Goal: Task Accomplishment & Management: Use online tool/utility

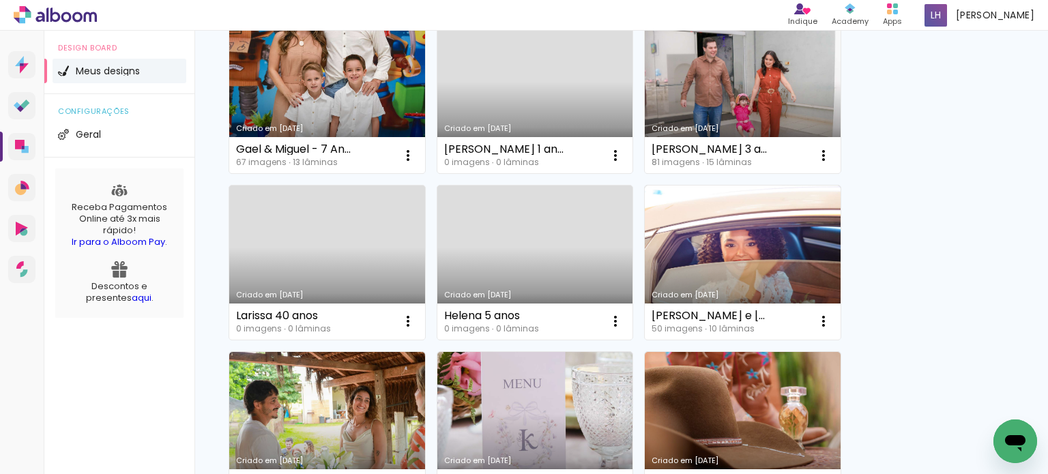
scroll to position [341, 0]
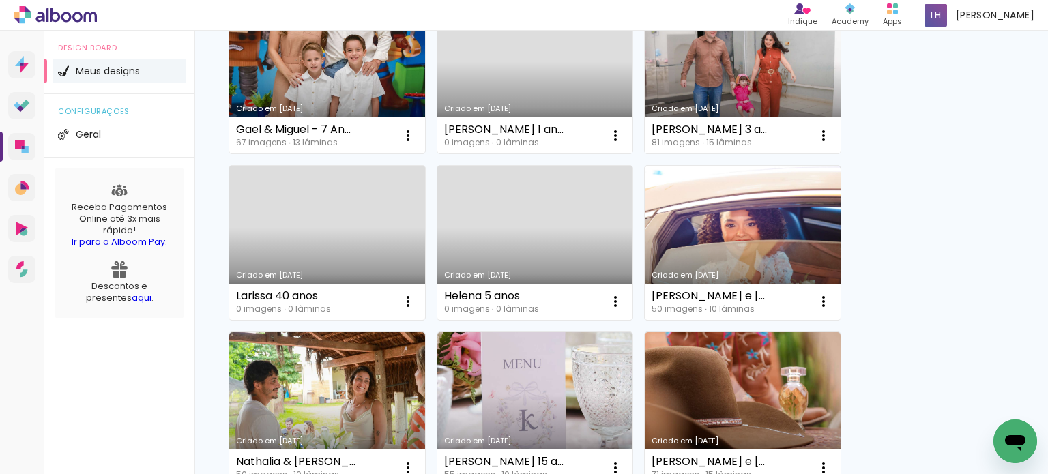
click at [373, 250] on link "Criado em [DATE]" at bounding box center [327, 243] width 196 height 154
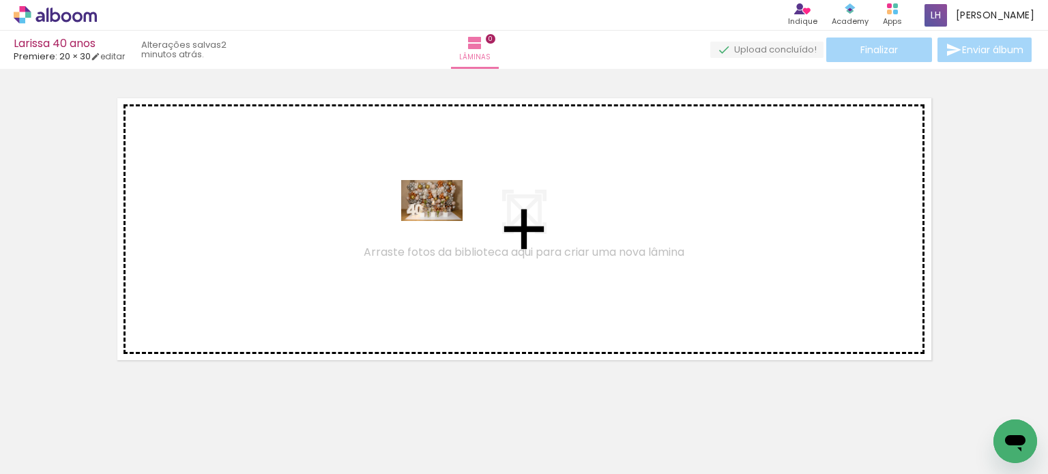
drag, startPoint x: 825, startPoint y: 408, endPoint x: 437, endPoint y: 219, distance: 431.2
click at [437, 219] on quentale-workspace at bounding box center [524, 237] width 1048 height 474
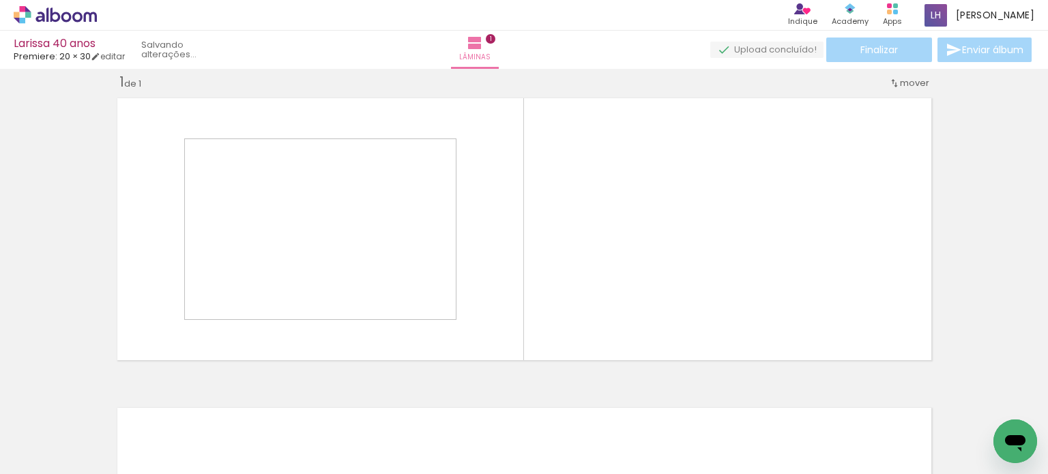
scroll to position [17, 0]
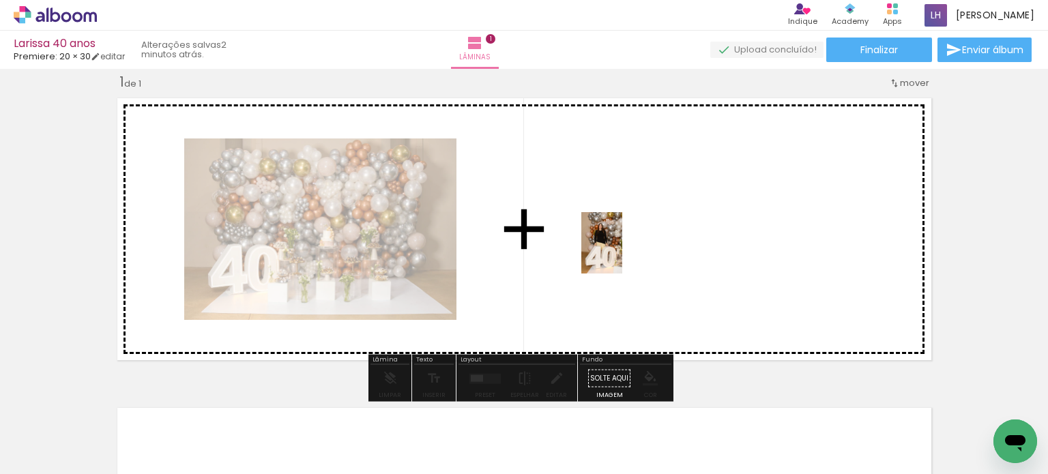
drag, startPoint x: 976, startPoint y: 415, endPoint x: 622, endPoint y: 253, distance: 388.7
click at [622, 253] on quentale-workspace at bounding box center [524, 237] width 1048 height 474
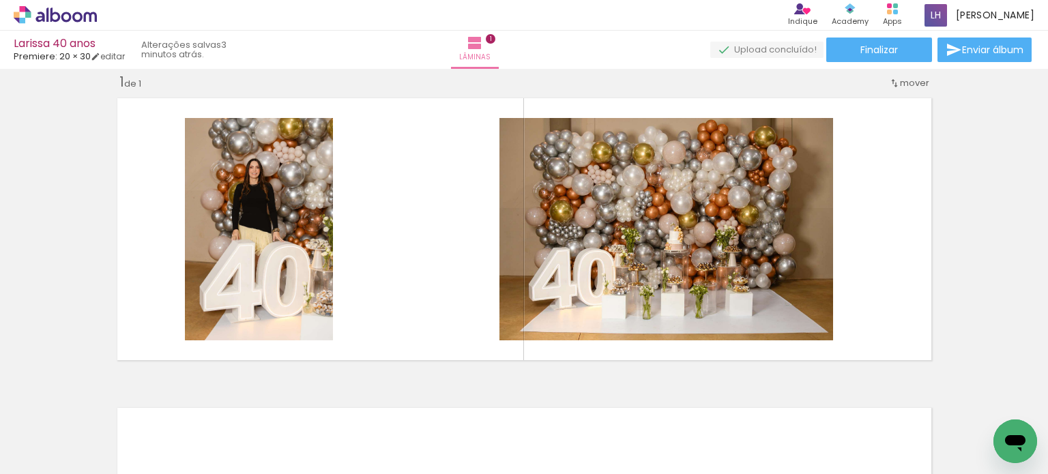
scroll to position [0, 2234]
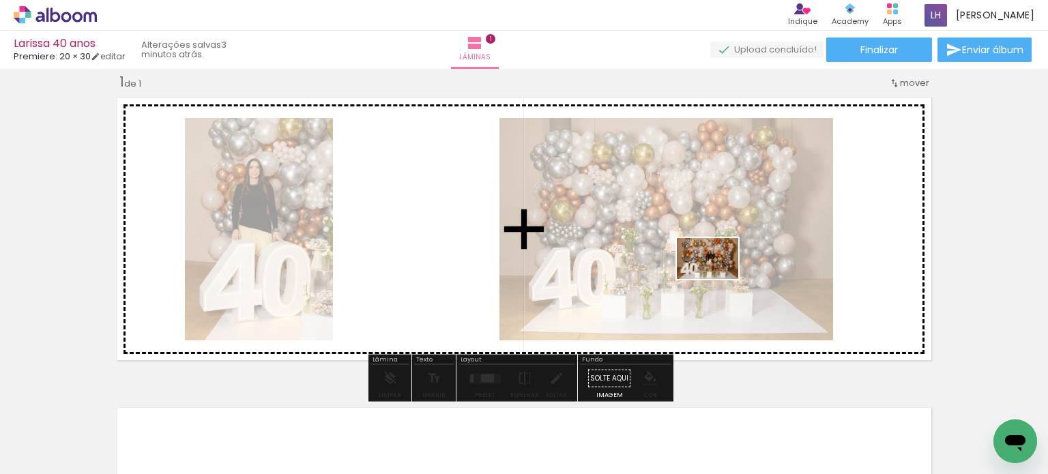
drag, startPoint x: 671, startPoint y: 425, endPoint x: 719, endPoint y: 279, distance: 153.4
click at [719, 279] on quentale-workspace at bounding box center [524, 237] width 1048 height 474
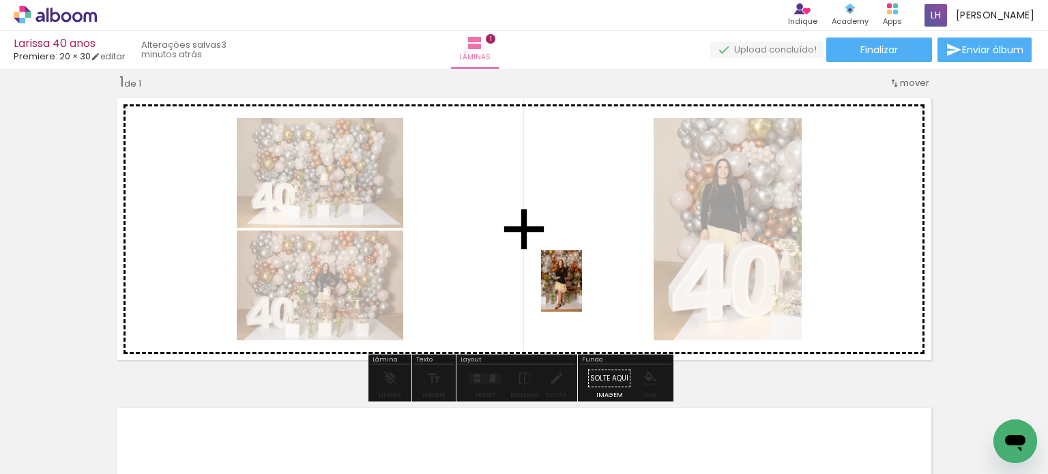
drag, startPoint x: 559, startPoint y: 368, endPoint x: 582, endPoint y: 291, distance: 79.9
click at [582, 291] on quentale-workspace at bounding box center [524, 237] width 1048 height 474
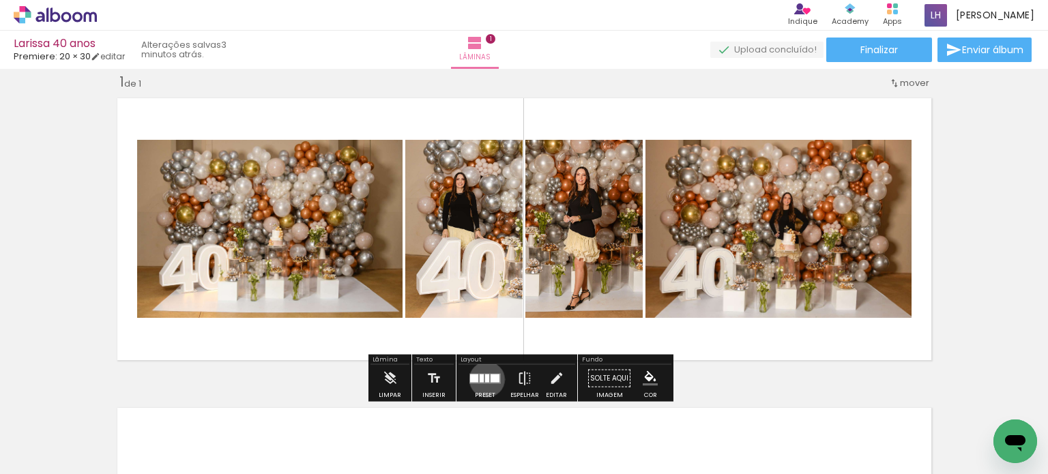
click at [486, 378] on div at bounding box center [487, 378] width 4 height 8
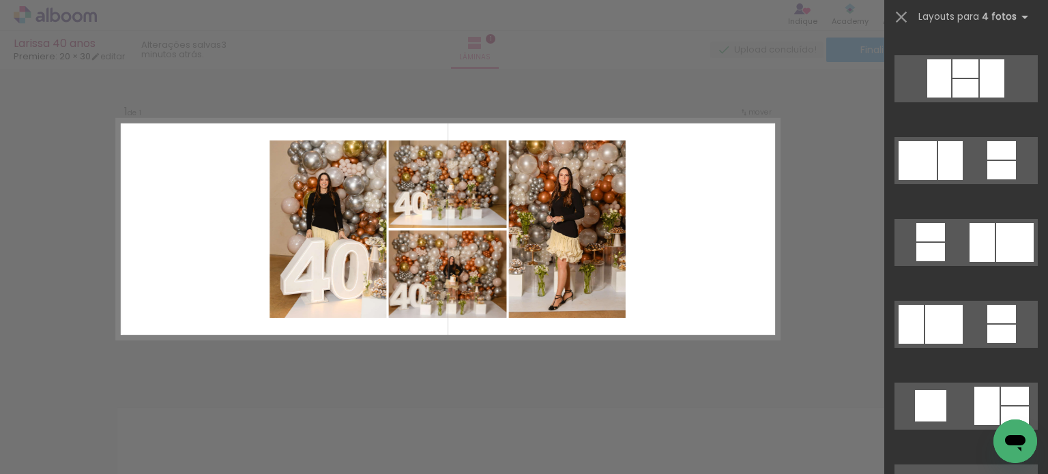
scroll to position [4094, 0]
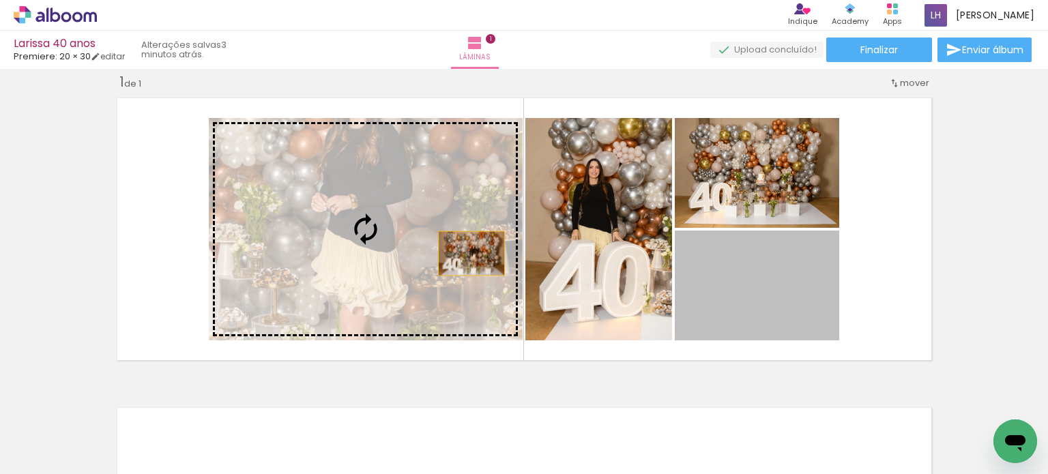
drag, startPoint x: 751, startPoint y: 307, endPoint x: 413, endPoint y: 235, distance: 345.4
click at [0, 0] on slot at bounding box center [0, 0] width 0 height 0
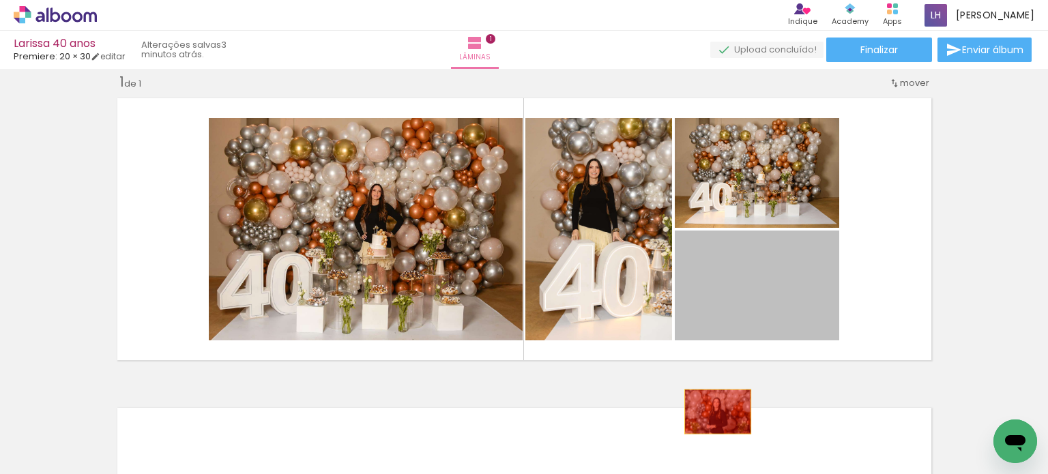
drag, startPoint x: 755, startPoint y: 354, endPoint x: 680, endPoint y: 422, distance: 101.0
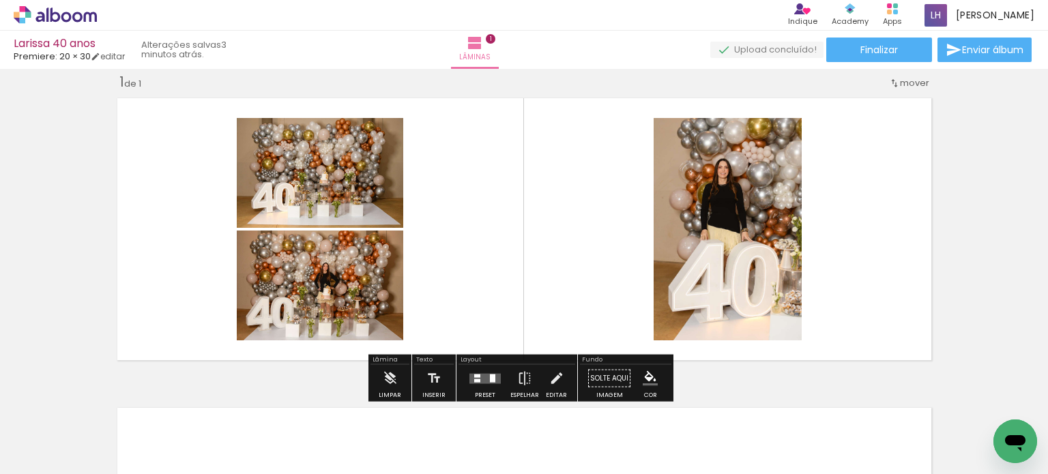
drag, startPoint x: 489, startPoint y: 378, endPoint x: 491, endPoint y: 371, distance: 8.0
click at [490, 377] on div at bounding box center [492, 378] width 5 height 8
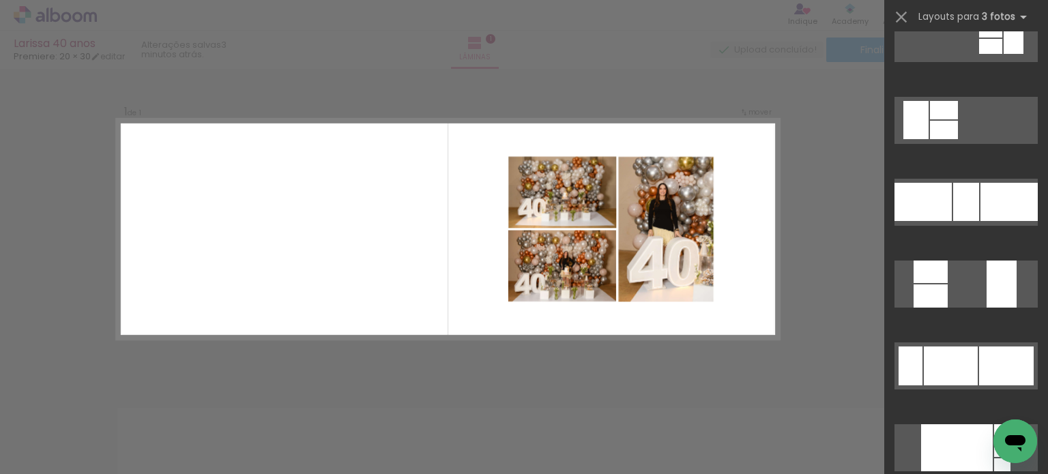
scroll to position [273, 0]
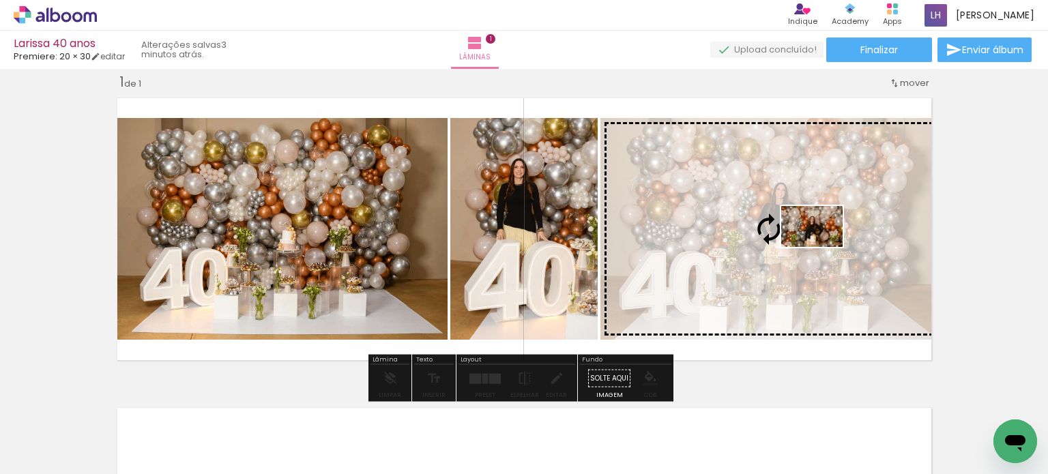
drag, startPoint x: 726, startPoint y: 429, endPoint x: 822, endPoint y: 247, distance: 205.4
click at [822, 247] on quentale-workspace at bounding box center [524, 237] width 1048 height 474
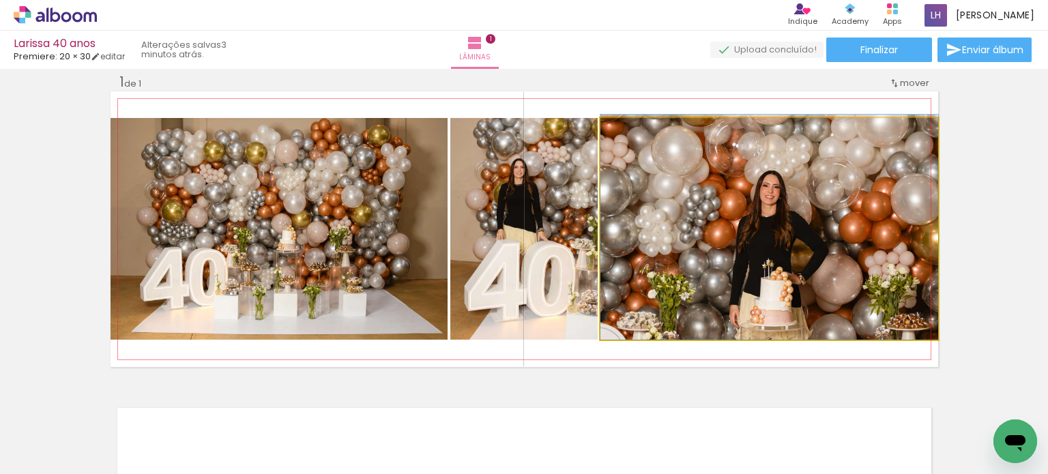
drag, startPoint x: 816, startPoint y: 321, endPoint x: 808, endPoint y: 252, distance: 69.4
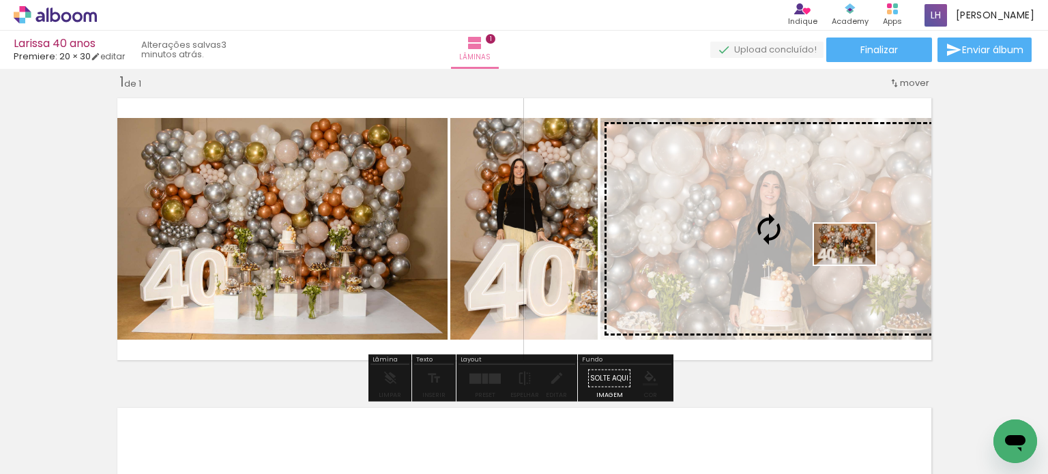
drag, startPoint x: 660, startPoint y: 435, endPoint x: 855, endPoint y: 265, distance: 258.8
click at [855, 265] on quentale-workspace at bounding box center [524, 237] width 1048 height 474
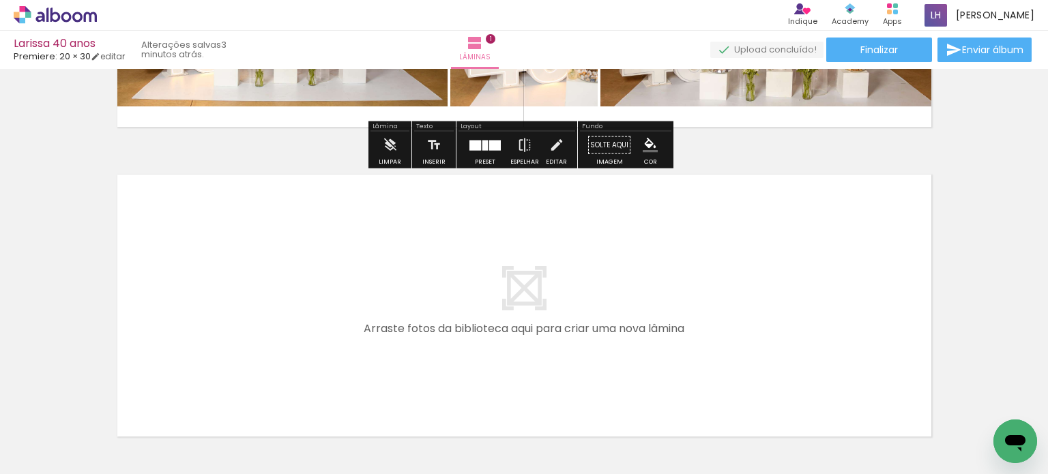
scroll to position [290, 0]
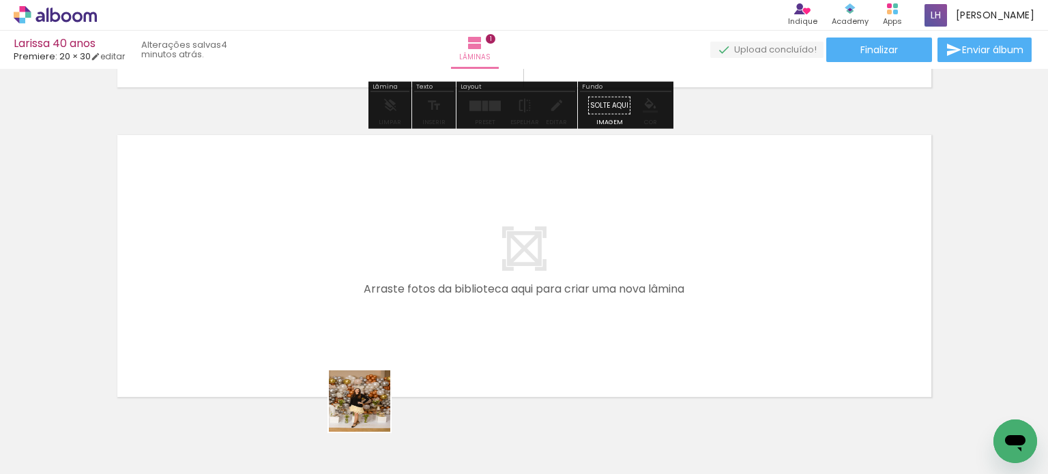
drag, startPoint x: 370, startPoint y: 411, endPoint x: 445, endPoint y: 299, distance: 135.3
click at [445, 299] on quentale-workspace at bounding box center [524, 237] width 1048 height 474
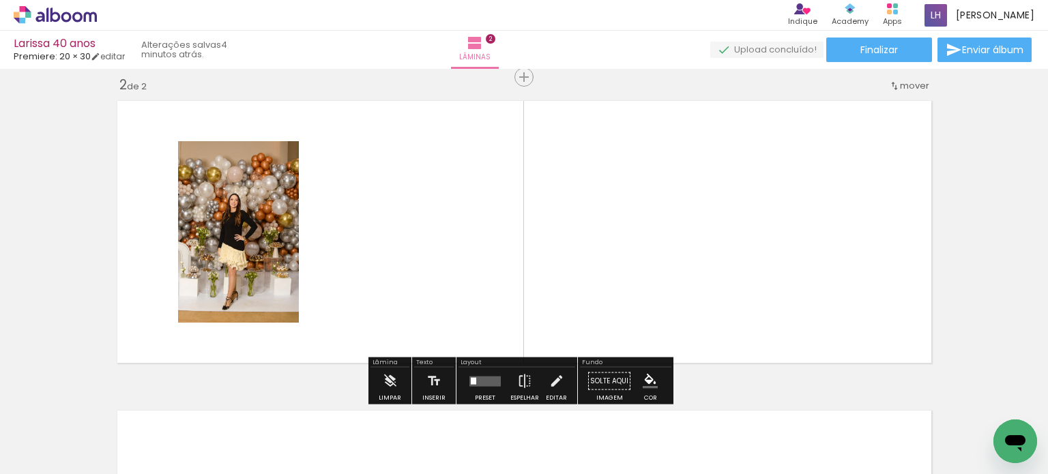
scroll to position [327, 0]
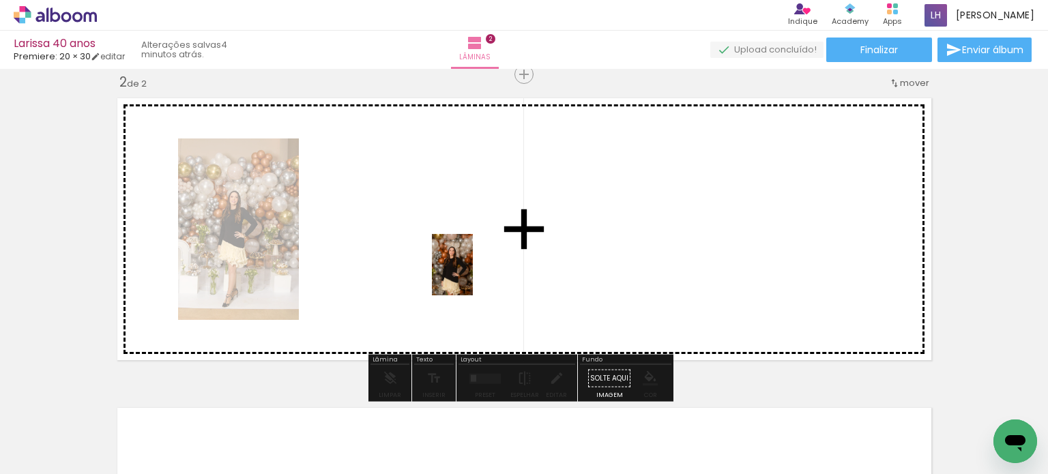
drag, startPoint x: 430, startPoint y: 415, endPoint x: 473, endPoint y: 275, distance: 146.3
click at [473, 275] on quentale-workspace at bounding box center [524, 237] width 1048 height 474
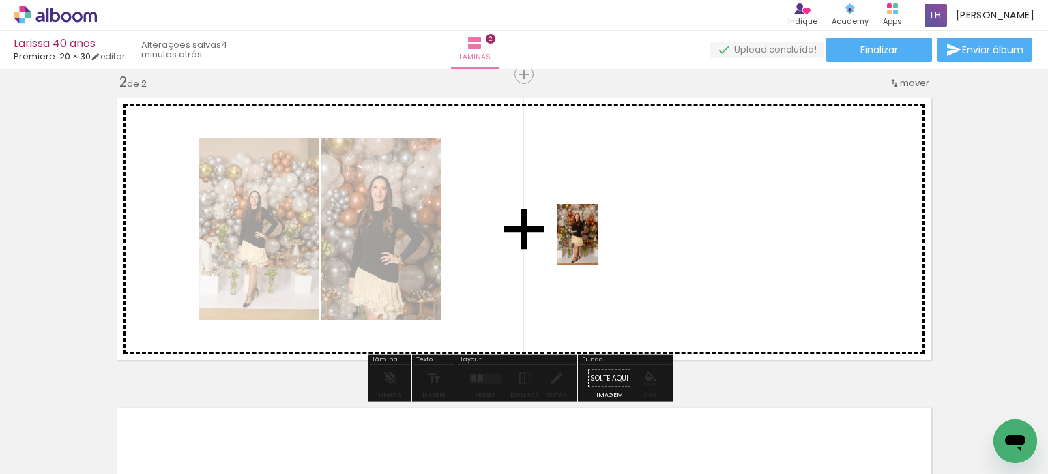
drag, startPoint x: 520, startPoint y: 422, endPoint x: 598, endPoint y: 245, distance: 193.4
click at [598, 245] on quentale-workspace at bounding box center [524, 237] width 1048 height 474
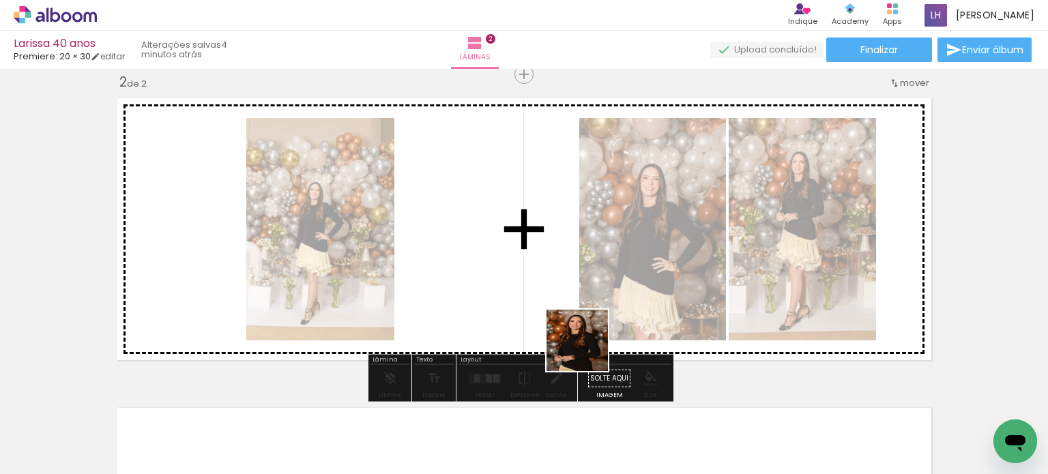
drag, startPoint x: 588, startPoint y: 351, endPoint x: 580, endPoint y: 254, distance: 97.2
click at [580, 254] on quentale-workspace at bounding box center [524, 237] width 1048 height 474
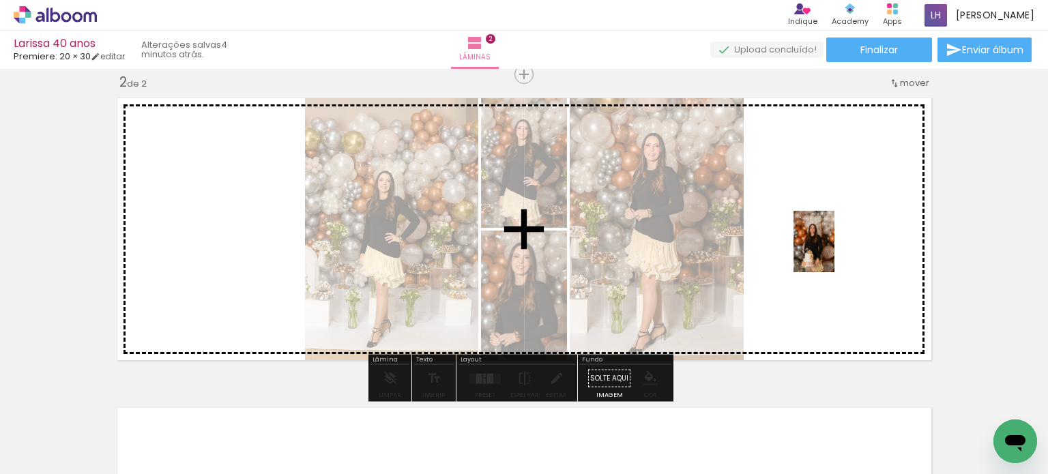
drag, startPoint x: 824, startPoint y: 403, endPoint x: 835, endPoint y: 252, distance: 151.2
click at [835, 252] on quentale-workspace at bounding box center [524, 237] width 1048 height 474
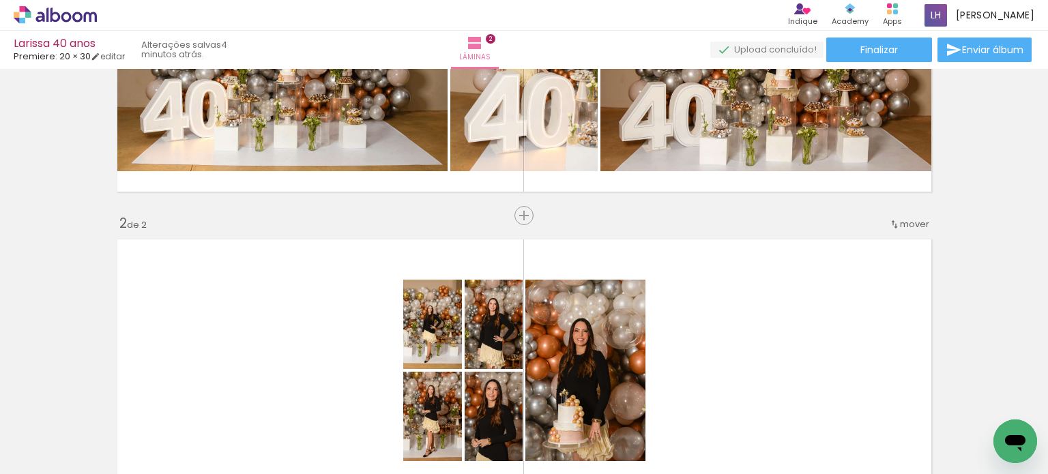
scroll to position [0, 0]
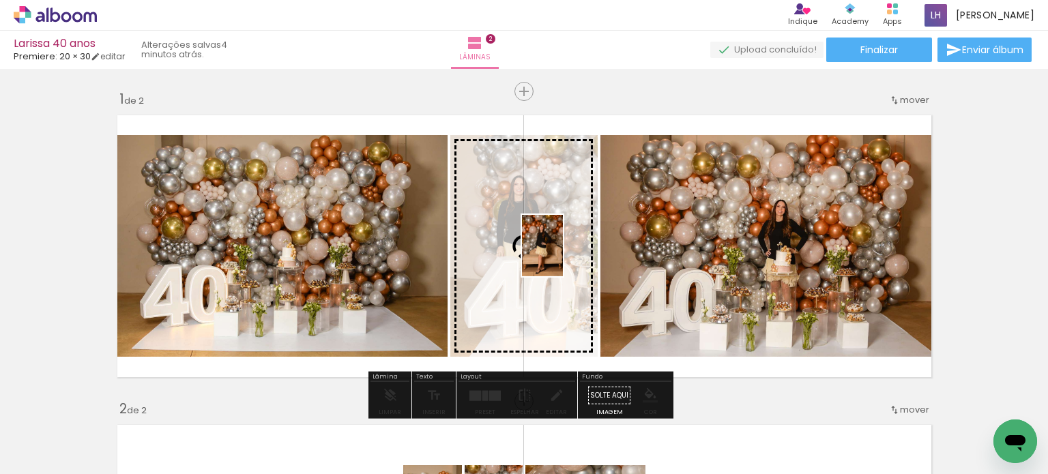
drag, startPoint x: 223, startPoint y: 413, endPoint x: 563, endPoint y: 256, distance: 374.3
click at [563, 256] on quentale-workspace at bounding box center [524, 237] width 1048 height 474
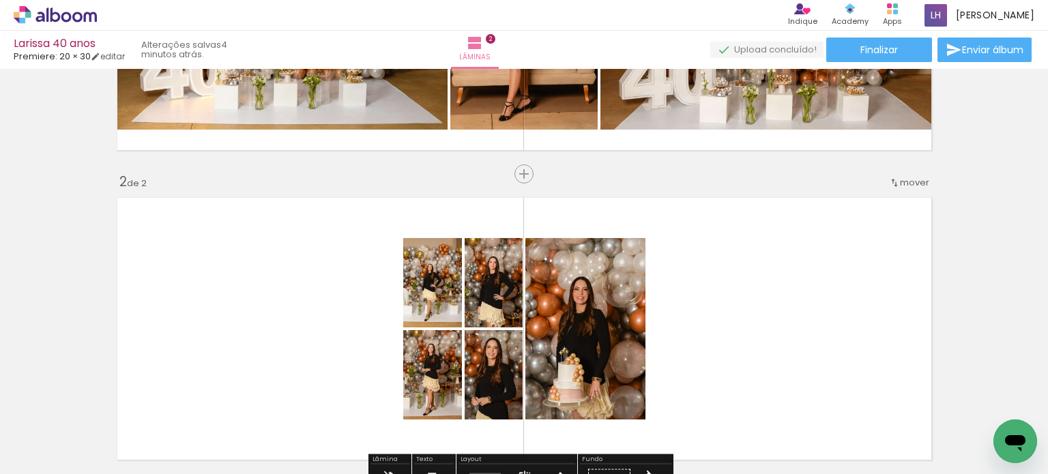
scroll to position [68, 0]
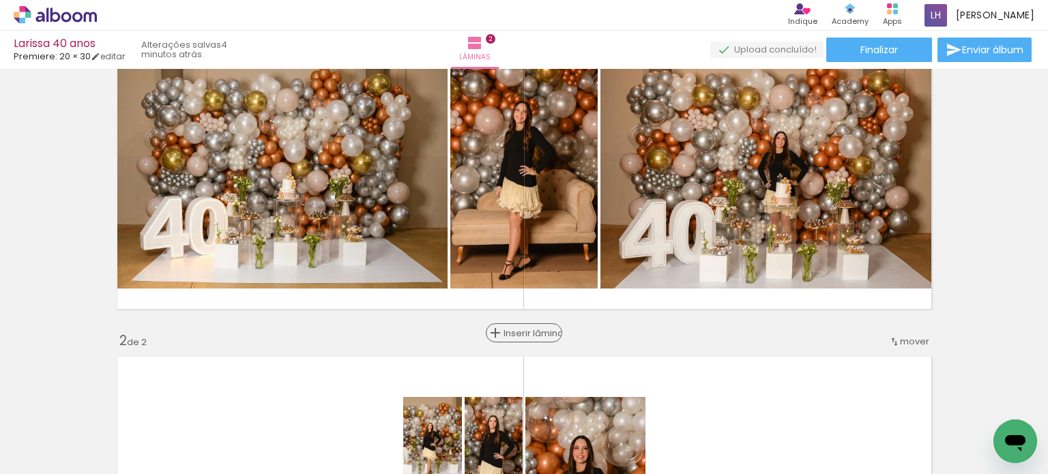
click at [523, 334] on span "Inserir lâmina" at bounding box center [530, 333] width 53 height 9
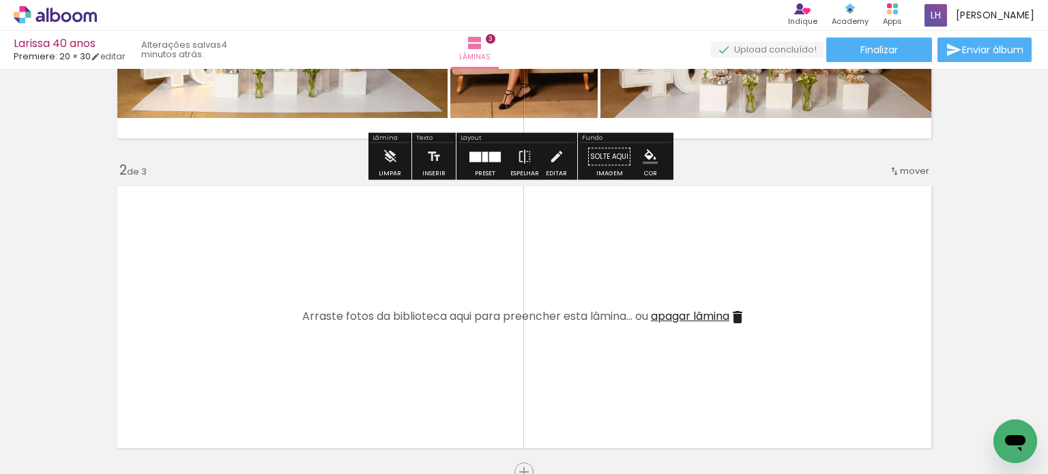
scroll to position [341, 0]
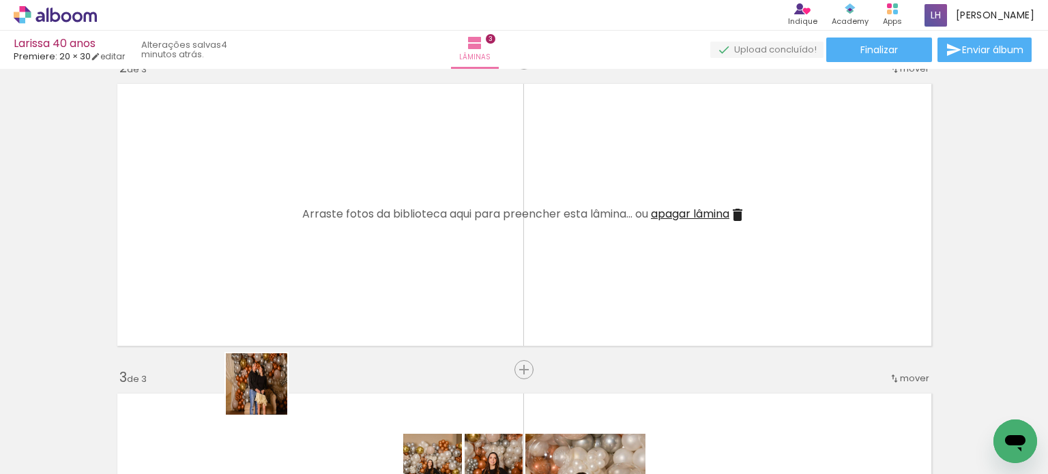
drag, startPoint x: 267, startPoint y: 394, endPoint x: 313, endPoint y: 264, distance: 138.1
click at [313, 264] on quentale-workspace at bounding box center [524, 237] width 1048 height 474
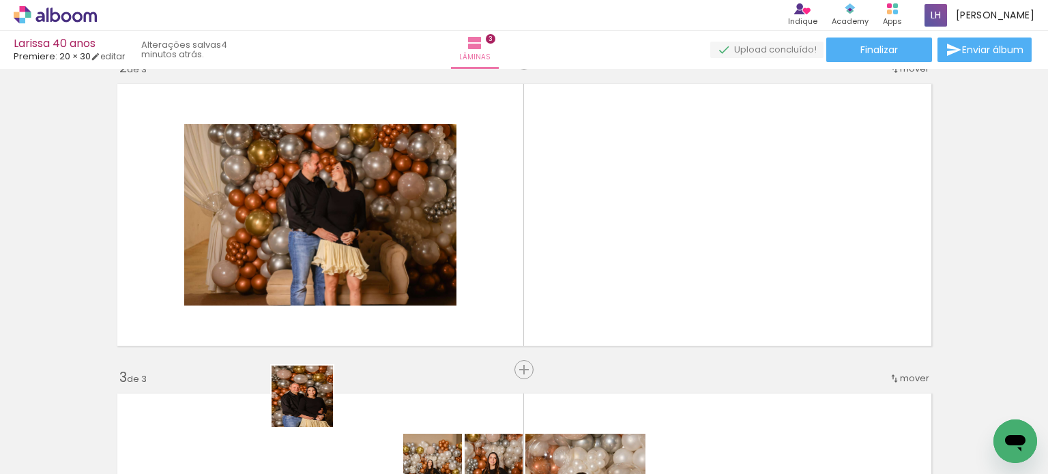
drag, startPoint x: 313, startPoint y: 407, endPoint x: 426, endPoint y: 261, distance: 184.8
click at [426, 261] on quentale-workspace at bounding box center [524, 237] width 1048 height 474
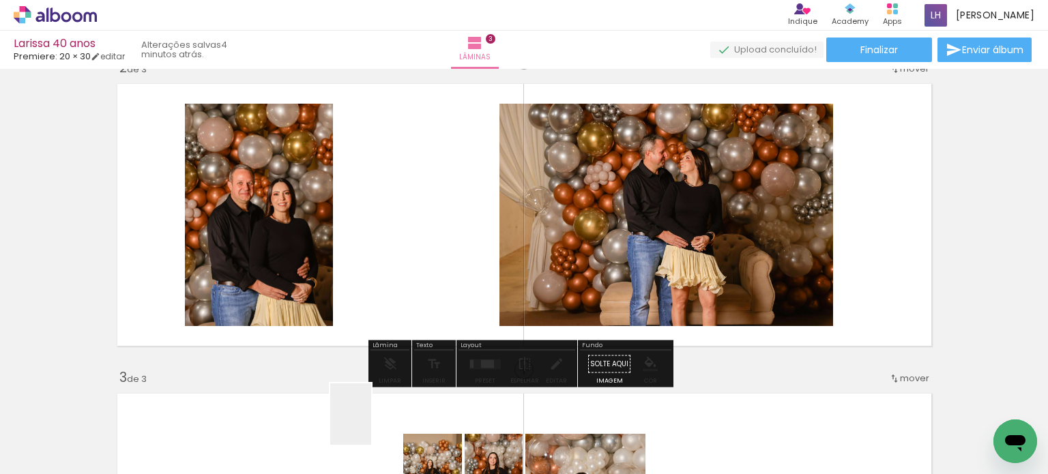
drag, startPoint x: 371, startPoint y: 424, endPoint x: 435, endPoint y: 332, distance: 112.8
click at [442, 291] on quentale-workspace at bounding box center [524, 237] width 1048 height 474
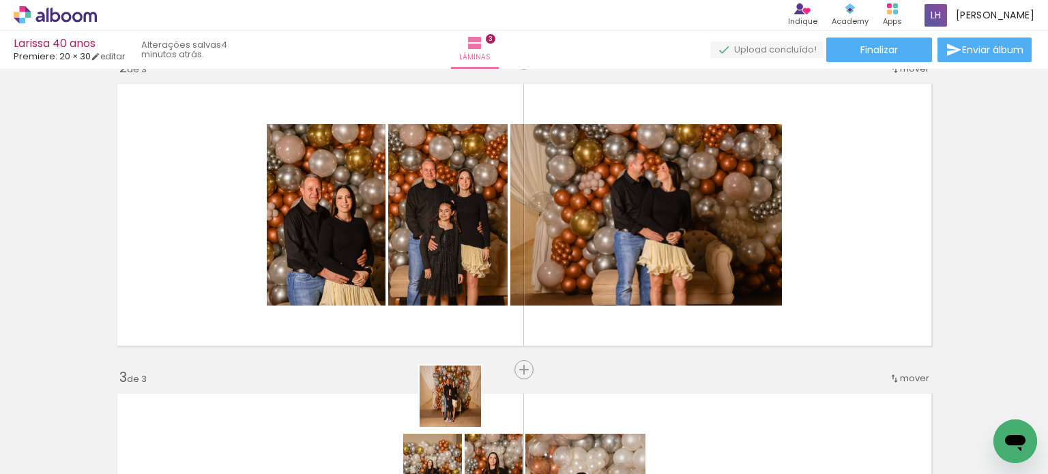
drag, startPoint x: 459, startPoint y: 416, endPoint x: 491, endPoint y: 343, distance: 79.4
click at [498, 283] on quentale-workspace at bounding box center [524, 237] width 1048 height 474
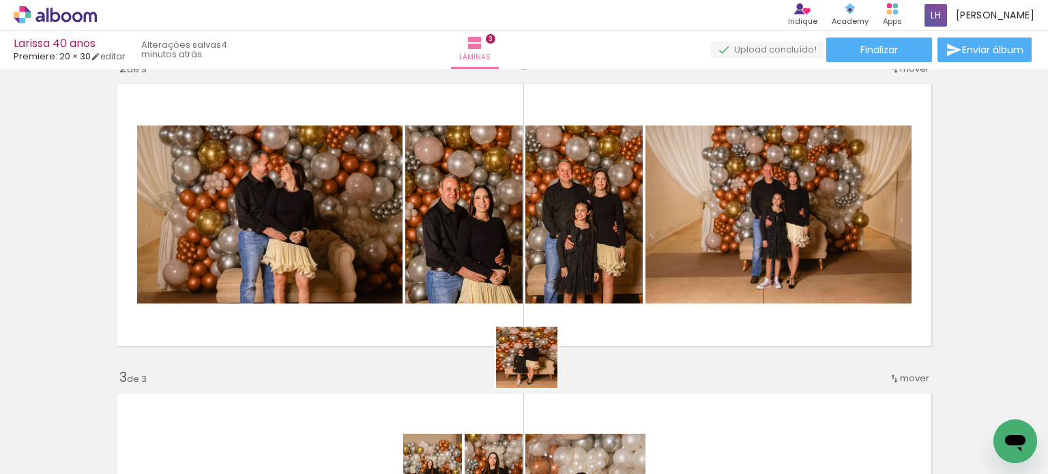
drag, startPoint x: 523, startPoint y: 420, endPoint x: 541, endPoint y: 344, distance: 78.6
click at [551, 275] on quentale-workspace at bounding box center [524, 237] width 1048 height 474
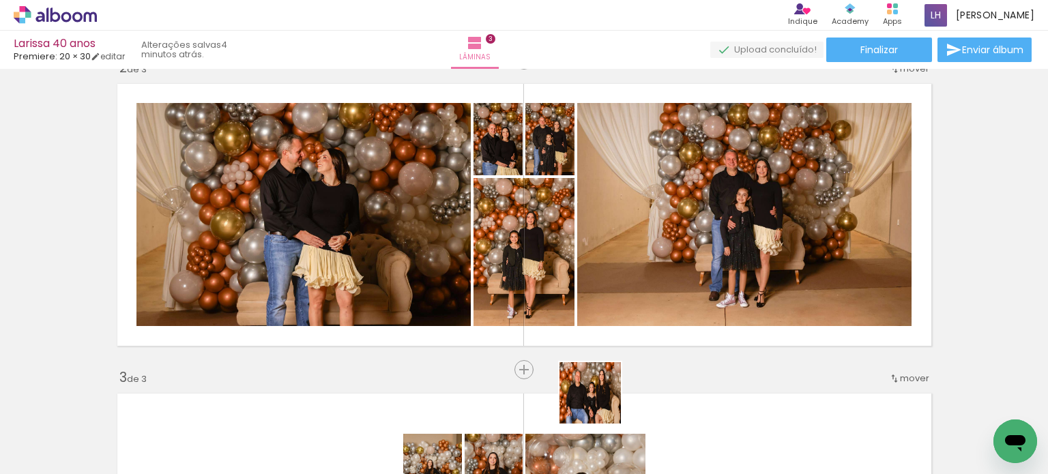
drag, startPoint x: 601, startPoint y: 403, endPoint x: 609, endPoint y: 293, distance: 110.2
click at [609, 291] on quentale-workspace at bounding box center [524, 237] width 1048 height 474
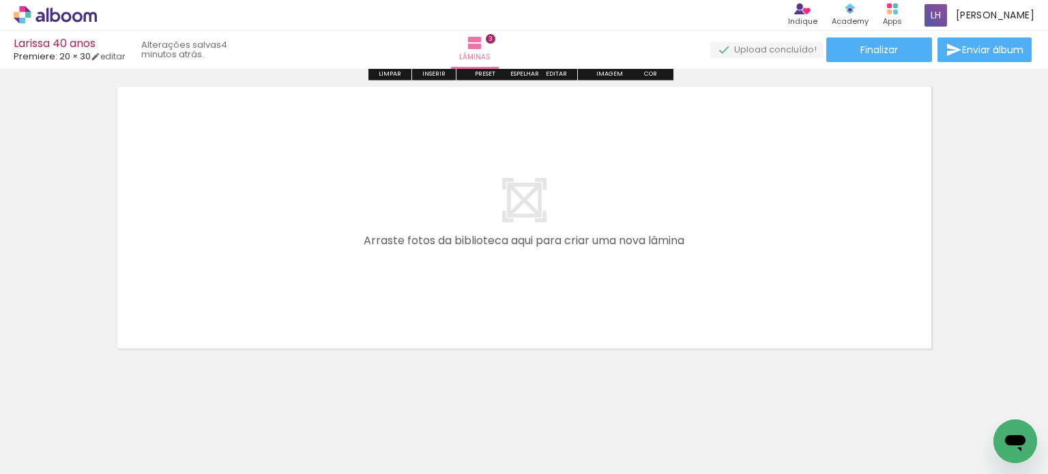
scroll to position [972, 0]
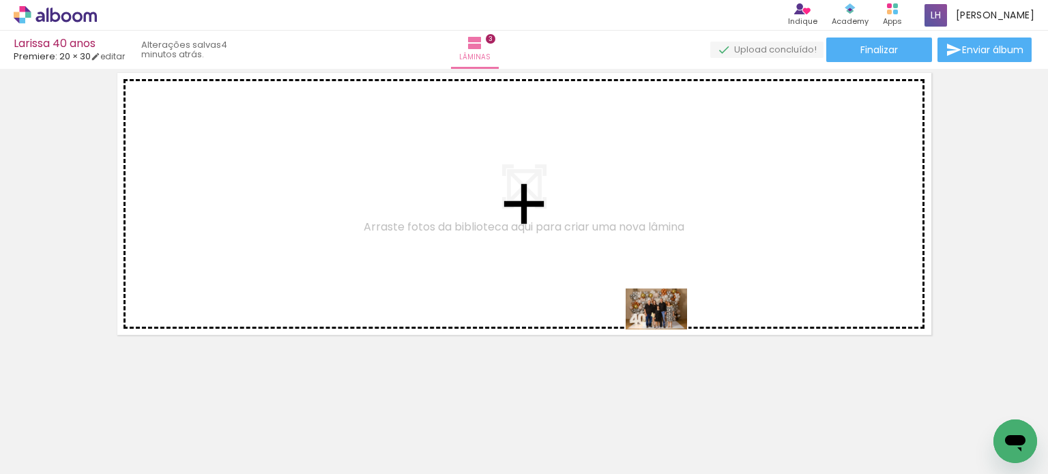
drag, startPoint x: 682, startPoint y: 435, endPoint x: 709, endPoint y: 394, distance: 49.2
click at [665, 327] on quentale-workspace at bounding box center [524, 237] width 1048 height 474
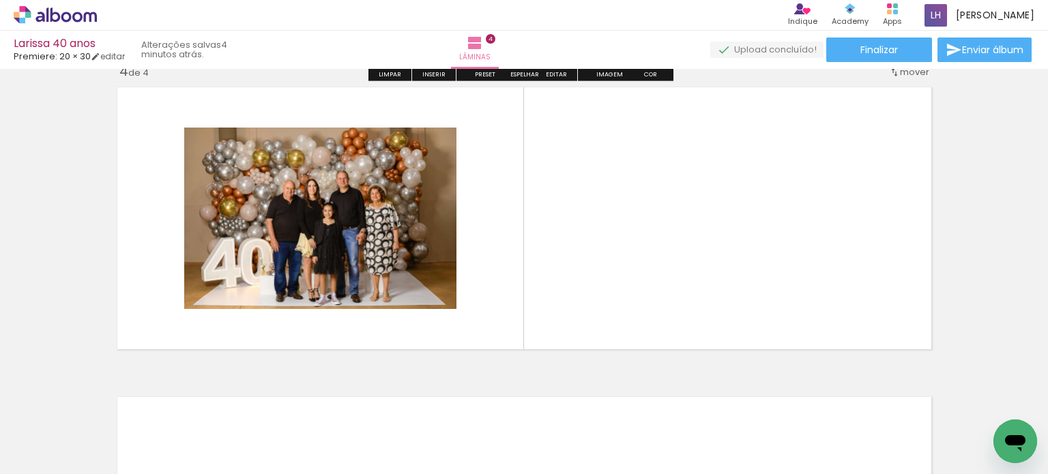
scroll to position [946, 0]
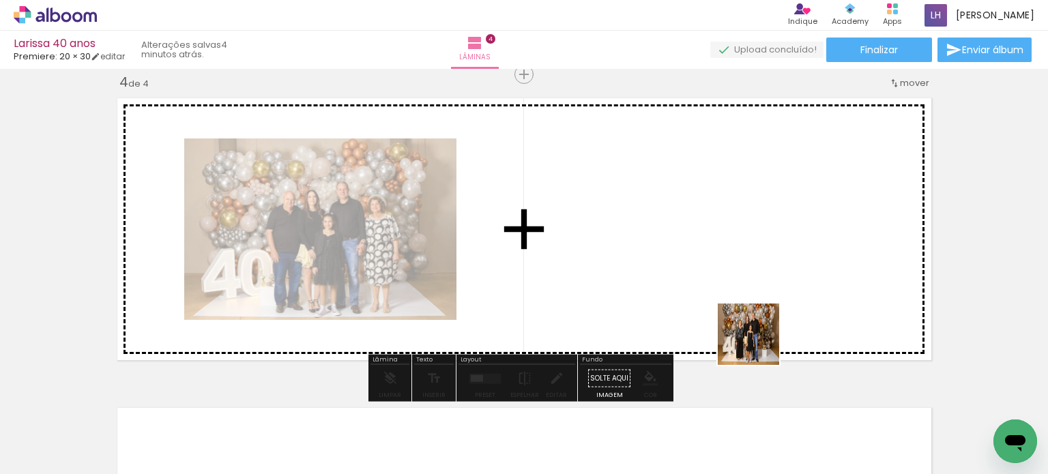
drag, startPoint x: 767, startPoint y: 428, endPoint x: 747, endPoint y: 289, distance: 140.0
click at [747, 289] on quentale-workspace at bounding box center [524, 237] width 1048 height 474
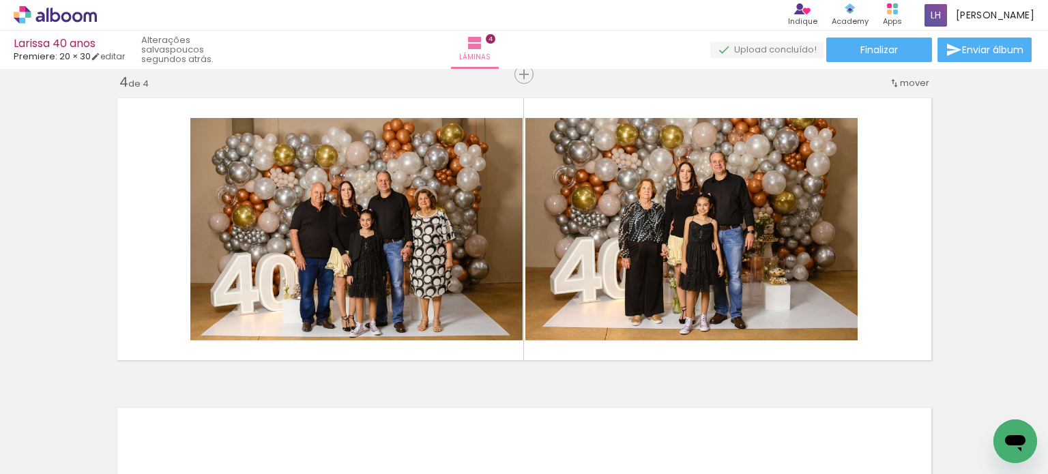
scroll to position [0, 643]
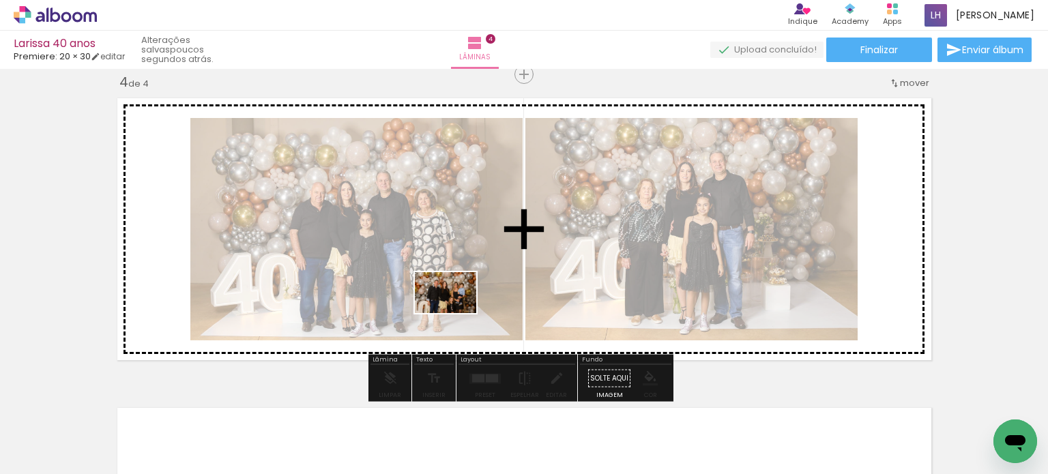
drag, startPoint x: 424, startPoint y: 436, endPoint x: 456, endPoint y: 311, distance: 128.9
click at [456, 310] on quentale-workspace at bounding box center [524, 237] width 1048 height 474
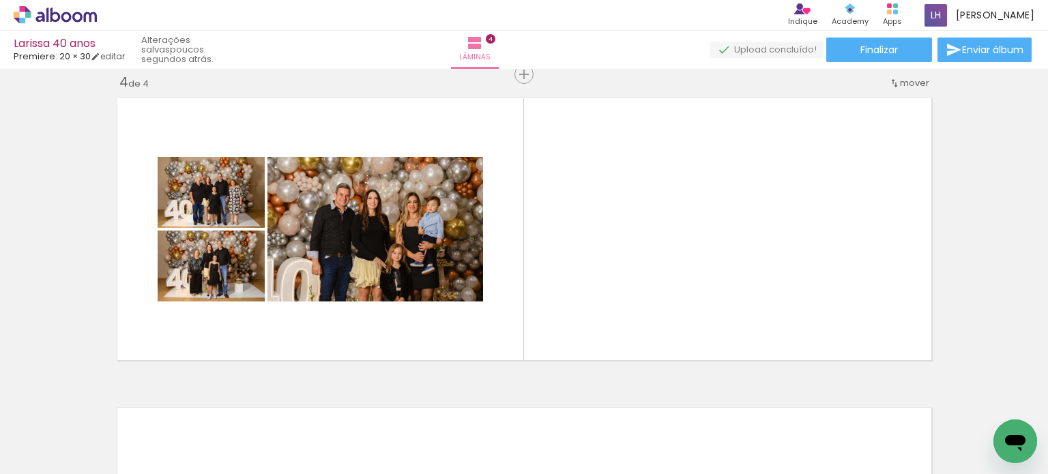
scroll to position [0, 1233]
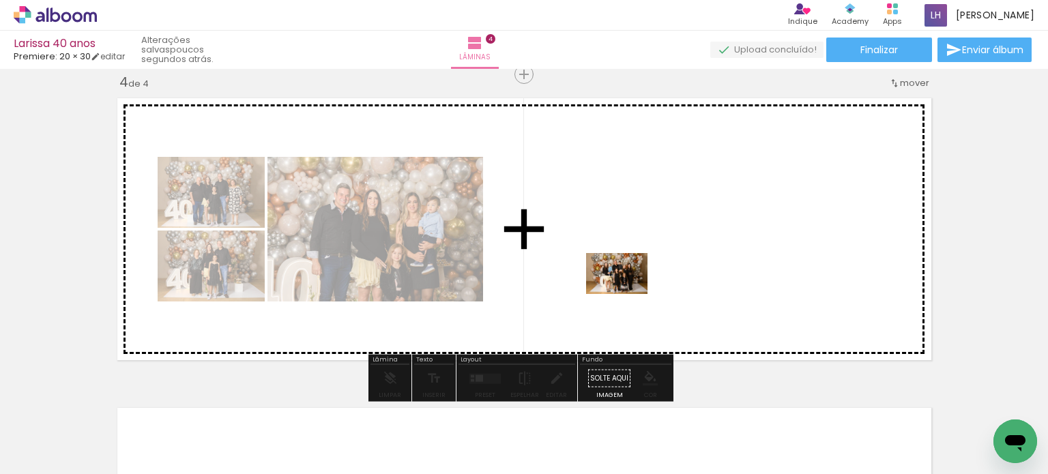
drag, startPoint x: 604, startPoint y: 435, endPoint x: 627, endPoint y: 294, distance: 142.5
click at [627, 294] on quentale-workspace at bounding box center [524, 237] width 1048 height 474
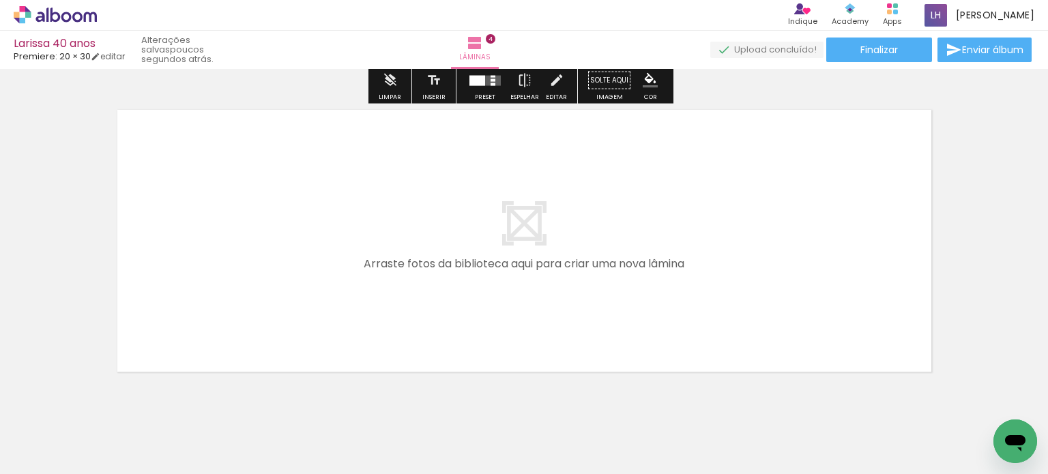
scroll to position [1282, 0]
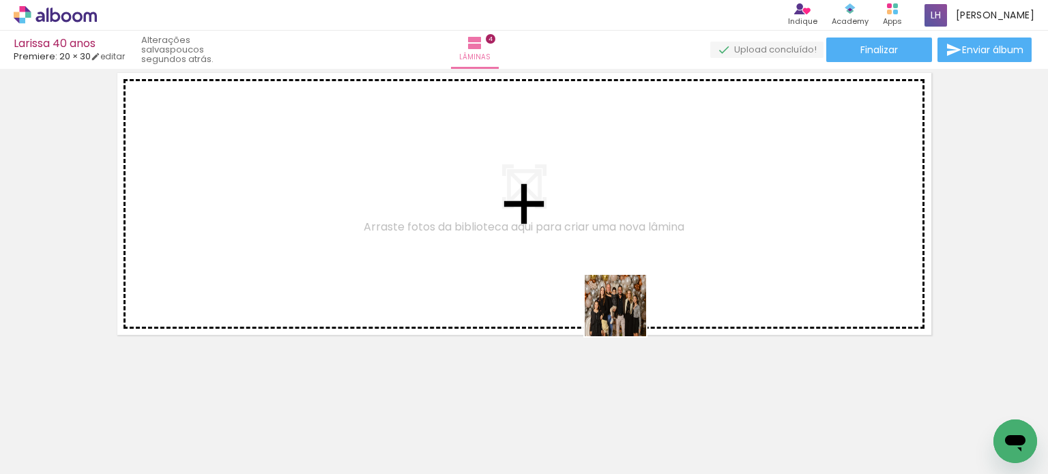
drag, startPoint x: 643, startPoint y: 359, endPoint x: 605, endPoint y: 287, distance: 81.2
click at [607, 263] on quentale-workspace at bounding box center [524, 237] width 1048 height 474
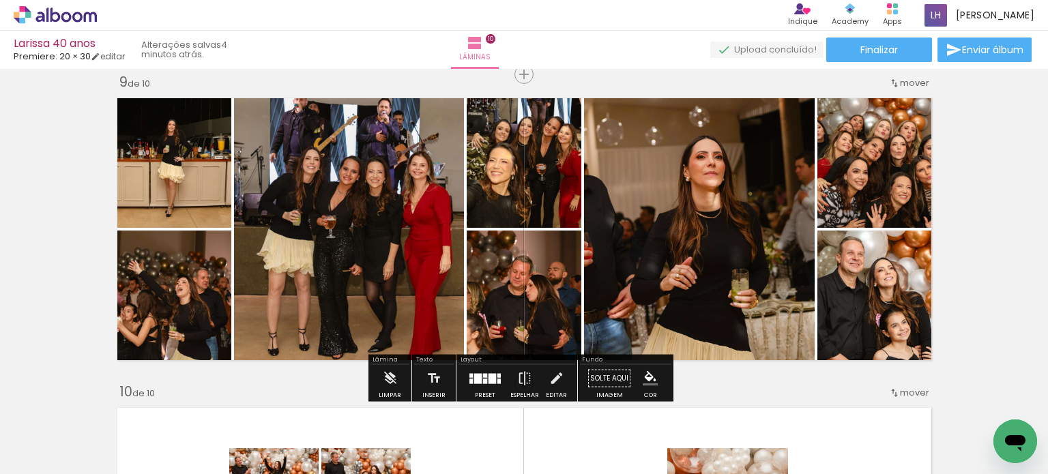
scroll to position [0, 1024]
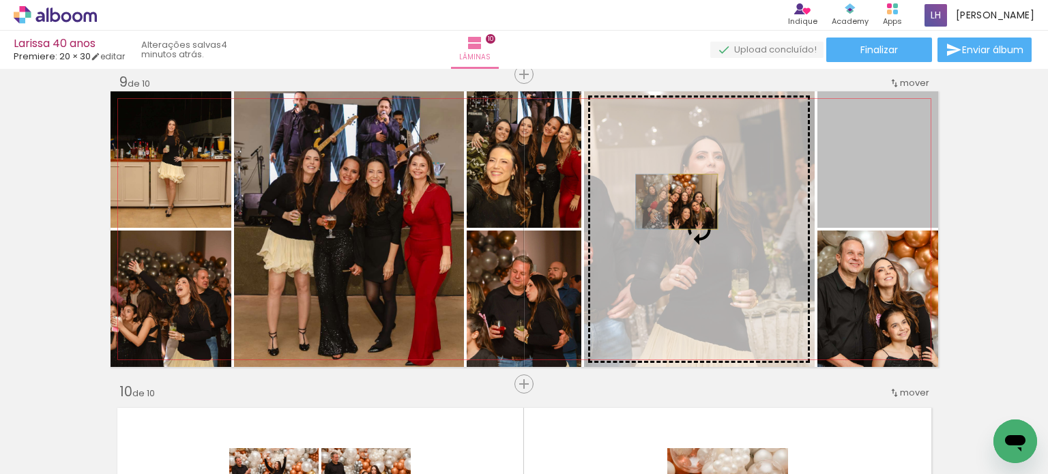
drag, startPoint x: 888, startPoint y: 167, endPoint x: 688, endPoint y: 201, distance: 203.6
click at [0, 0] on slot at bounding box center [0, 0] width 0 height 0
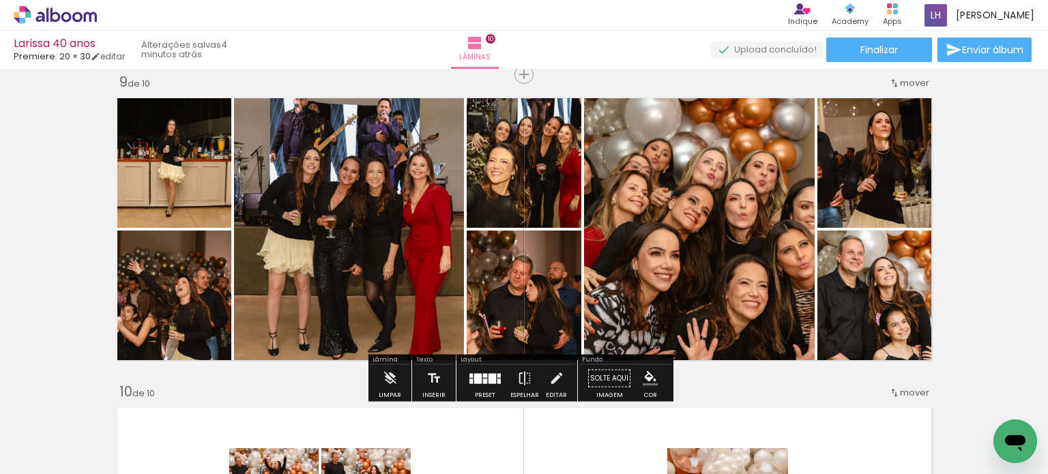
click at [666, 280] on quentale-photo at bounding box center [699, 229] width 231 height 276
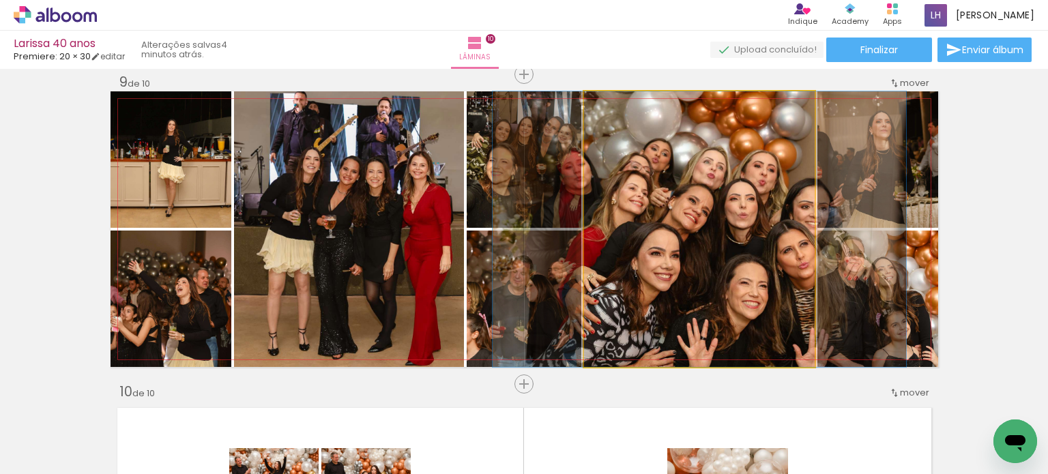
click at [666, 280] on quentale-photo at bounding box center [699, 229] width 231 height 276
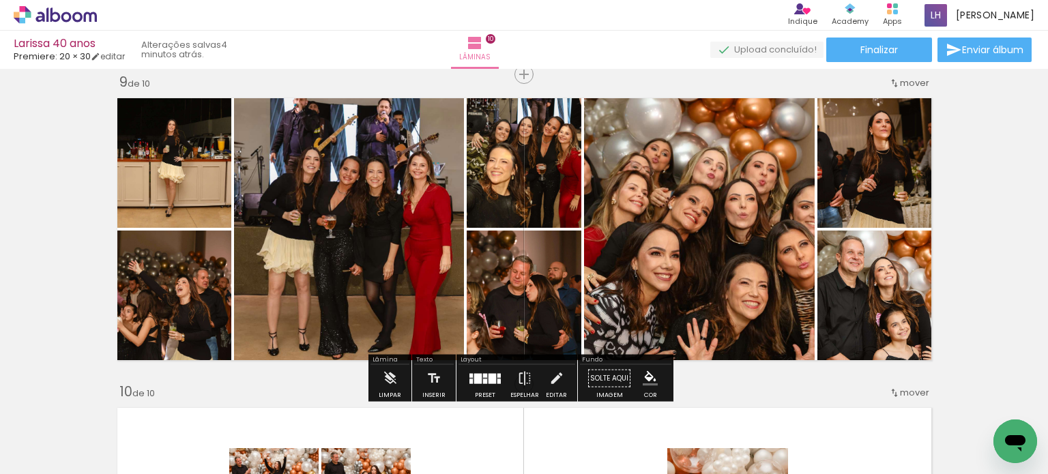
drag, startPoint x: 480, startPoint y: 376, endPoint x: 532, endPoint y: 349, distance: 58.3
click at [483, 376] on div at bounding box center [485, 375] width 4 height 4
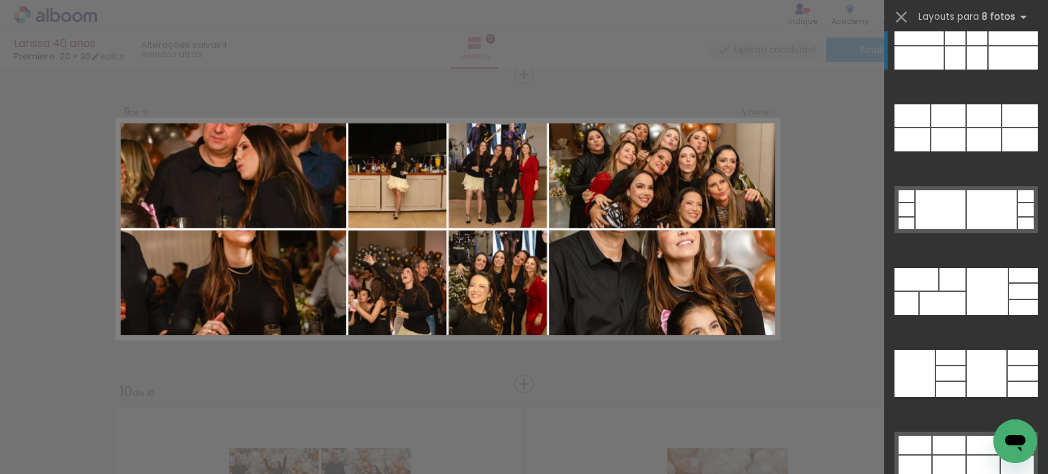
scroll to position [6742, 0]
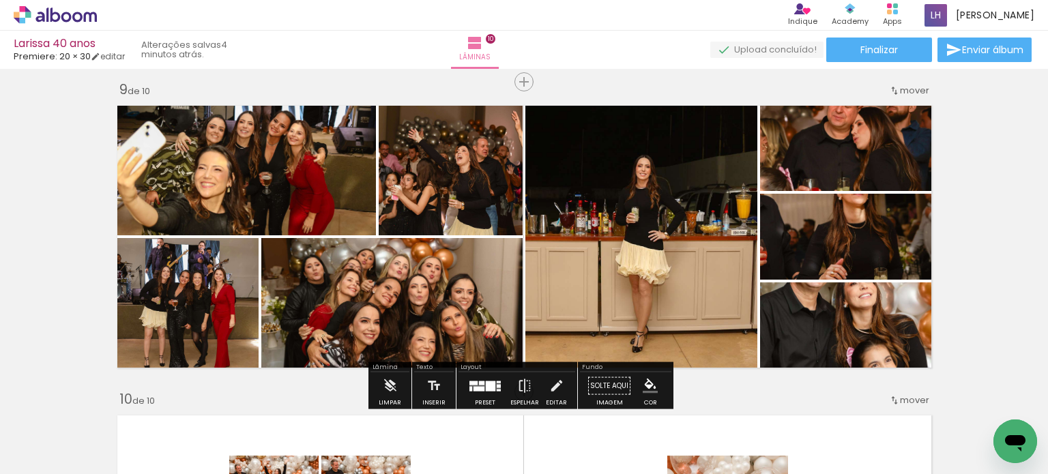
scroll to position [2496, 0]
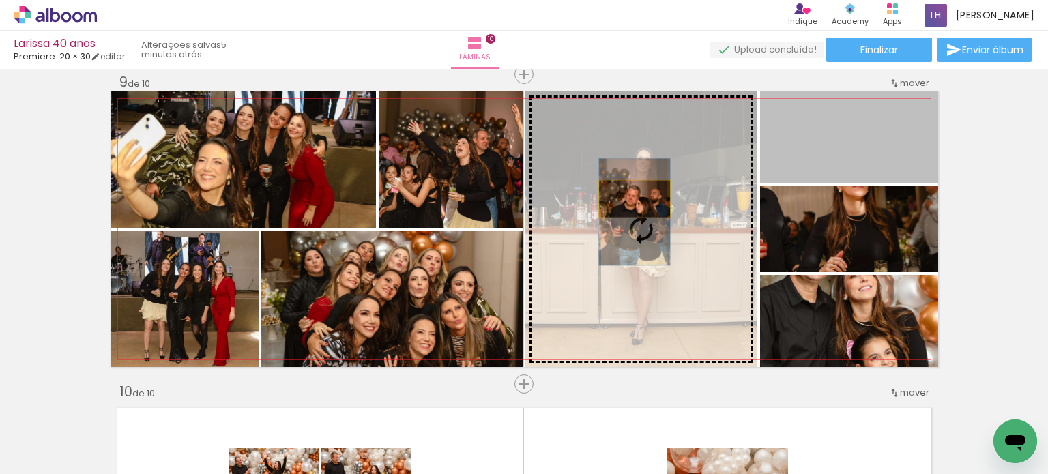
drag, startPoint x: 886, startPoint y: 153, endPoint x: 629, endPoint y: 199, distance: 261.3
click at [0, 0] on slot at bounding box center [0, 0] width 0 height 0
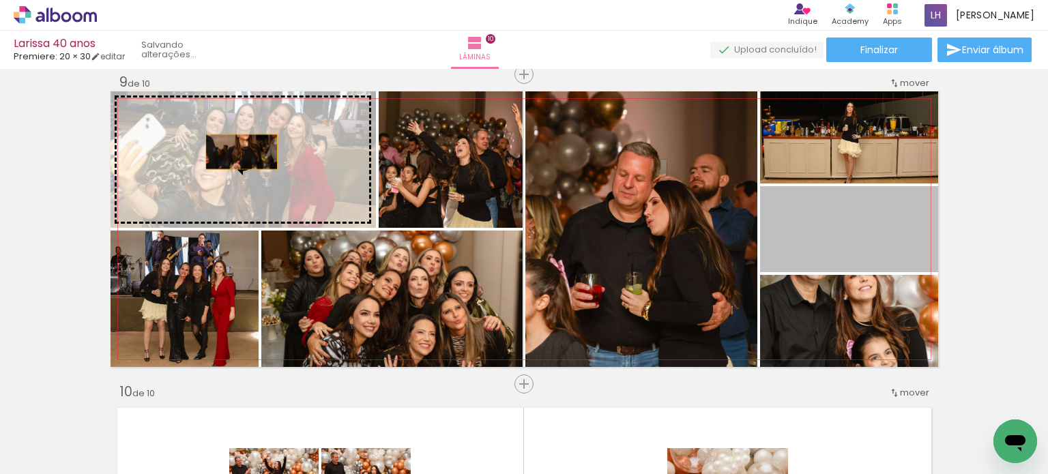
drag, startPoint x: 837, startPoint y: 231, endPoint x: 236, endPoint y: 151, distance: 606.4
click at [0, 0] on slot at bounding box center [0, 0] width 0 height 0
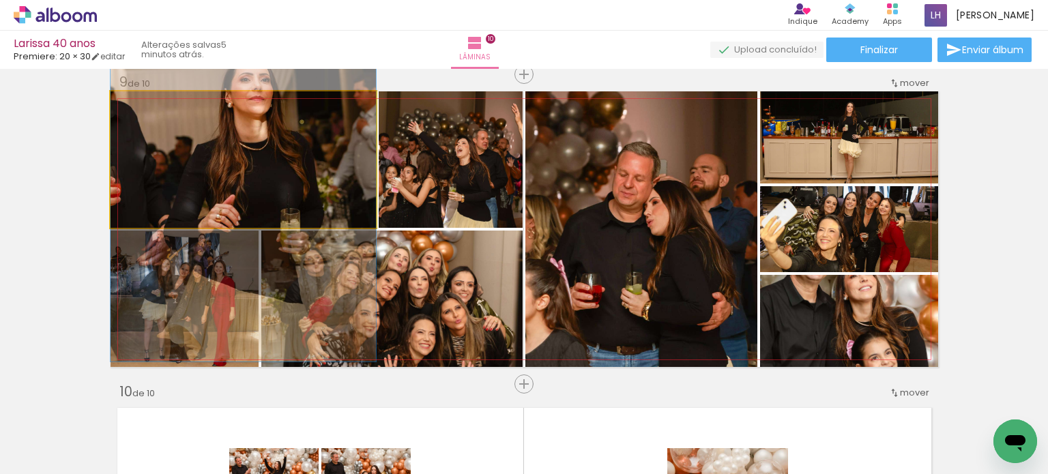
drag, startPoint x: 283, startPoint y: 160, endPoint x: 290, endPoint y: 156, distance: 8.0
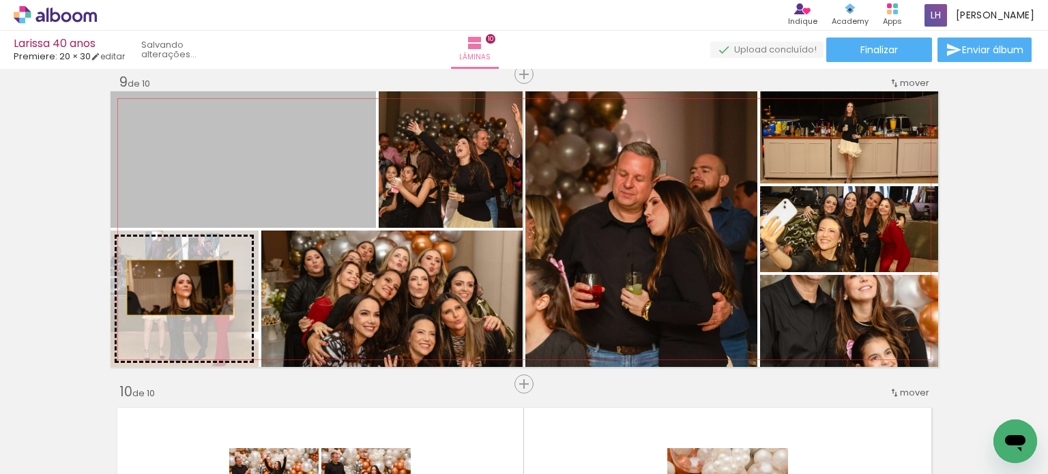
drag, startPoint x: 267, startPoint y: 163, endPoint x: 175, endPoint y: 287, distance: 154.6
click at [0, 0] on slot at bounding box center [0, 0] width 0 height 0
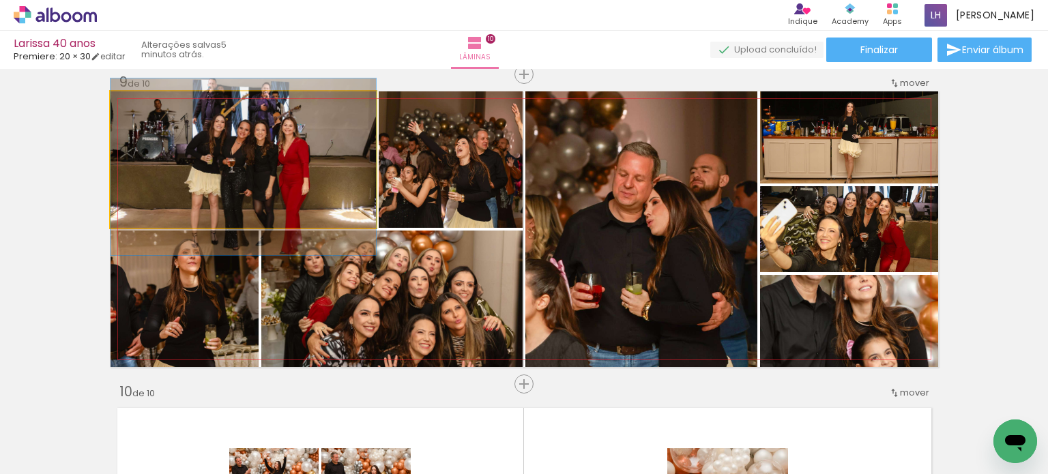
drag, startPoint x: 273, startPoint y: 193, endPoint x: 273, endPoint y: 201, distance: 7.5
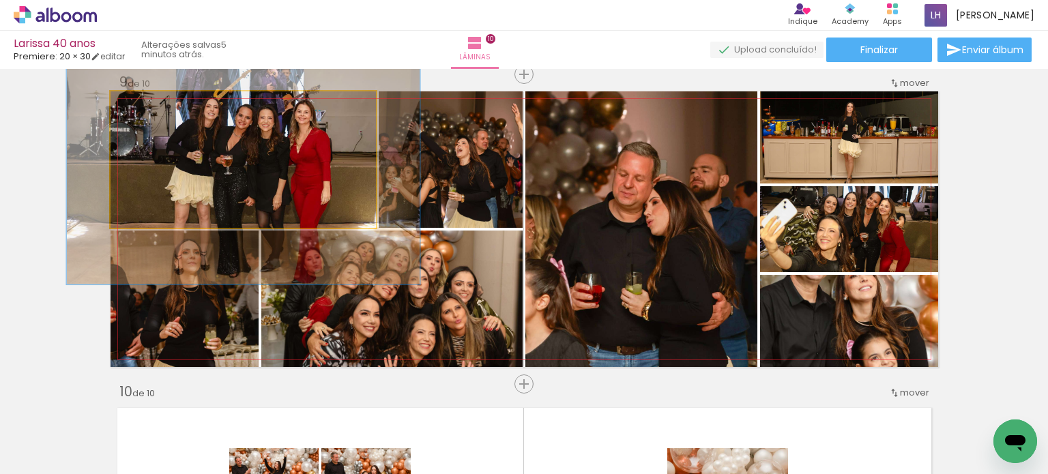
drag, startPoint x: 143, startPoint y: 104, endPoint x: 162, endPoint y: 109, distance: 19.0
type paper-slider "139"
click at [162, 109] on div at bounding box center [158, 106] width 22 height 22
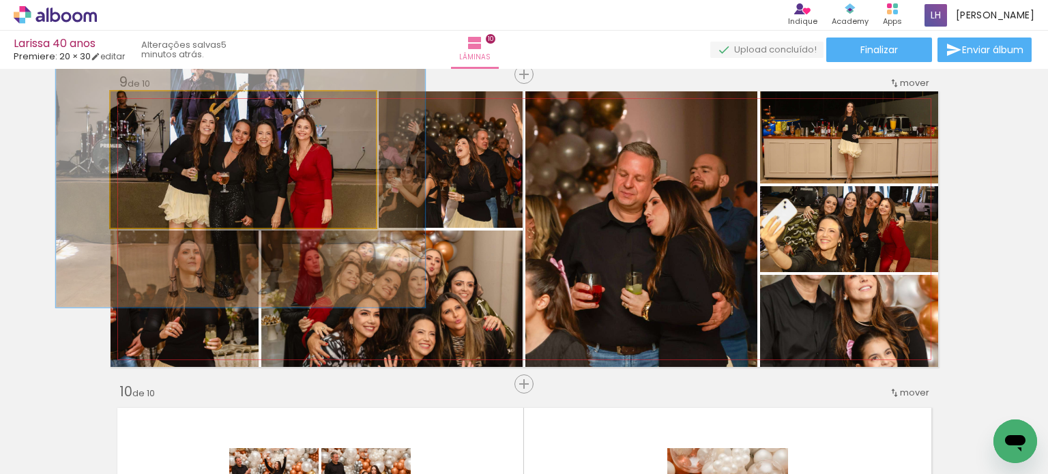
drag, startPoint x: 251, startPoint y: 169, endPoint x: 248, endPoint y: 187, distance: 18.0
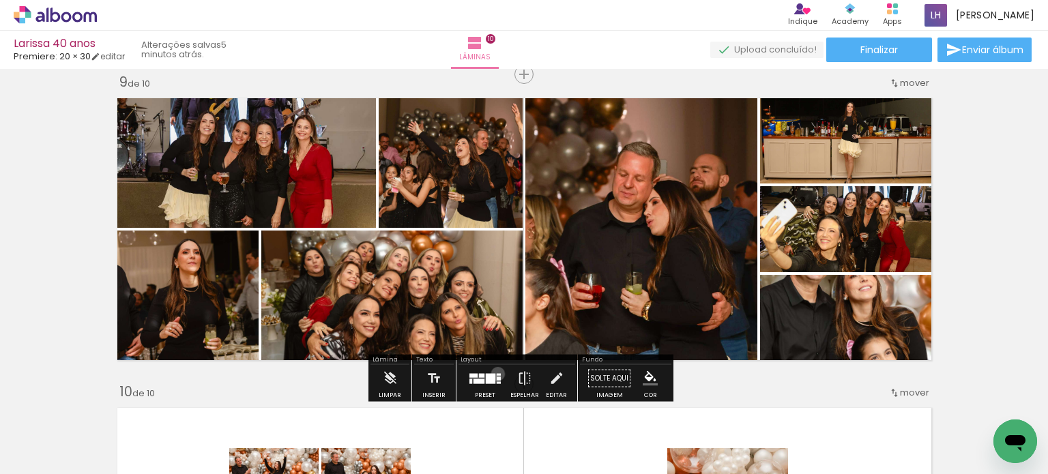
click at [497, 373] on div at bounding box center [499, 374] width 4 height 2
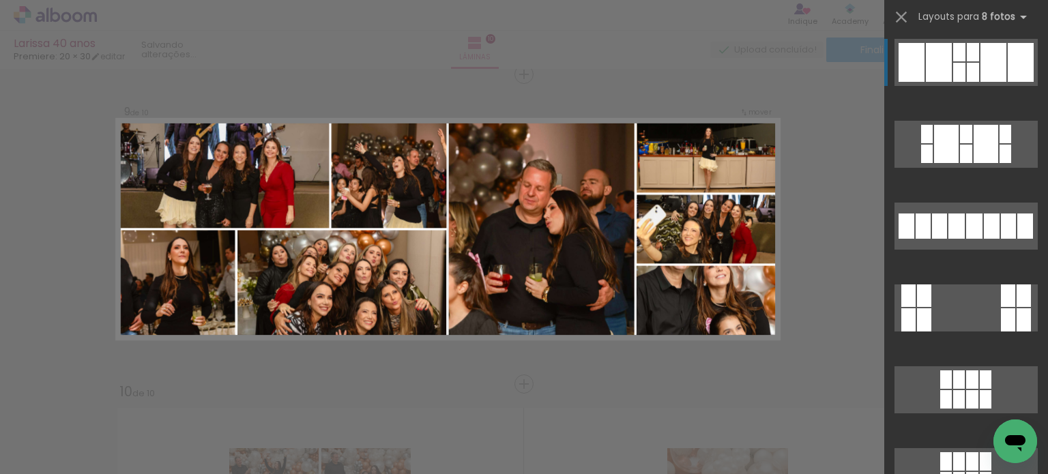
scroll to position [6278, 0]
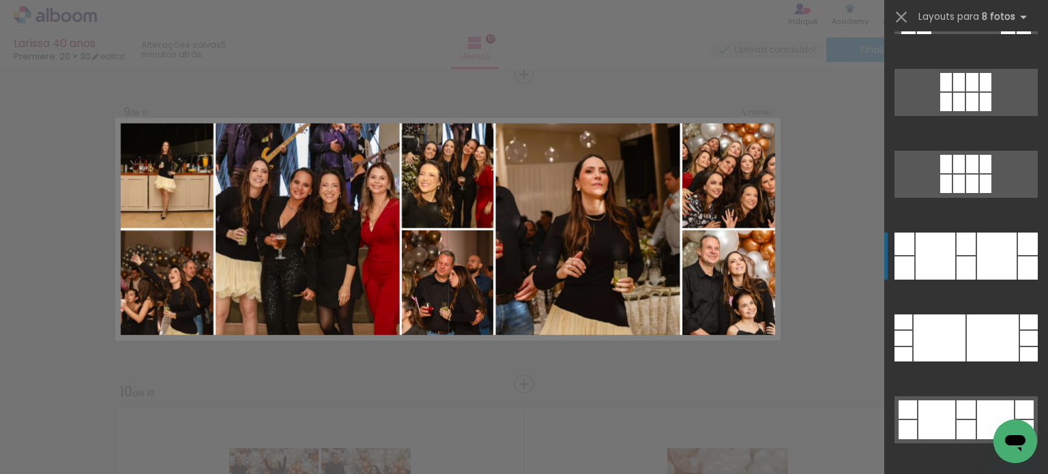
click at [962, 251] on div at bounding box center [966, 244] width 19 height 23
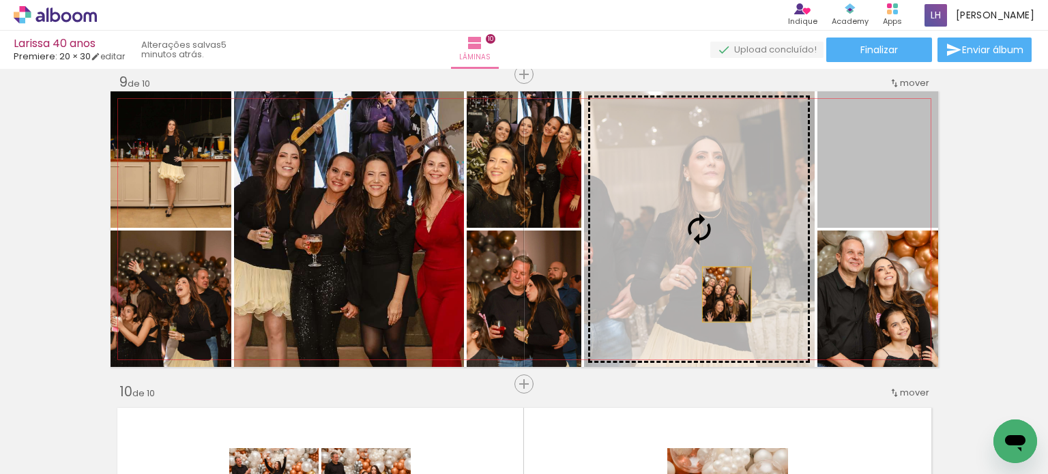
drag, startPoint x: 876, startPoint y: 203, endPoint x: 710, endPoint y: 292, distance: 189.0
click at [0, 0] on slot at bounding box center [0, 0] width 0 height 0
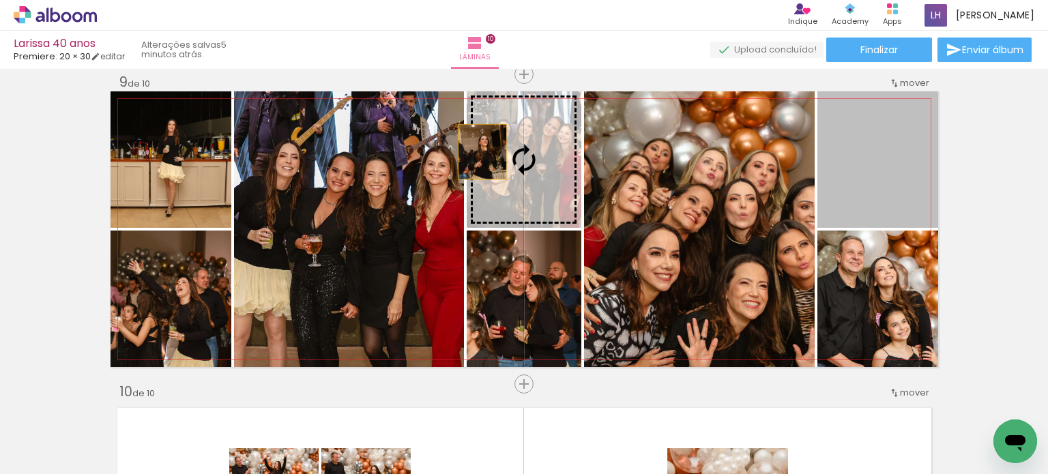
drag, startPoint x: 884, startPoint y: 175, endPoint x: 504, endPoint y: 159, distance: 380.4
click at [0, 0] on slot at bounding box center [0, 0] width 0 height 0
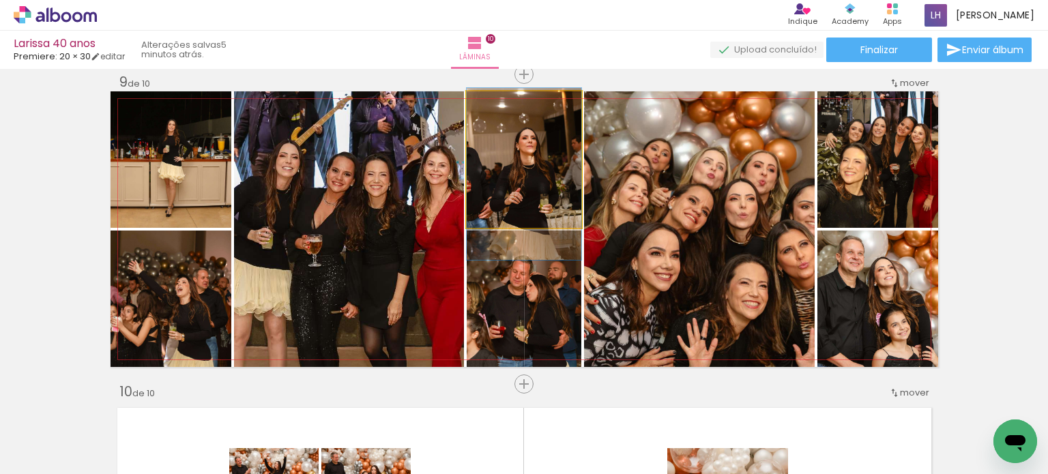
drag, startPoint x: 513, startPoint y: 168, endPoint x: 505, endPoint y: 182, distance: 16.5
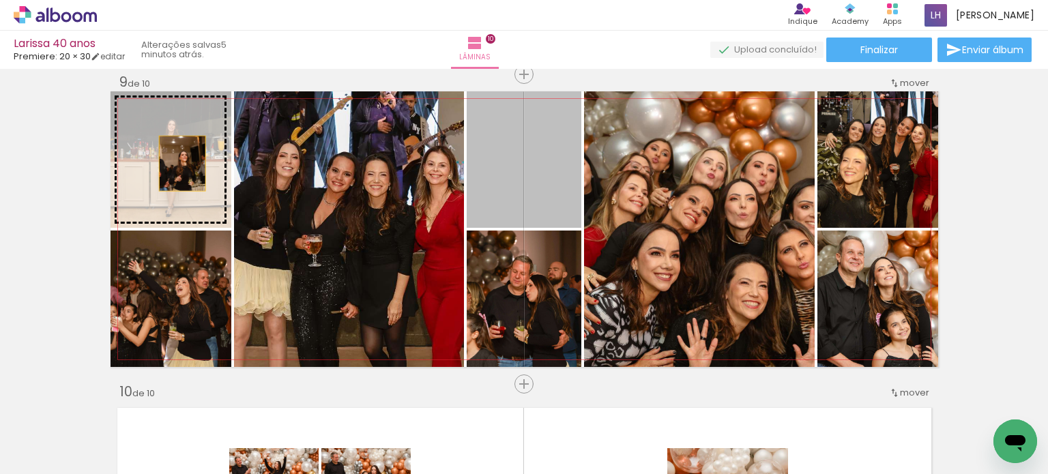
drag, startPoint x: 538, startPoint y: 189, endPoint x: 177, endPoint y: 163, distance: 361.9
click at [0, 0] on slot at bounding box center [0, 0] width 0 height 0
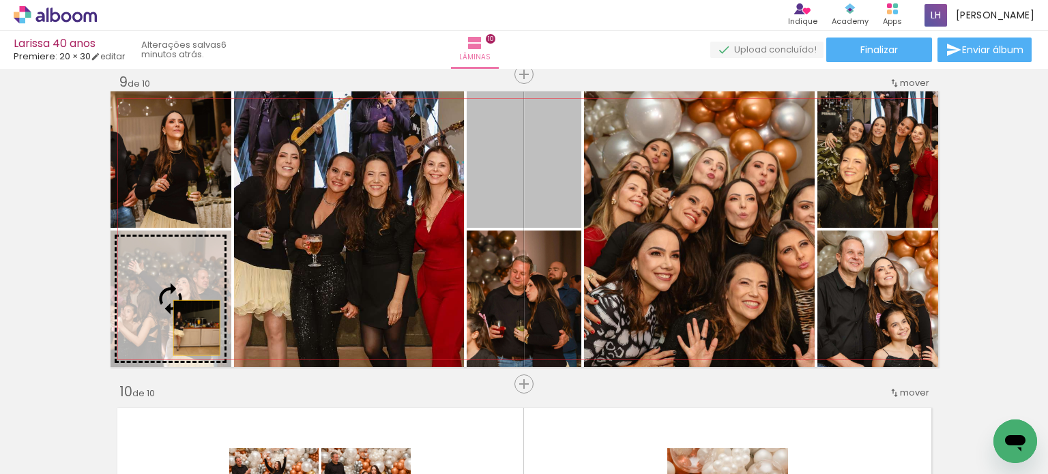
drag, startPoint x: 543, startPoint y: 184, endPoint x: 174, endPoint y: 324, distance: 395.0
click at [0, 0] on slot at bounding box center [0, 0] width 0 height 0
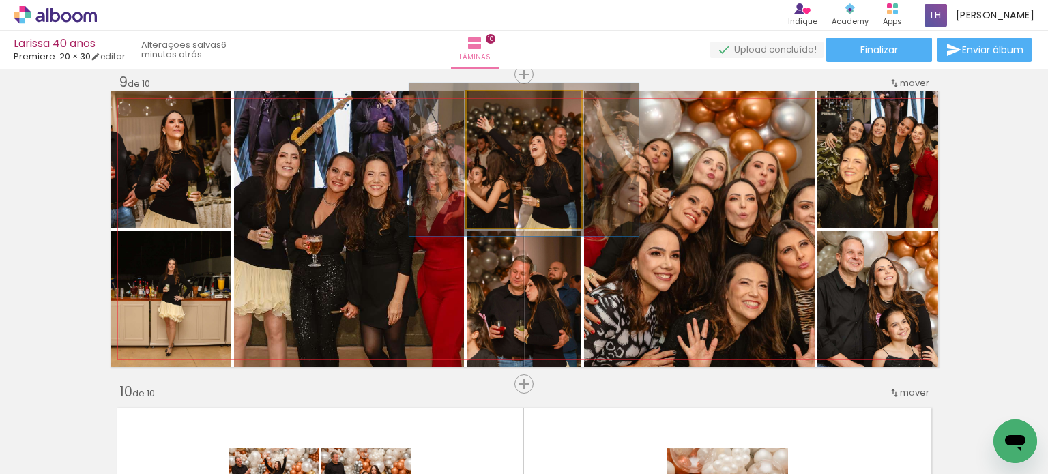
type paper-slider "112"
click at [500, 106] on div at bounding box center [504, 106] width 12 height 12
click at [547, 167] on quentale-photo at bounding box center [524, 159] width 115 height 136
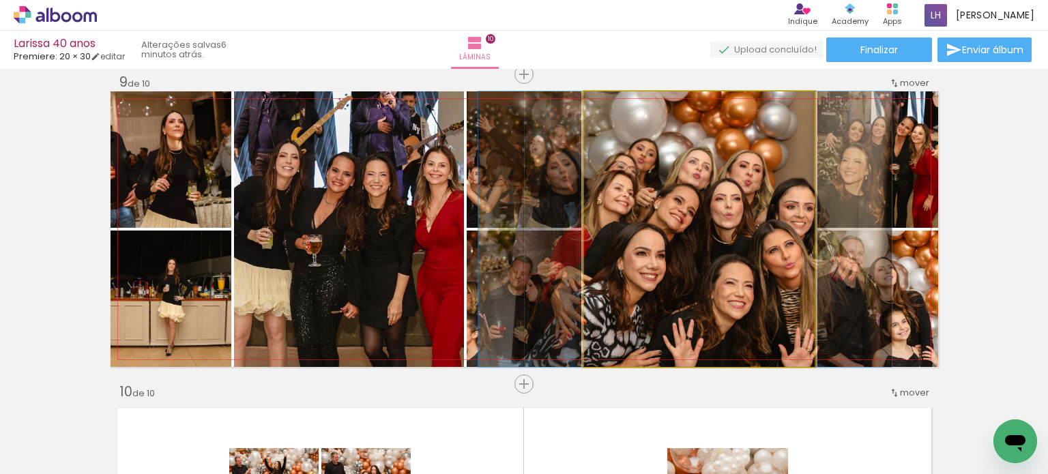
drag, startPoint x: 710, startPoint y: 290, endPoint x: 699, endPoint y: 289, distance: 11.0
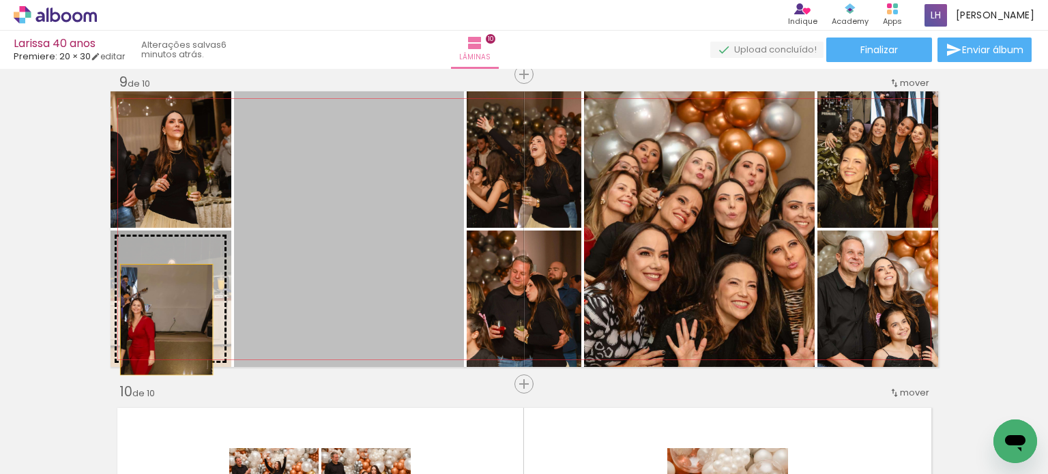
drag, startPoint x: 393, startPoint y: 216, endPoint x: 161, endPoint y: 319, distance: 253.9
click at [0, 0] on slot at bounding box center [0, 0] width 0 height 0
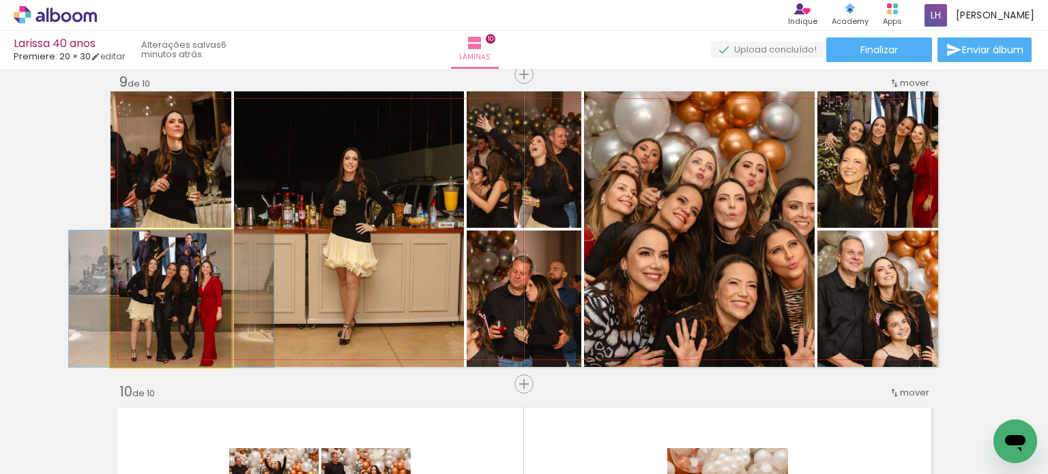
drag, startPoint x: 199, startPoint y: 323, endPoint x: 200, endPoint y: 302, distance: 21.2
drag, startPoint x: 181, startPoint y: 311, endPoint x: 181, endPoint y: 302, distance: 9.6
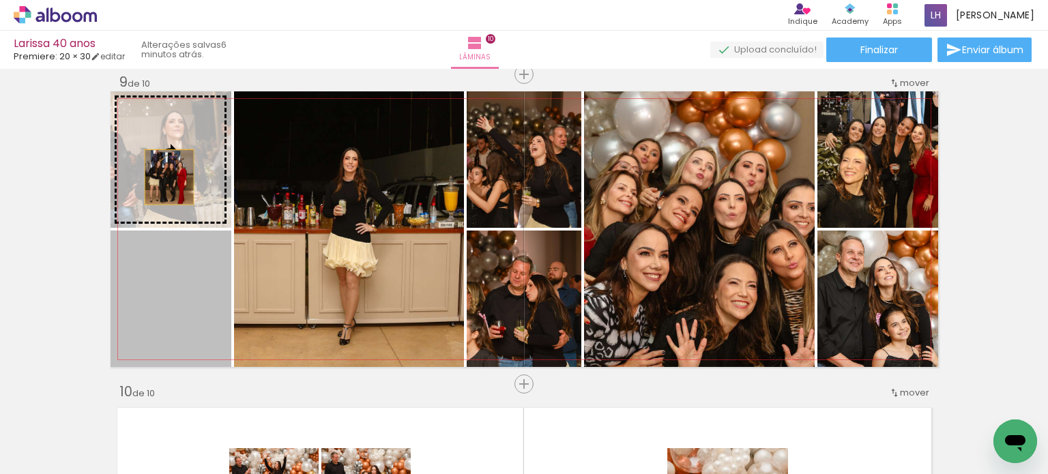
drag, startPoint x: 190, startPoint y: 316, endPoint x: 164, endPoint y: 177, distance: 141.7
click at [0, 0] on slot at bounding box center [0, 0] width 0 height 0
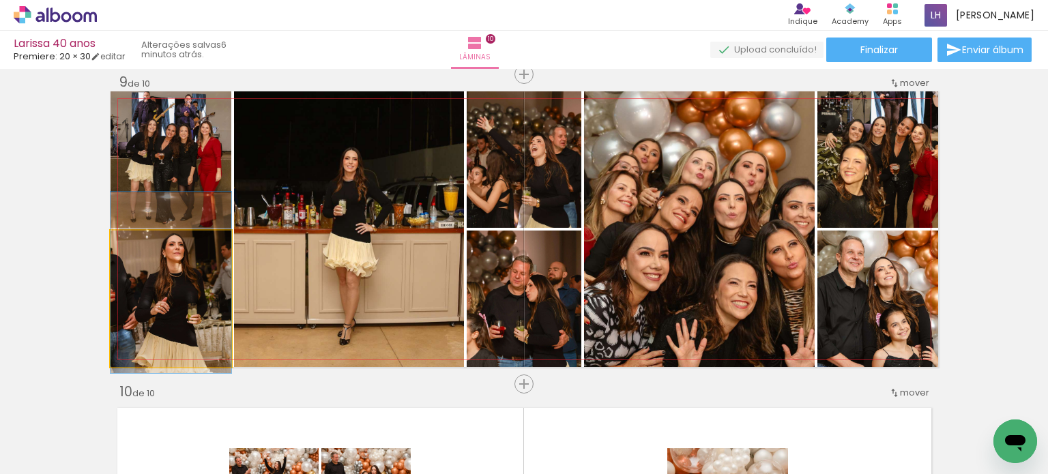
drag, startPoint x: 183, startPoint y: 317, endPoint x: 179, endPoint y: 305, distance: 12.7
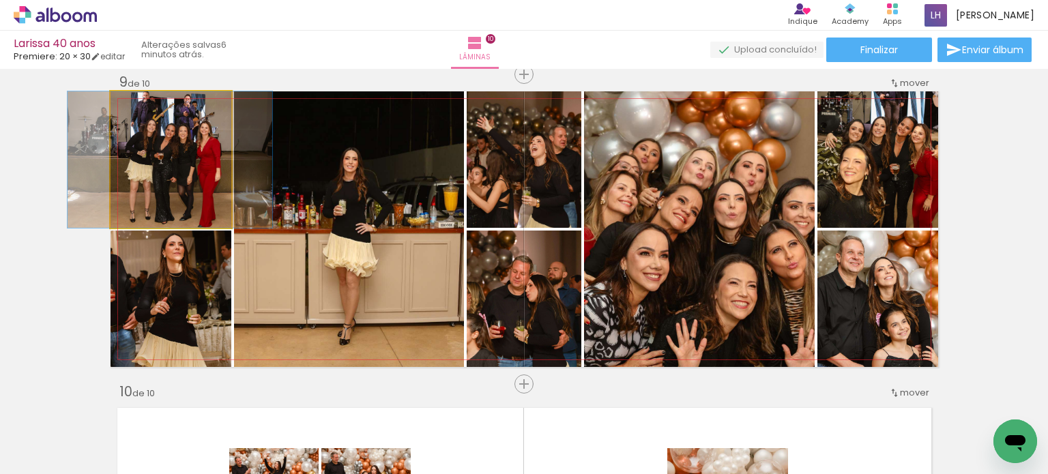
drag, startPoint x: 197, startPoint y: 207, endPoint x: 197, endPoint y: 196, distance: 11.6
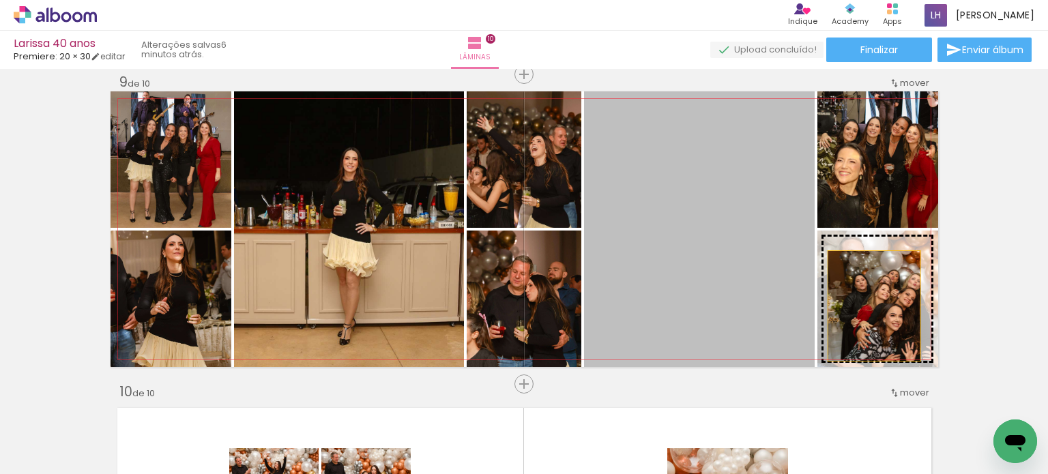
drag, startPoint x: 714, startPoint y: 274, endPoint x: 877, endPoint y: 307, distance: 165.8
click at [0, 0] on slot at bounding box center [0, 0] width 0 height 0
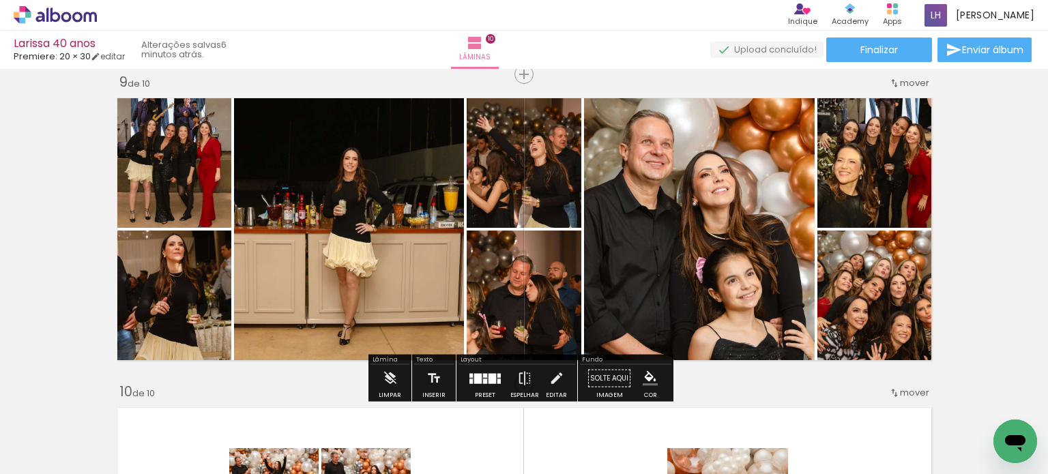
click at [438, 241] on quentale-photo at bounding box center [349, 229] width 230 height 276
click at [438, 240] on quentale-photo at bounding box center [349, 229] width 230 height 276
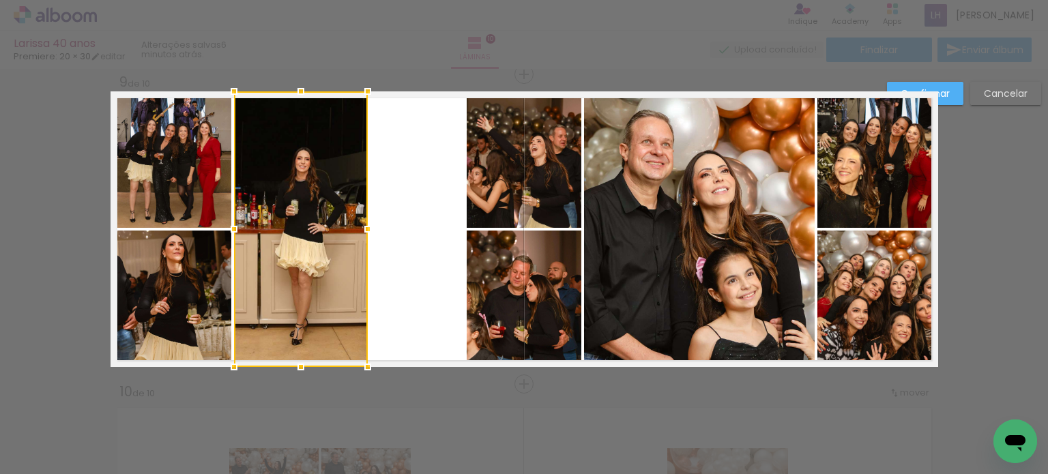
drag, startPoint x: 450, startPoint y: 229, endPoint x: 358, endPoint y: 221, distance: 93.1
click at [358, 221] on div at bounding box center [367, 229] width 27 height 27
click at [537, 196] on quentale-photo at bounding box center [524, 159] width 115 height 136
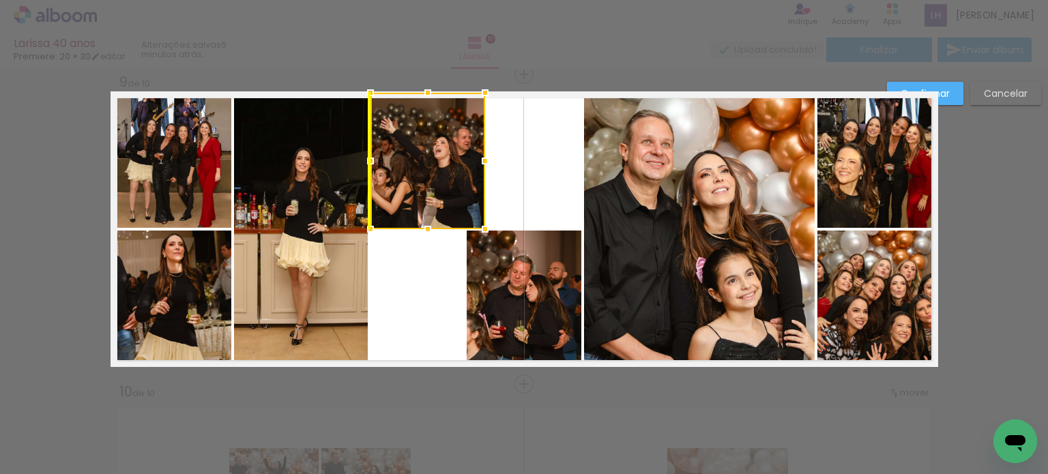
drag, startPoint x: 521, startPoint y: 193, endPoint x: 426, endPoint y: 194, distance: 95.5
click at [426, 194] on div at bounding box center [428, 161] width 115 height 136
click at [561, 289] on quentale-photo at bounding box center [524, 299] width 115 height 136
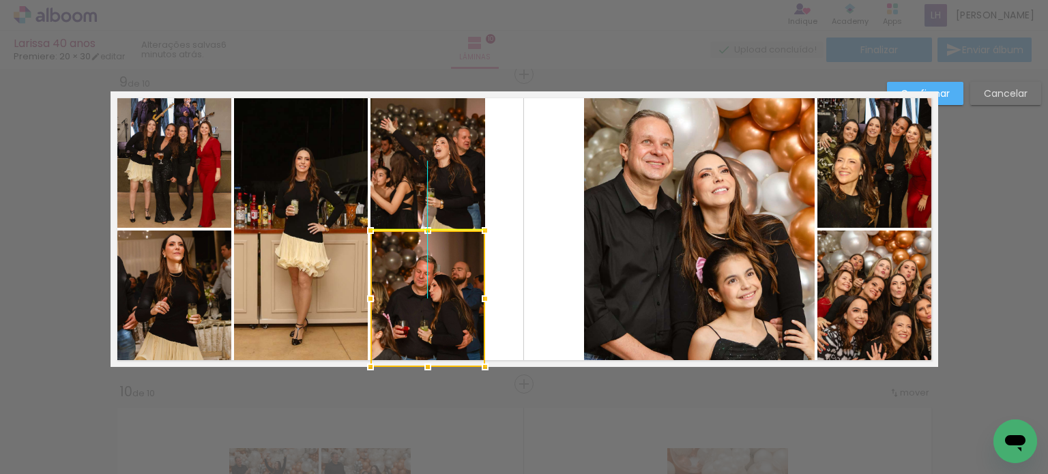
drag, startPoint x: 535, startPoint y: 294, endPoint x: 442, endPoint y: 280, distance: 93.8
click at [448, 284] on div at bounding box center [428, 299] width 115 height 136
click at [785, 251] on quentale-photo at bounding box center [699, 229] width 231 height 276
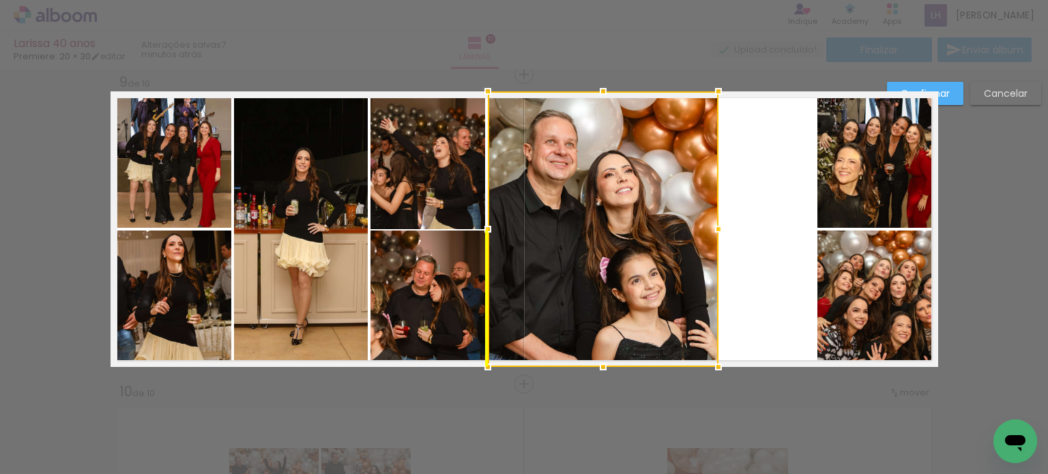
drag, startPoint x: 752, startPoint y: 263, endPoint x: 654, endPoint y: 267, distance: 98.3
click at [654, 267] on div at bounding box center [603, 229] width 231 height 276
click at [873, 208] on quentale-photo at bounding box center [878, 159] width 121 height 136
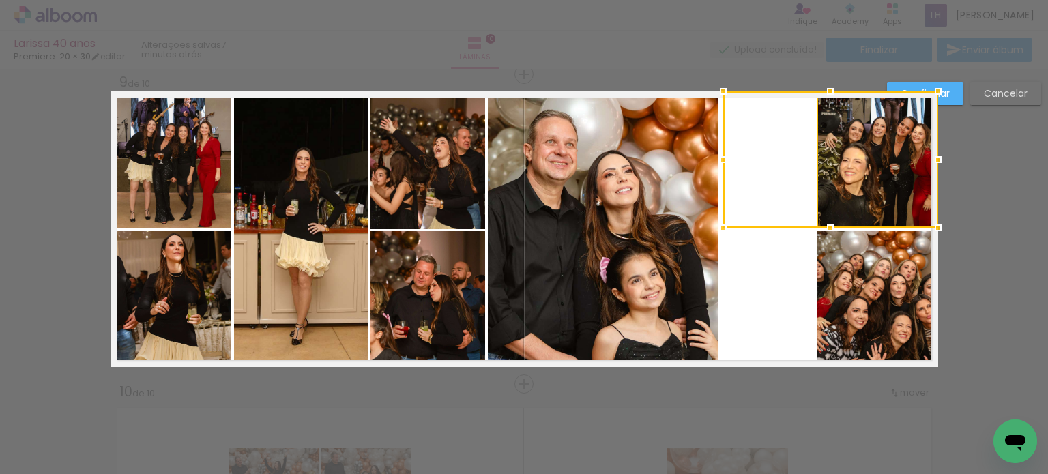
drag, startPoint x: 811, startPoint y: 160, endPoint x: 622, endPoint y: 171, distance: 189.3
click at [622, 171] on album-spread "9 de 10" at bounding box center [525, 229] width 828 height 276
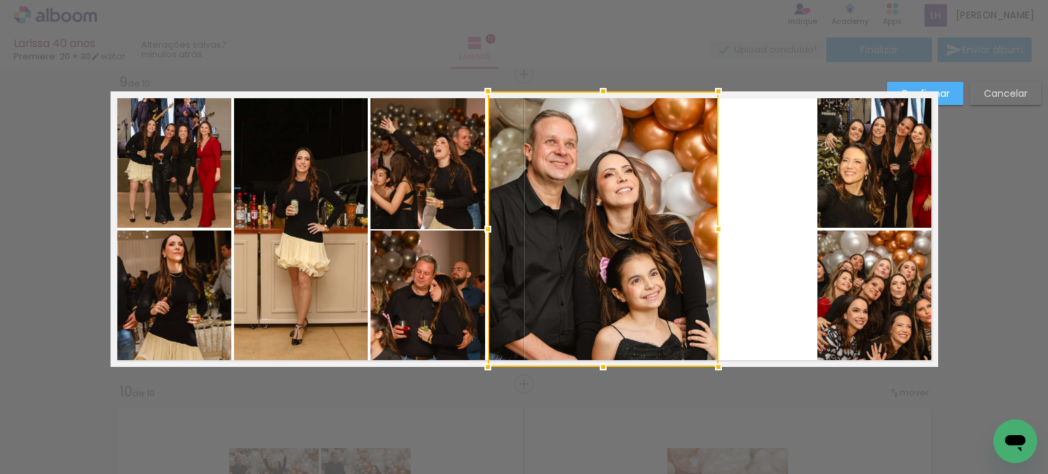
click at [865, 167] on quentale-photo at bounding box center [878, 159] width 121 height 136
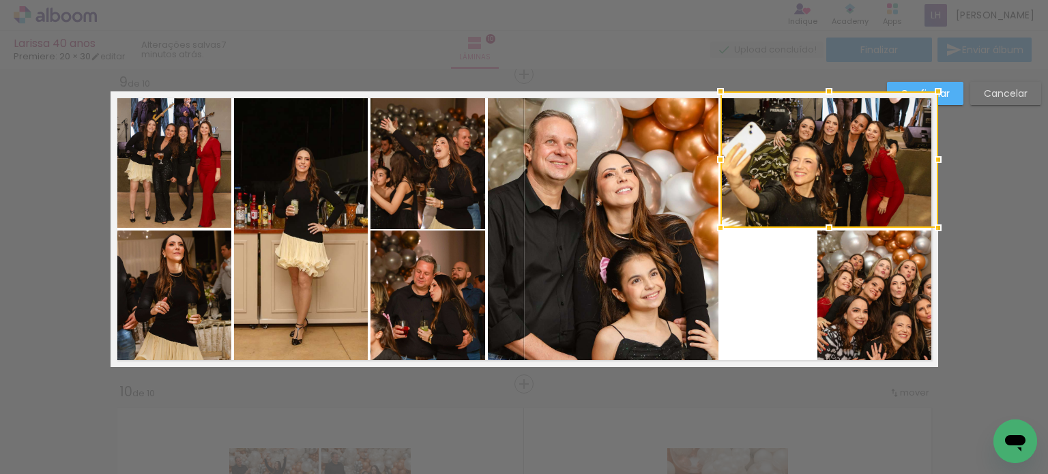
drag, startPoint x: 800, startPoint y: 162, endPoint x: 714, endPoint y: 163, distance: 86.0
click at [714, 163] on div at bounding box center [720, 159] width 27 height 27
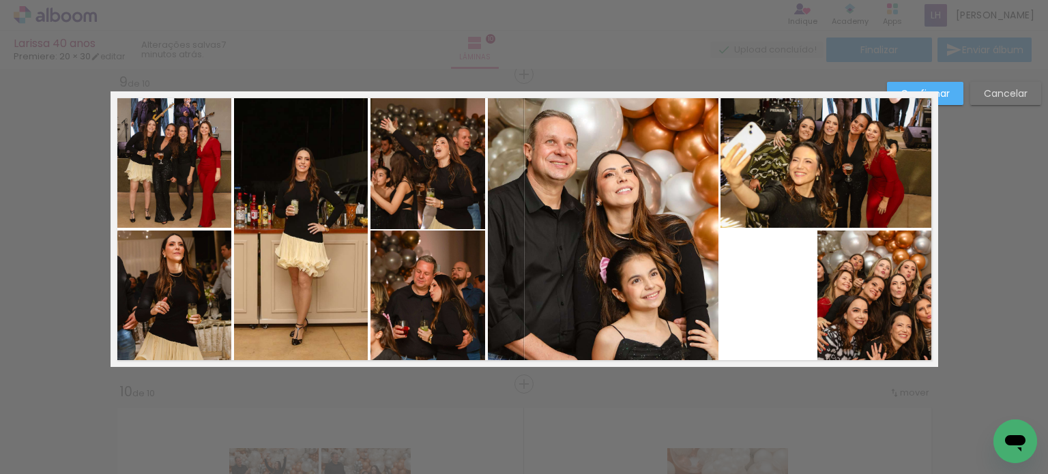
drag, startPoint x: 910, startPoint y: 292, endPoint x: 899, endPoint y: 288, distance: 12.3
click at [912, 291] on quentale-photo at bounding box center [878, 299] width 121 height 136
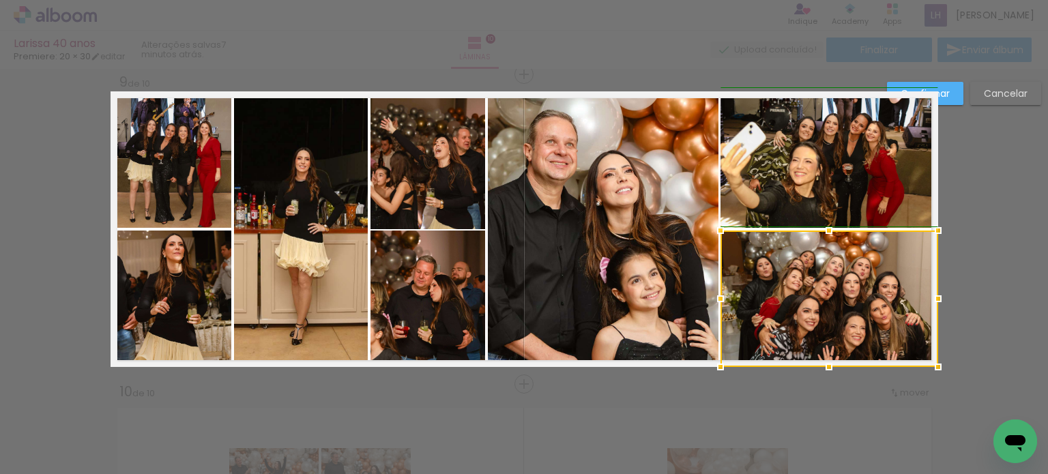
drag, startPoint x: 809, startPoint y: 297, endPoint x: 716, endPoint y: 298, distance: 92.8
click at [716, 298] on div at bounding box center [720, 298] width 27 height 27
click at [0, 0] on slot "Confirmar" at bounding box center [0, 0] width 0 height 0
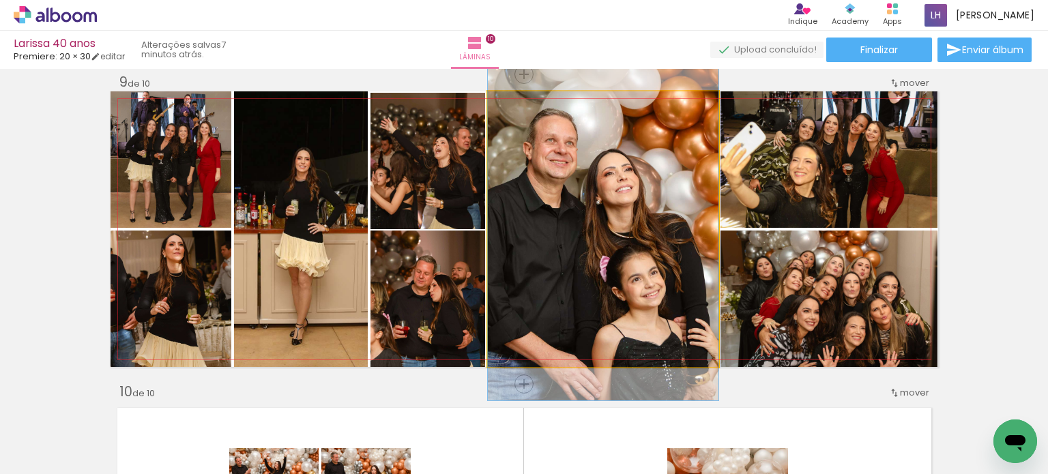
drag, startPoint x: 611, startPoint y: 237, endPoint x: 618, endPoint y: 236, distance: 7.6
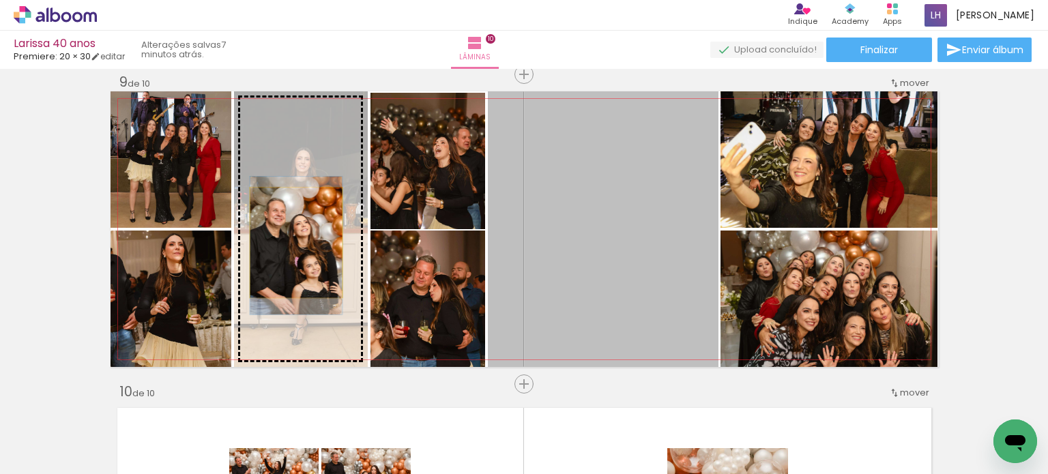
drag, startPoint x: 603, startPoint y: 245, endPoint x: 291, endPoint y: 242, distance: 312.5
click at [0, 0] on slot at bounding box center [0, 0] width 0 height 0
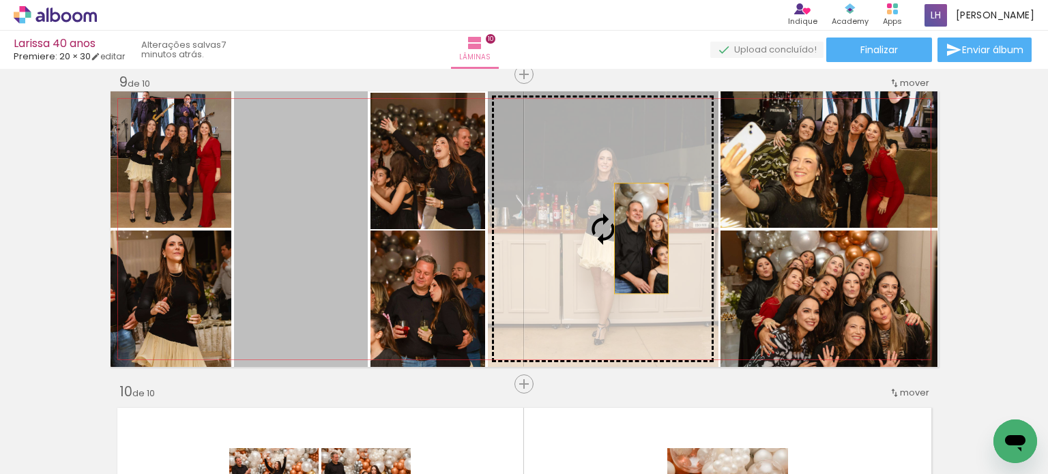
drag, startPoint x: 300, startPoint y: 266, endPoint x: 635, endPoint y: 238, distance: 336.2
click at [0, 0] on slot at bounding box center [0, 0] width 0 height 0
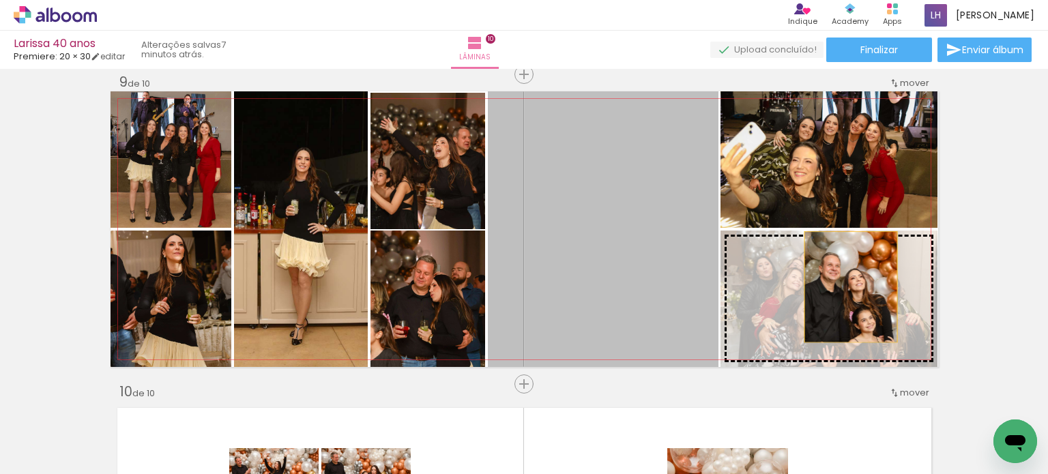
drag, startPoint x: 754, startPoint y: 288, endPoint x: 845, endPoint y: 287, distance: 91.5
click at [0, 0] on slot at bounding box center [0, 0] width 0 height 0
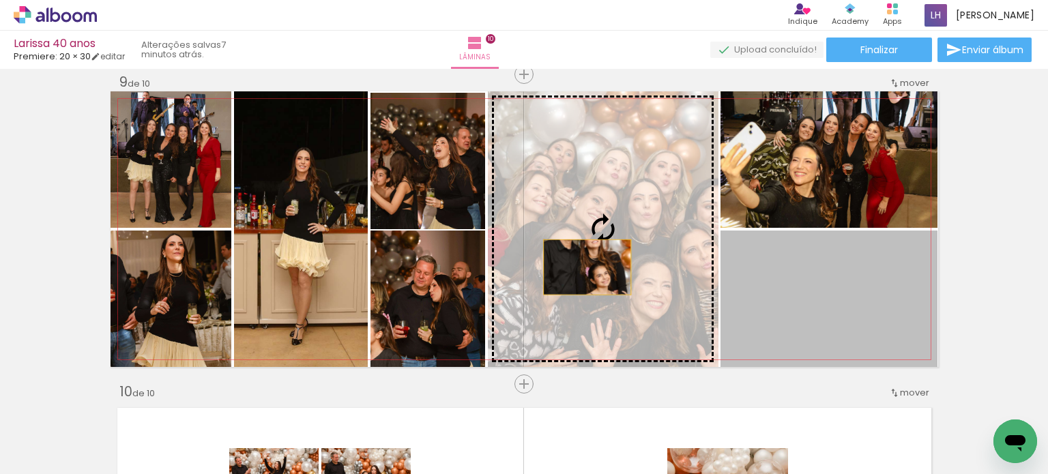
drag, startPoint x: 865, startPoint y: 334, endPoint x: 573, endPoint y: 263, distance: 299.7
click at [0, 0] on slot at bounding box center [0, 0] width 0 height 0
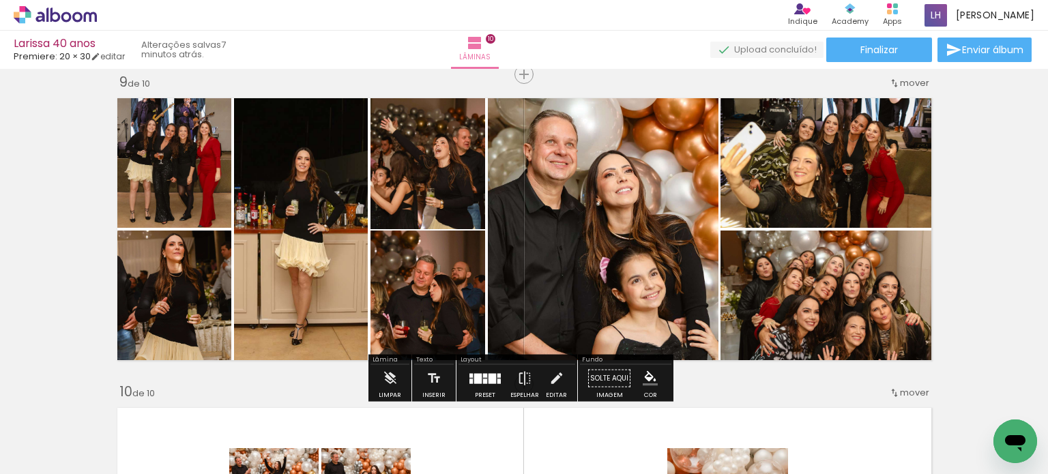
click at [445, 302] on quentale-photo at bounding box center [428, 299] width 115 height 136
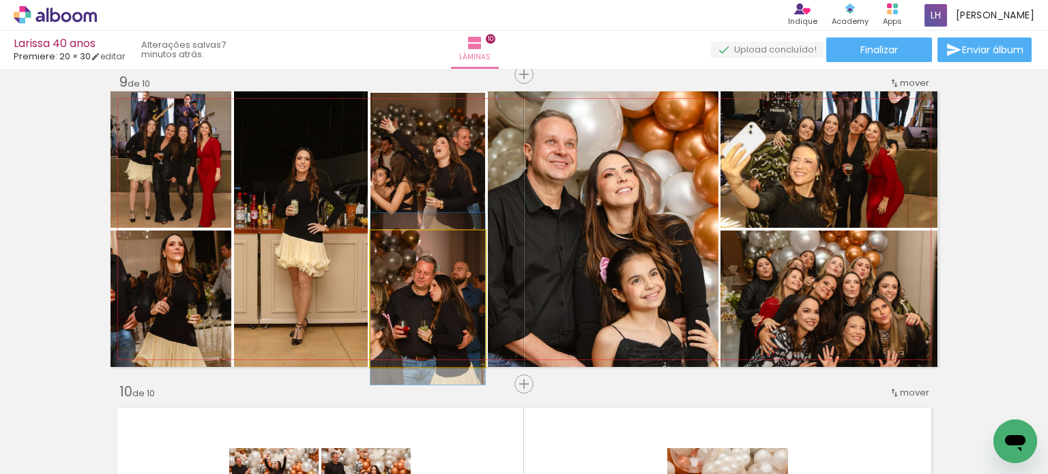
click at [445, 302] on quentale-photo at bounding box center [428, 299] width 115 height 136
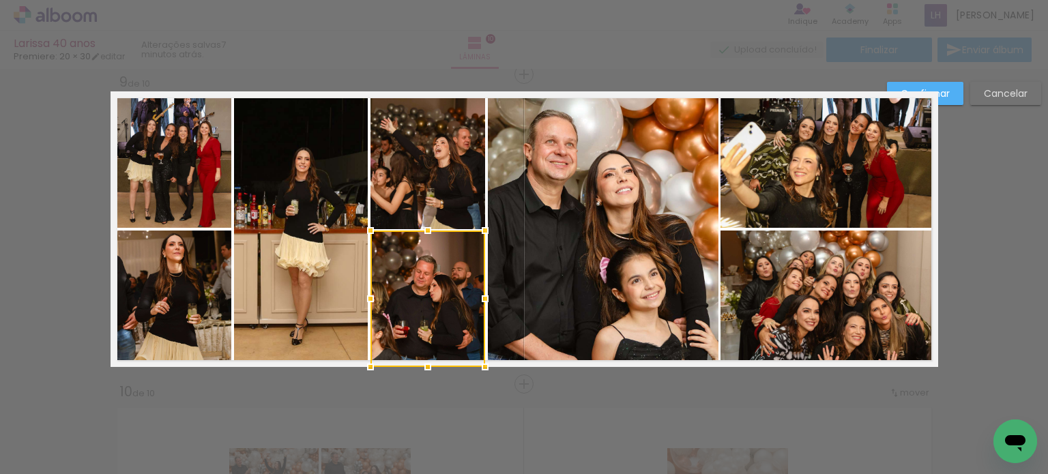
click at [439, 302] on div at bounding box center [428, 299] width 115 height 136
click at [0, 0] on slot "Confirmar" at bounding box center [0, 0] width 0 height 0
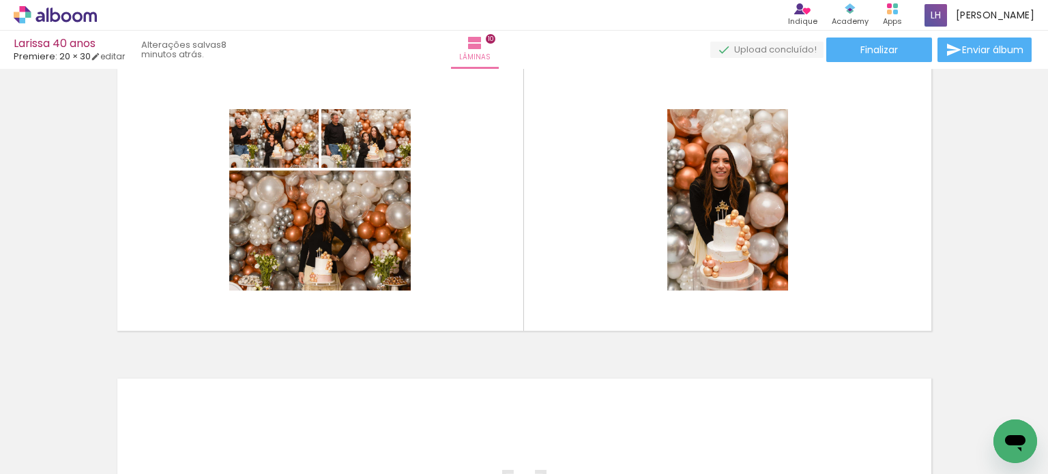
scroll to position [2837, 0]
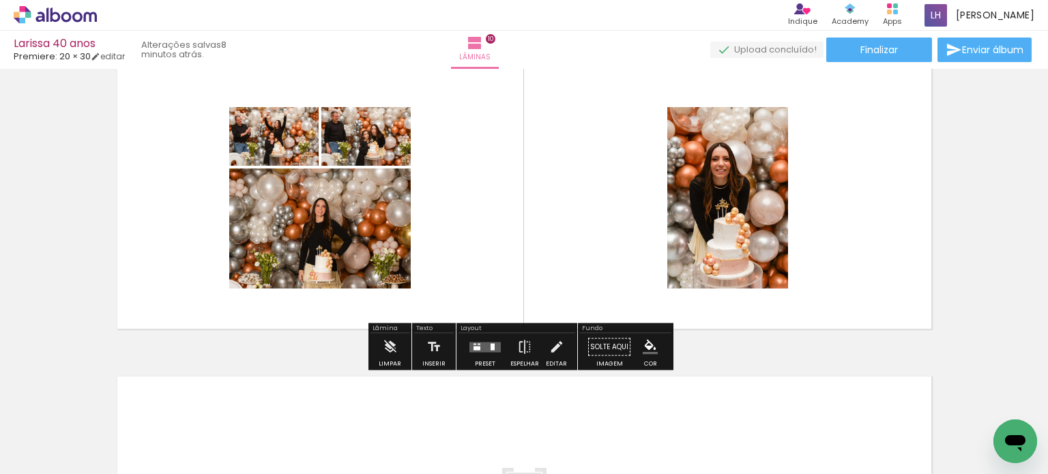
click at [478, 346] on quentale-layouter at bounding box center [484, 347] width 31 height 10
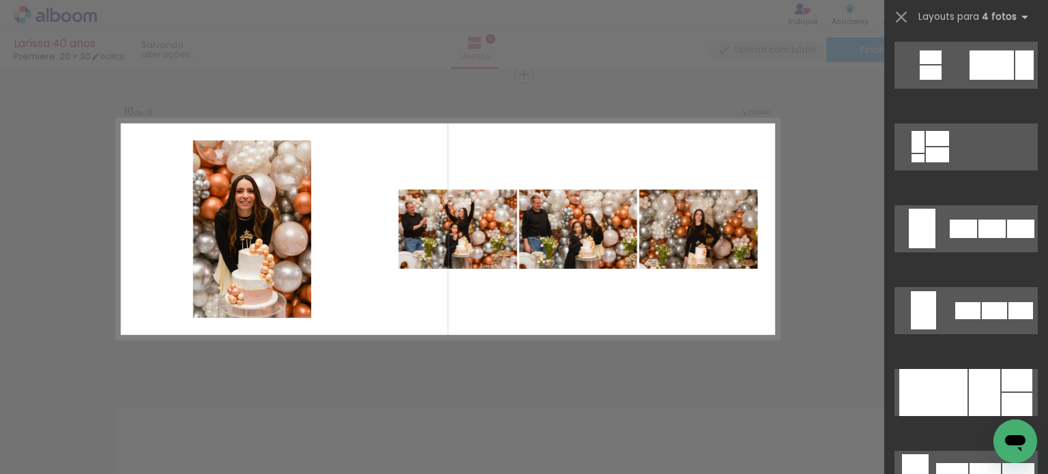
scroll to position [1092, 0]
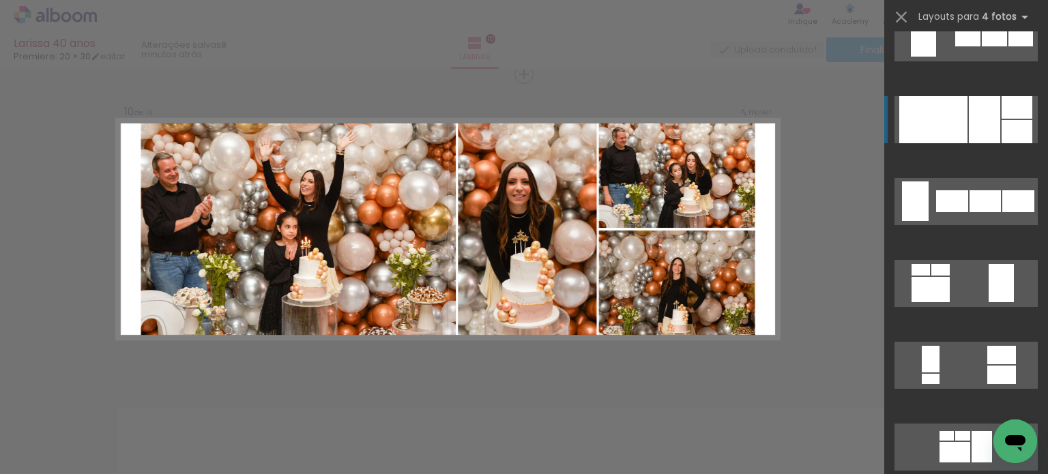
click at [1007, 111] on div at bounding box center [1017, 107] width 31 height 23
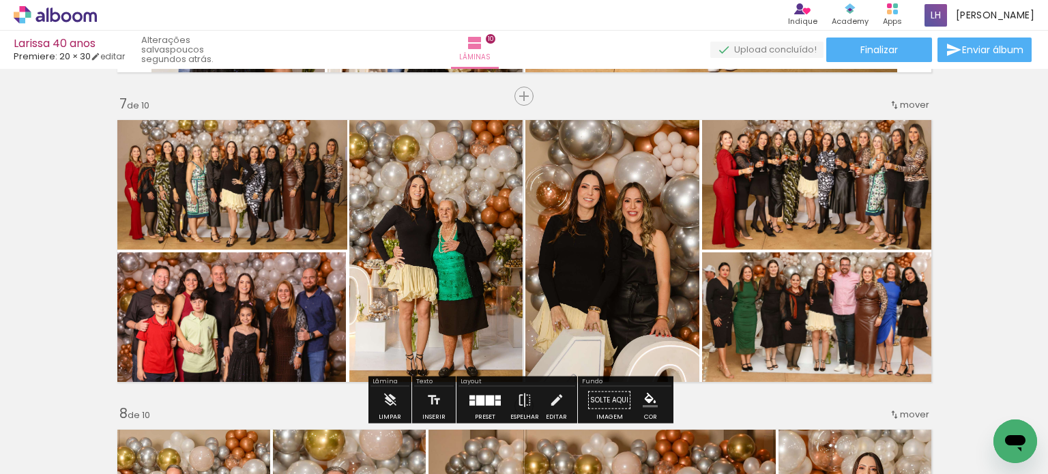
scroll to position [1850, 0]
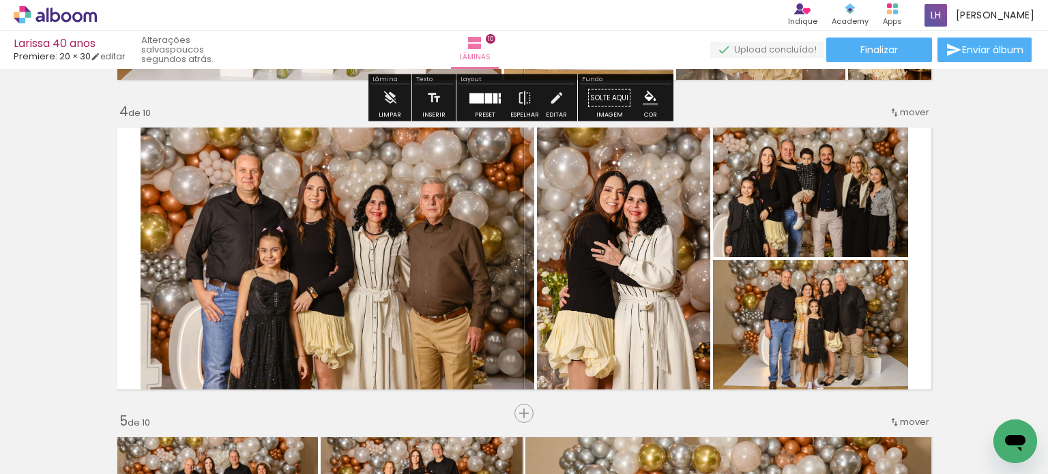
scroll to position [963, 0]
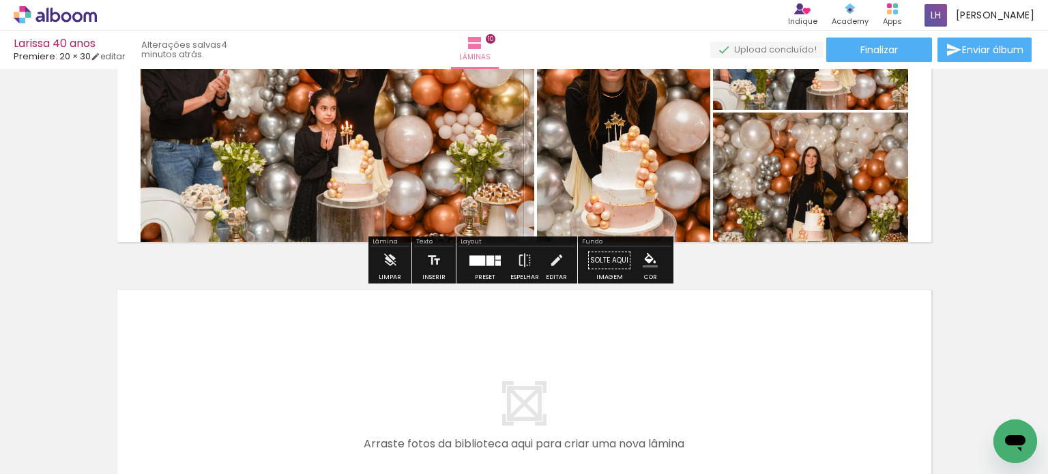
scroll to position [2934, 0]
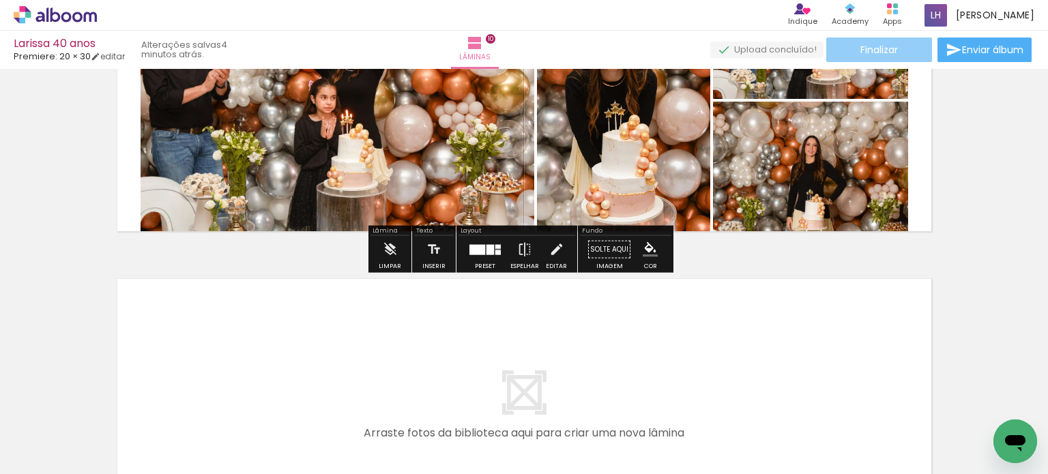
click at [909, 61] on paper-button "Finalizar" at bounding box center [879, 50] width 106 height 25
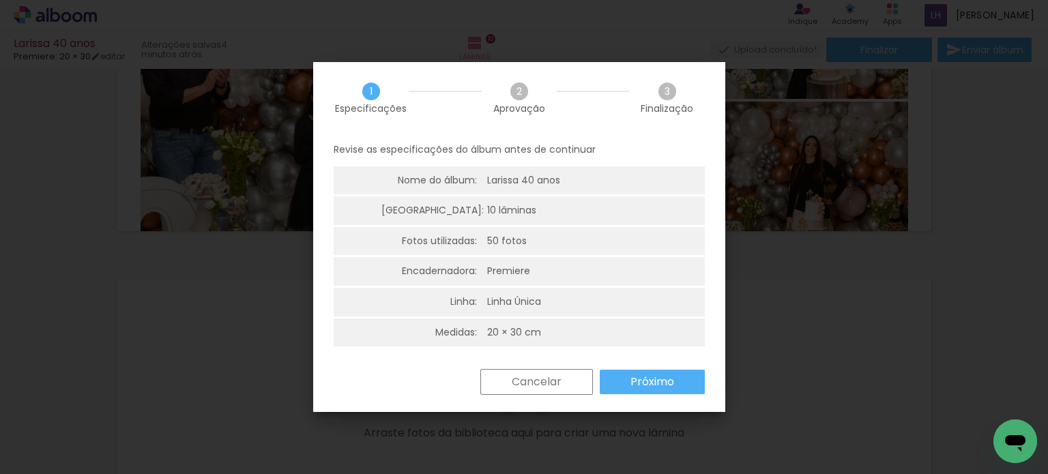
click at [682, 380] on paper-button "Próximo" at bounding box center [652, 382] width 105 height 25
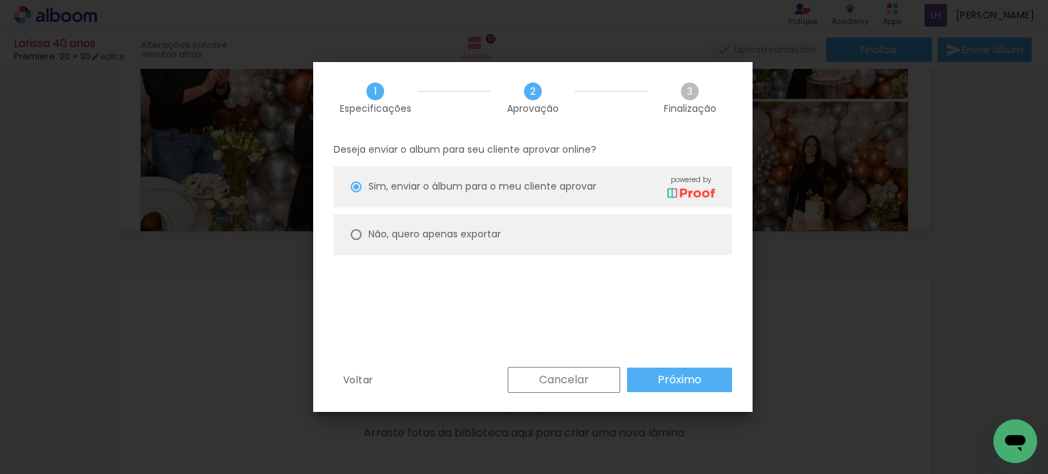
click at [0, 0] on slot "Não, quero apenas exportar" at bounding box center [0, 0] width 0 height 0
type paper-radio-button "on"
click at [0, 0] on slot "Próximo" at bounding box center [0, 0] width 0 height 0
type input "Alta, 300 DPI"
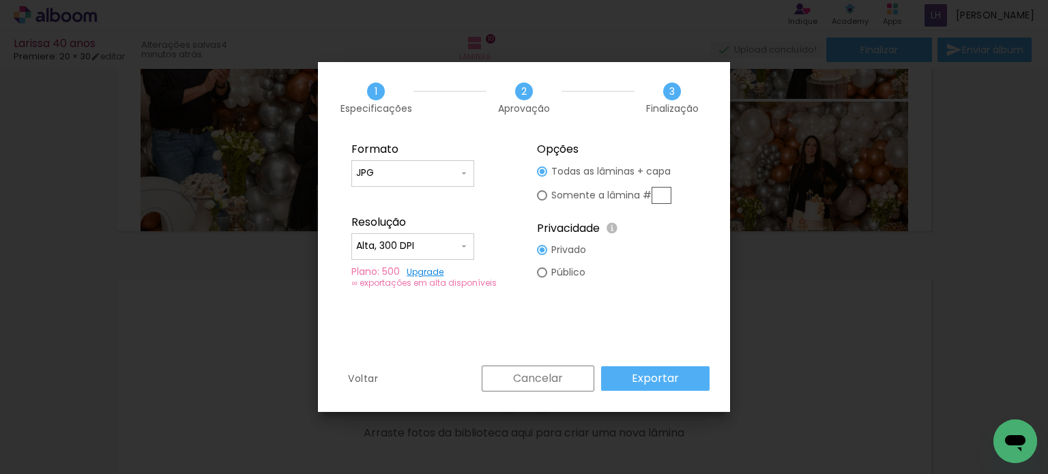
click at [429, 175] on input "JPG" at bounding box center [407, 174] width 102 height 14
click at [423, 201] on paper-item "PDF" at bounding box center [412, 198] width 123 height 27
type input "PDF"
click at [0, 0] on slot "Exportar" at bounding box center [0, 0] width 0 height 0
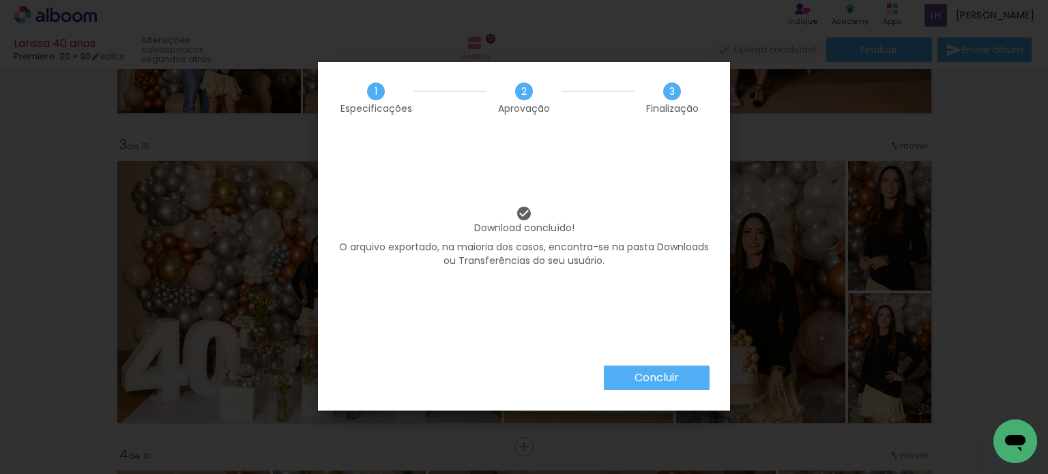
scroll to position [0, 2889]
click at [0, 0] on slot "Concluir" at bounding box center [0, 0] width 0 height 0
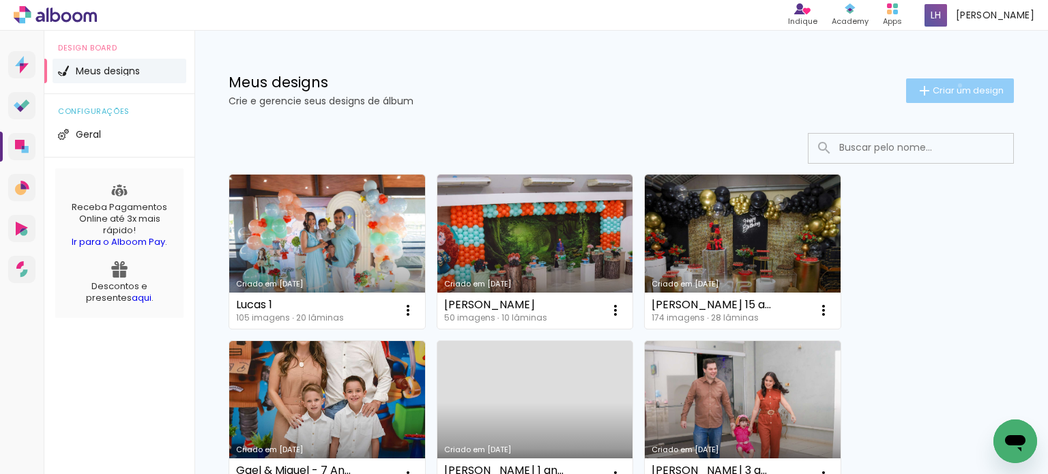
click at [947, 86] on span "Criar um design" at bounding box center [968, 90] width 71 height 9
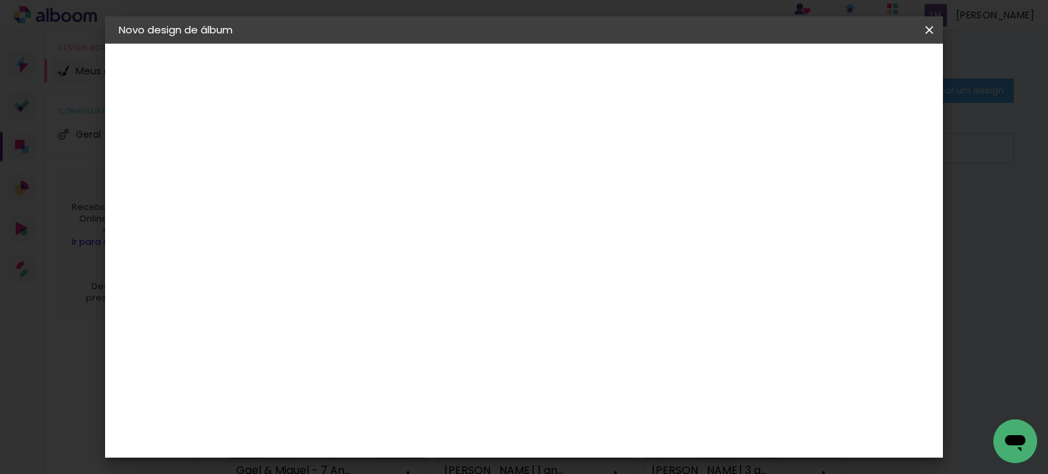
click at [0, 0] on div at bounding box center [0, 0] width 0 height 0
type input "[PERSON_NAME] 6 anos"
type paper-input "[PERSON_NAME] 6 anos"
click at [0, 0] on slot "Avançar" at bounding box center [0, 0] width 0 height 0
click at [450, 234] on paper-input-container at bounding box center [376, 218] width 147 height 31
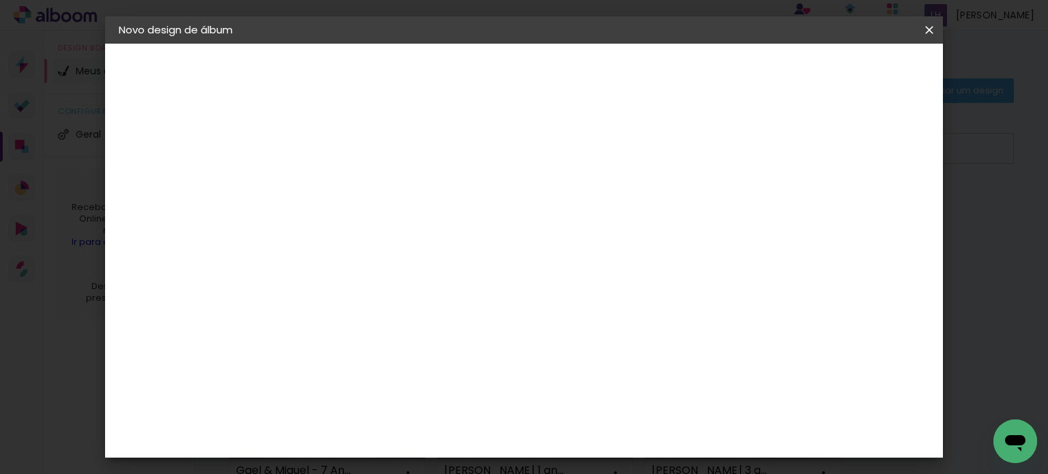
type input "pre"
type paper-input "pre"
click at [382, 374] on div "Premiere" at bounding box center [357, 379] width 50 height 11
click at [0, 0] on slot "Avançar" at bounding box center [0, 0] width 0 height 0
click at [434, 293] on span "15 × 20" at bounding box center [402, 311] width 63 height 36
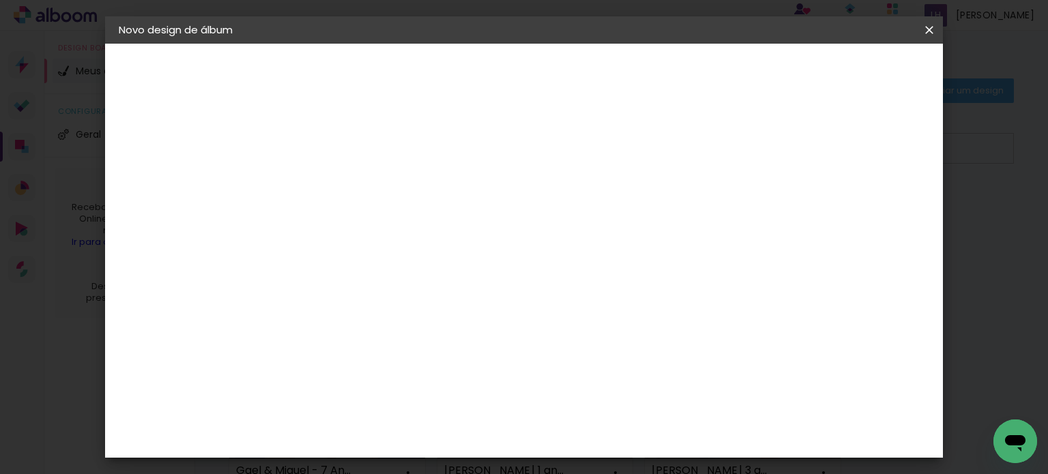
click at [0, 0] on slot "Avançar" at bounding box center [0, 0] width 0 height 0
click at [844, 77] on span "Iniciar design" at bounding box center [813, 73] width 62 height 10
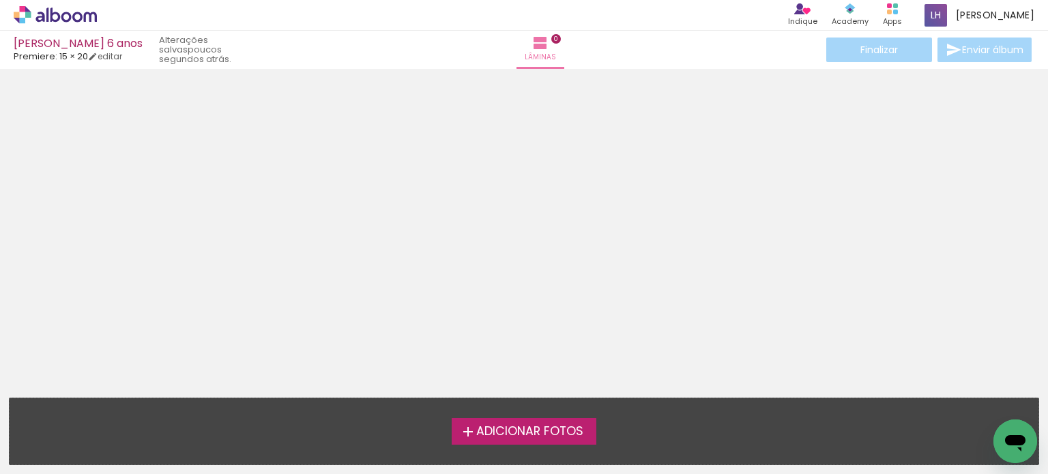
click at [74, 16] on icon at bounding box center [77, 17] width 10 height 10
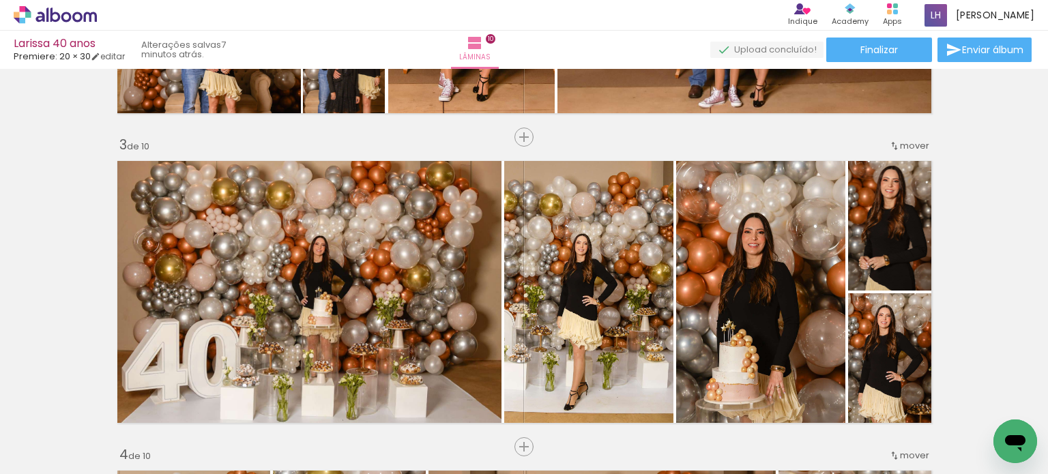
scroll to position [0, 2889]
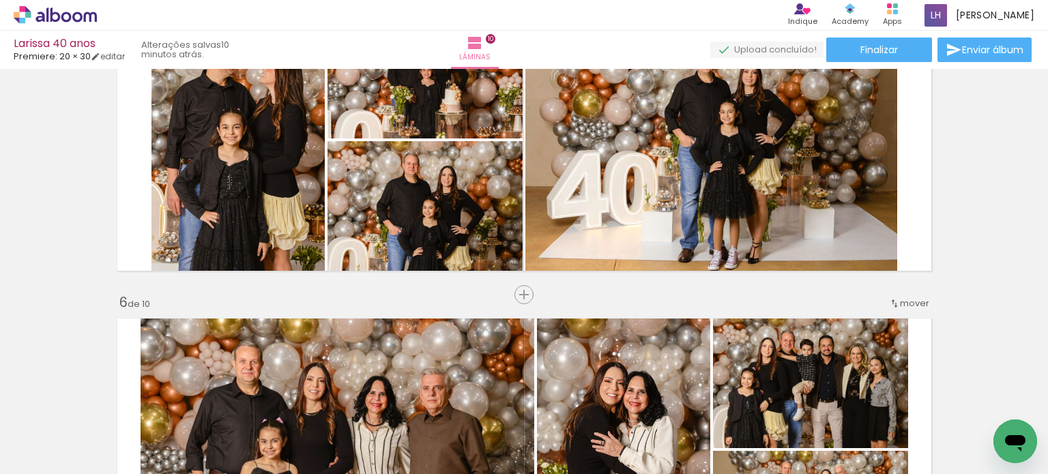
scroll to position [1297, 0]
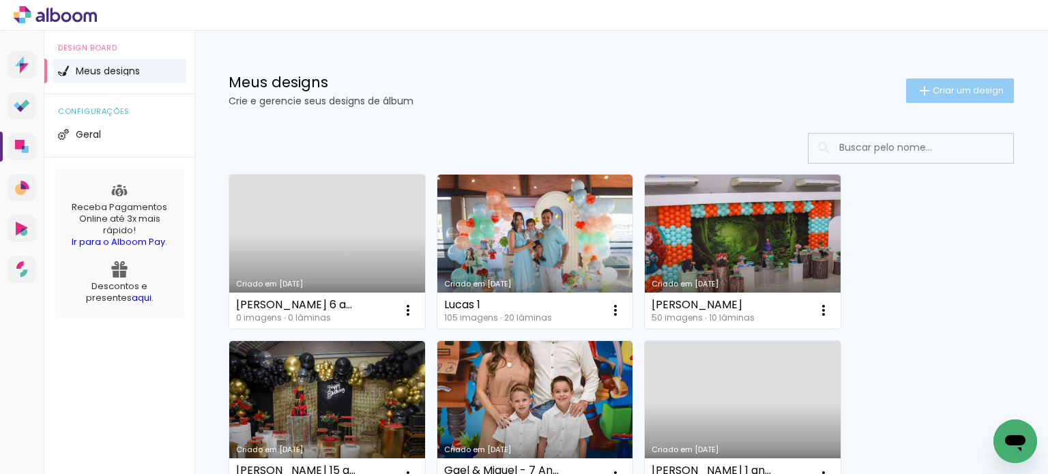
click at [934, 81] on paper-button "Criar um design" at bounding box center [960, 90] width 108 height 25
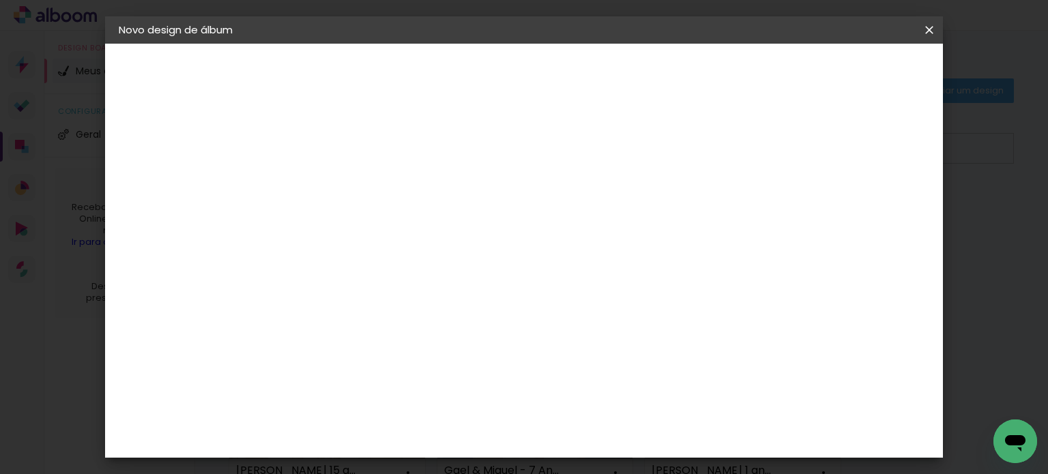
click at [342, 187] on input at bounding box center [342, 183] width 0 height 21
type input "[PERSON_NAME] e [PERSON_NAME]"
type paper-input "[PERSON_NAME] e [PERSON_NAME]"
click at [0, 0] on slot "Avançar" at bounding box center [0, 0] width 0 height 0
click at [446, 261] on input at bounding box center [377, 259] width 138 height 17
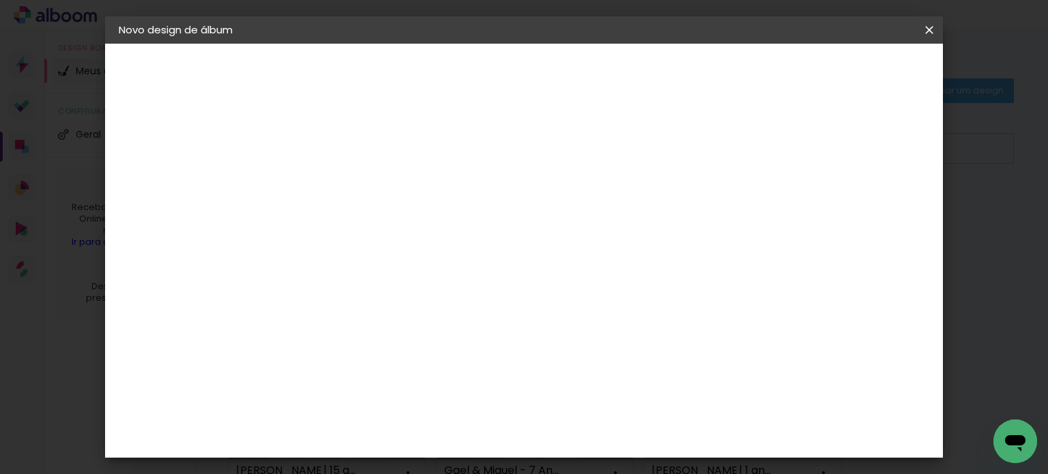
type input "pre"
type paper-input "pre"
click at [382, 374] on div "Premiere" at bounding box center [357, 379] width 50 height 11
click at [0, 0] on slot "Avançar" at bounding box center [0, 0] width 0 height 0
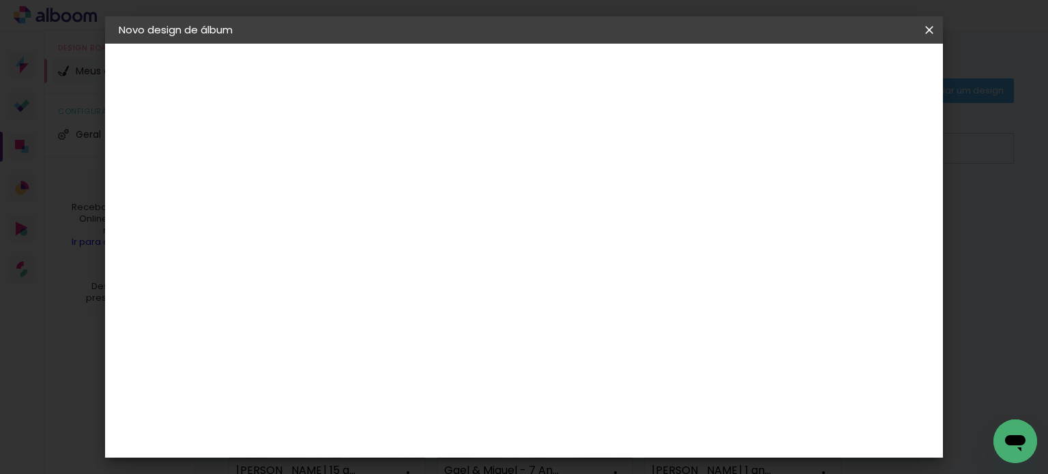
click at [434, 461] on span "30 × 30" at bounding box center [402, 475] width 63 height 28
click at [0, 0] on slot "Avançar" at bounding box center [0, 0] width 0 height 0
click at [681, 62] on paper-button "Iniciar design" at bounding box center [636, 72] width 89 height 23
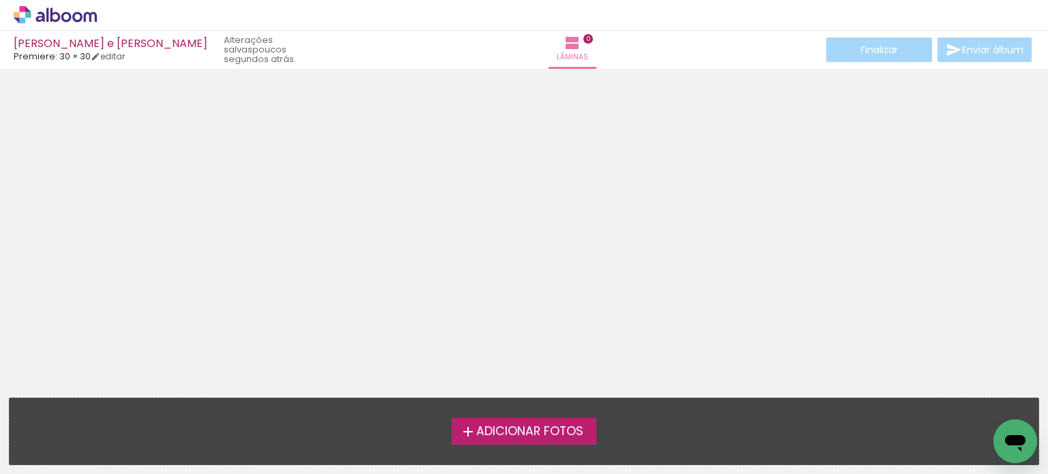
click at [72, 8] on icon at bounding box center [55, 15] width 83 height 18
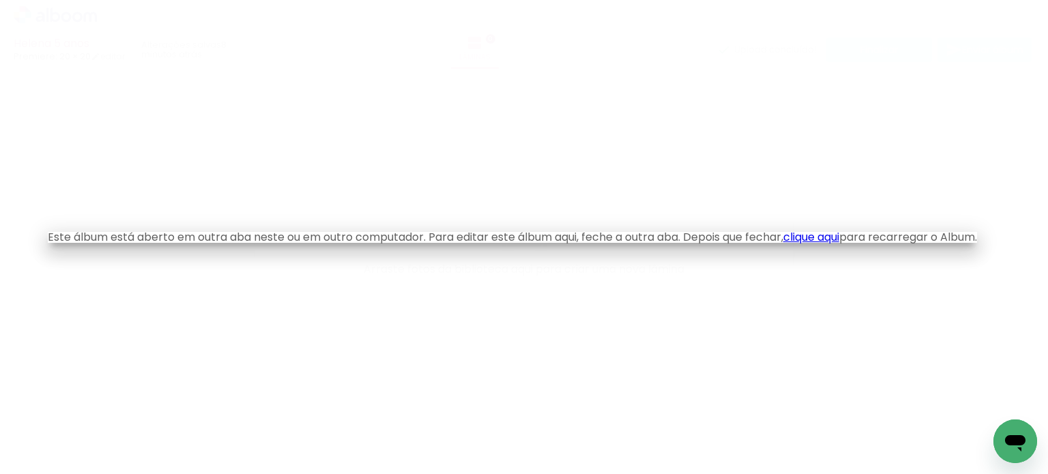
click at [839, 233] on link "clique aqui" at bounding box center [811, 237] width 56 height 16
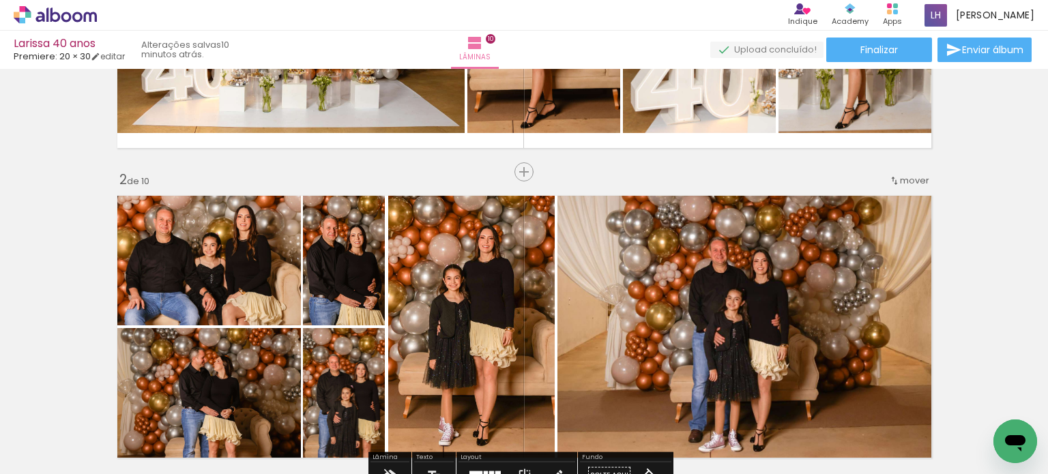
scroll to position [341, 0]
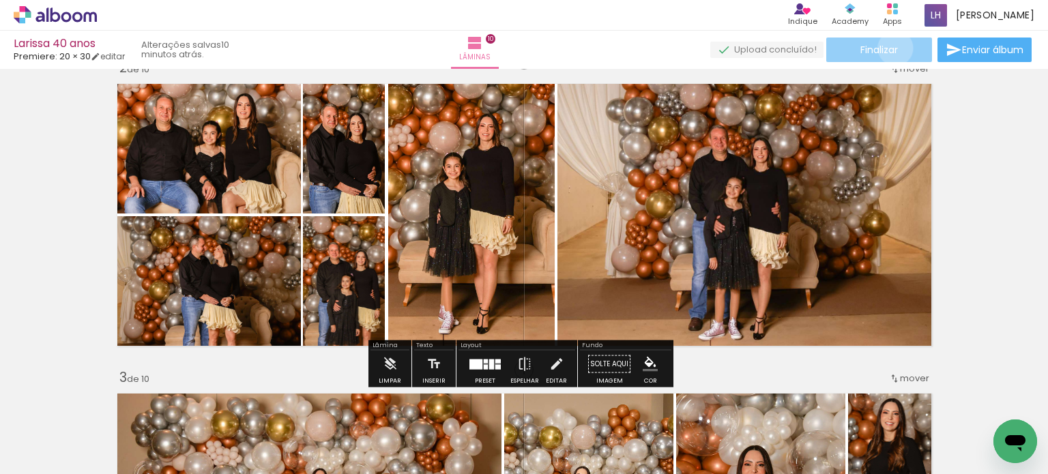
click at [891, 48] on span "Finalizar" at bounding box center [879, 50] width 38 height 10
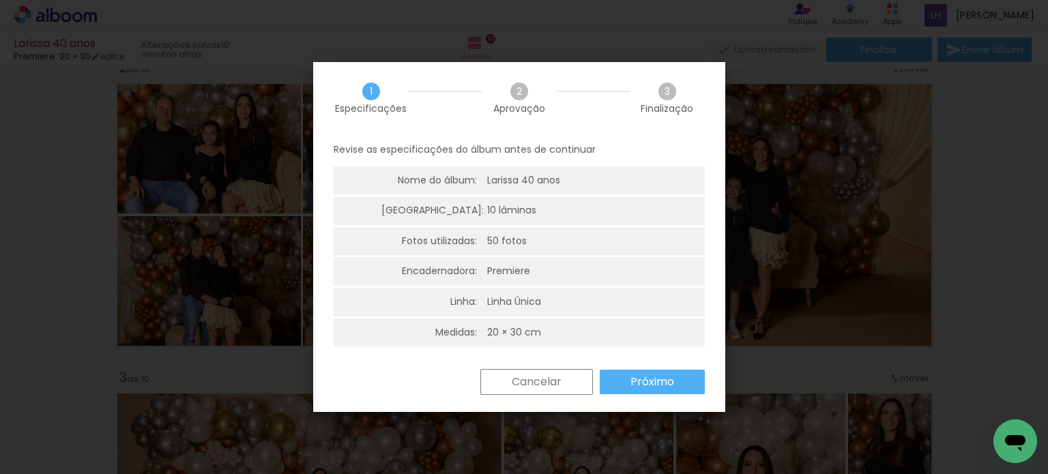
click at [0, 0] on slot "Próximo" at bounding box center [0, 0] width 0 height 0
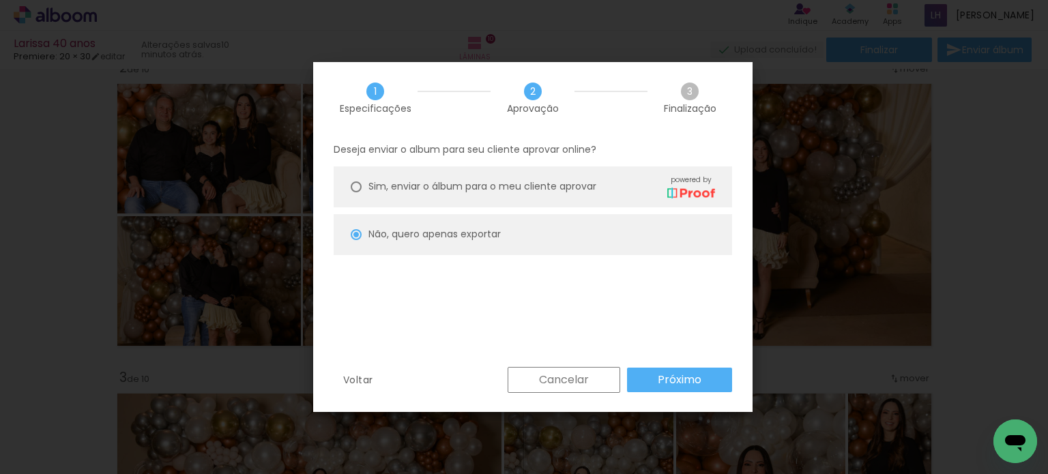
click at [0, 0] on slot "Próximo" at bounding box center [0, 0] width 0 height 0
type input "Alta, 300 DPI"
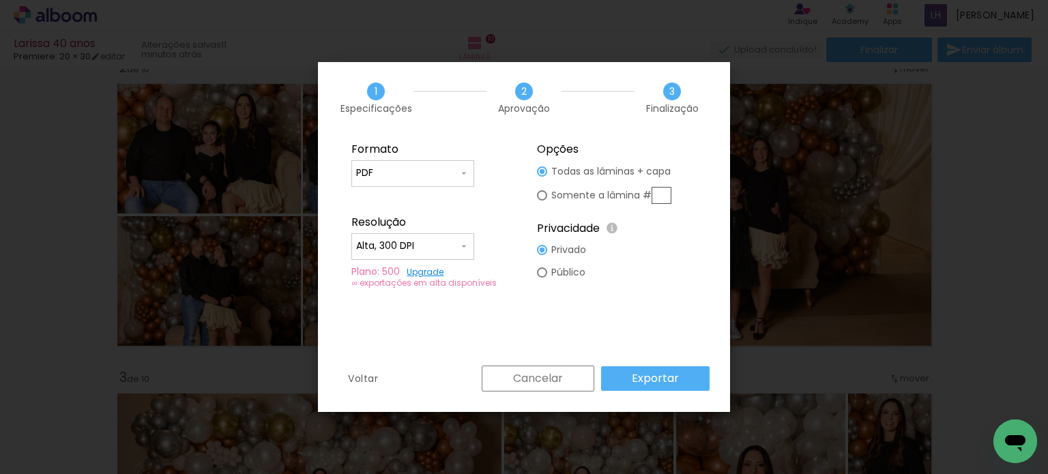
click at [408, 171] on input "PDF" at bounding box center [407, 174] width 102 height 14
click at [417, 162] on paper-item "JPG" at bounding box center [412, 171] width 123 height 27
type input "JPG"
click at [678, 381] on paper-button "Exportar" at bounding box center [655, 378] width 109 height 25
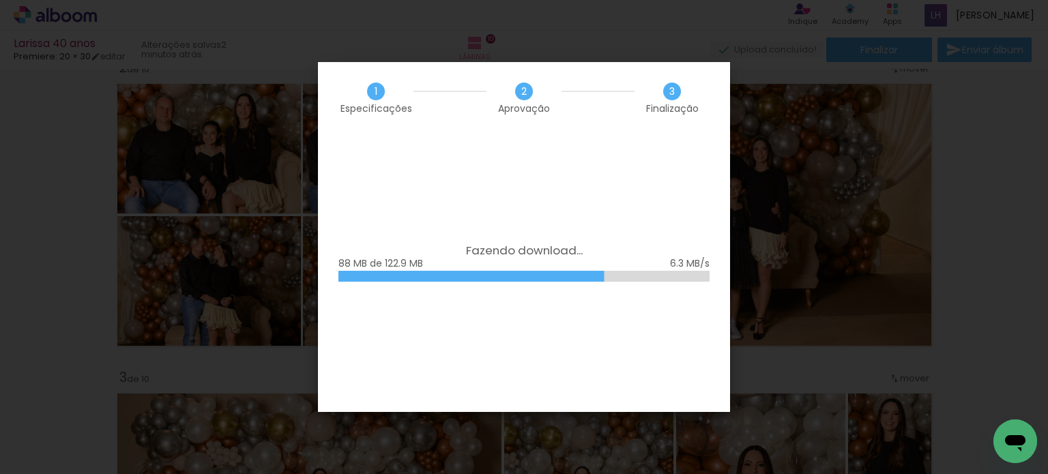
scroll to position [0, 2889]
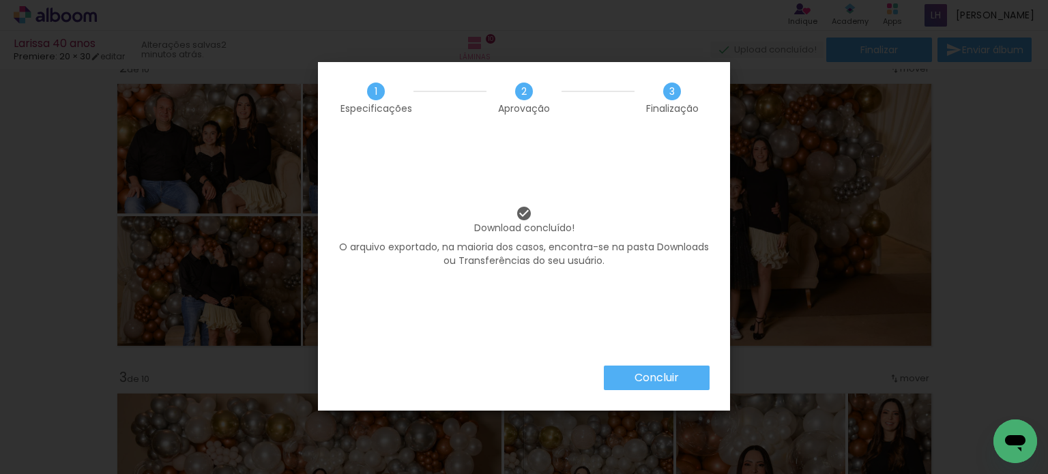
click at [0, 0] on slot "Concluir" at bounding box center [0, 0] width 0 height 0
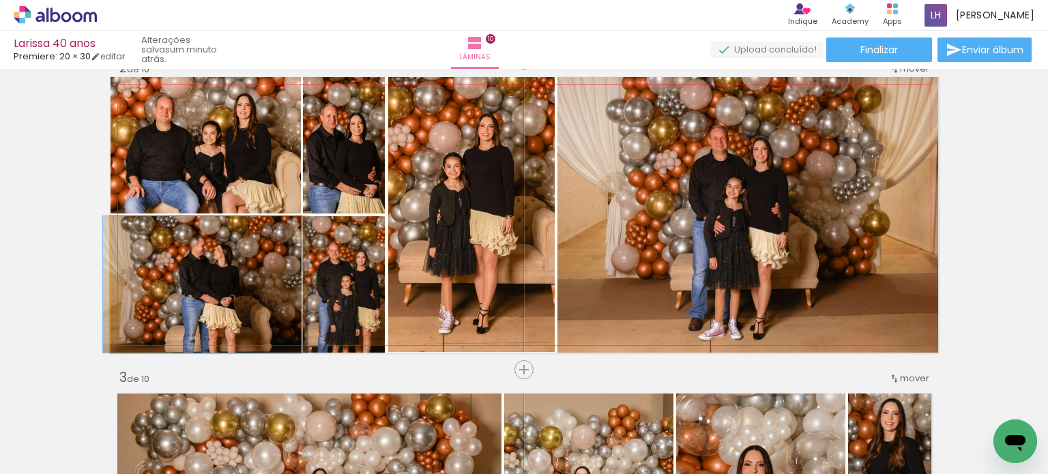
click at [265, 283] on quentale-photo at bounding box center [206, 284] width 190 height 136
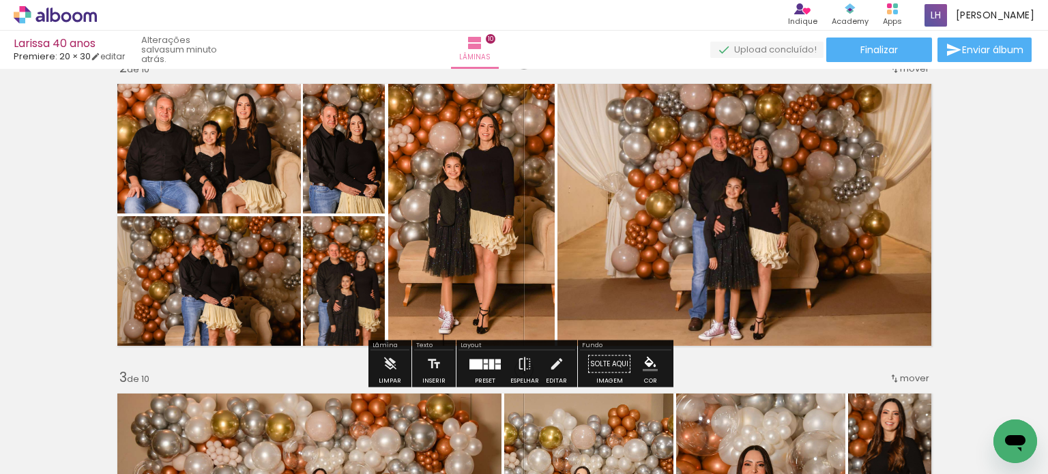
click at [263, 283] on quentale-photo at bounding box center [206, 284] width 190 height 136
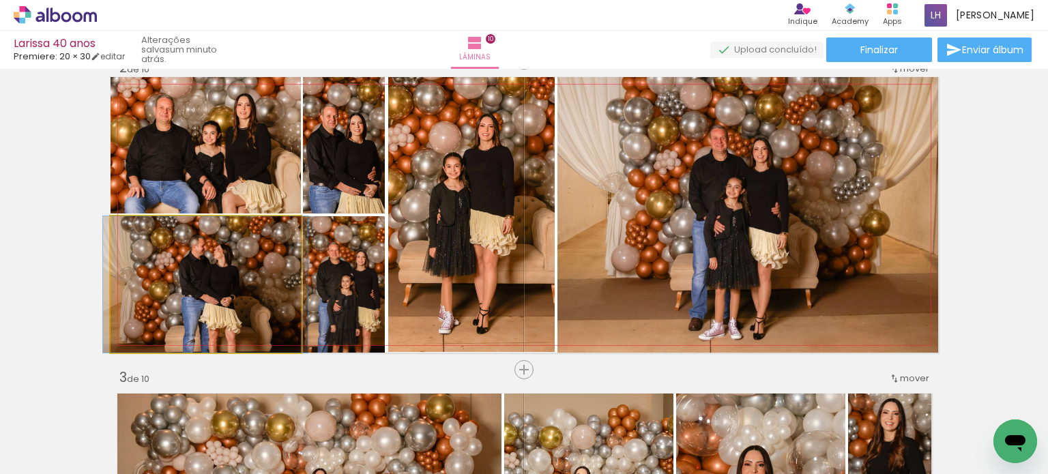
click at [263, 283] on quentale-photo at bounding box center [206, 284] width 190 height 136
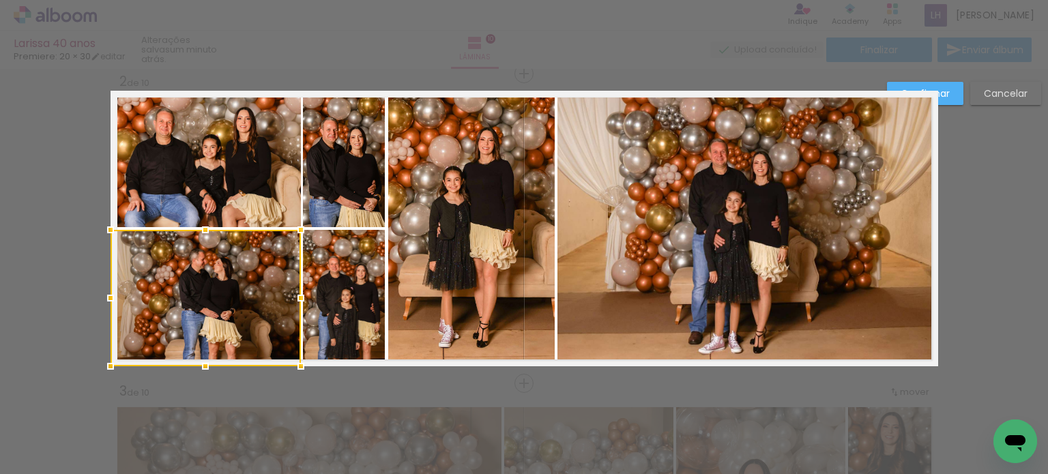
scroll to position [327, 0]
drag, startPoint x: 263, startPoint y: 285, endPoint x: 131, endPoint y: 285, distance: 131.7
click at [134, 287] on div at bounding box center [206, 299] width 190 height 136
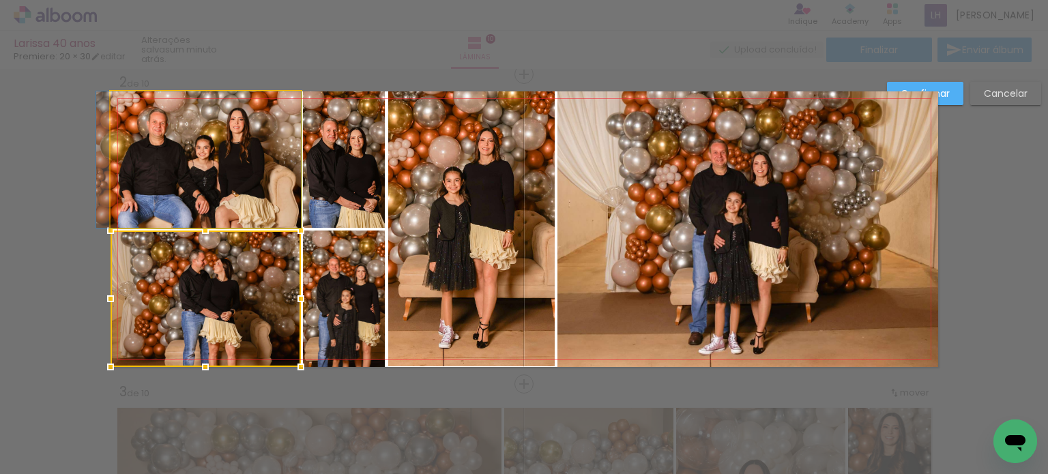
drag, startPoint x: 221, startPoint y: 165, endPoint x: 125, endPoint y: 155, distance: 96.8
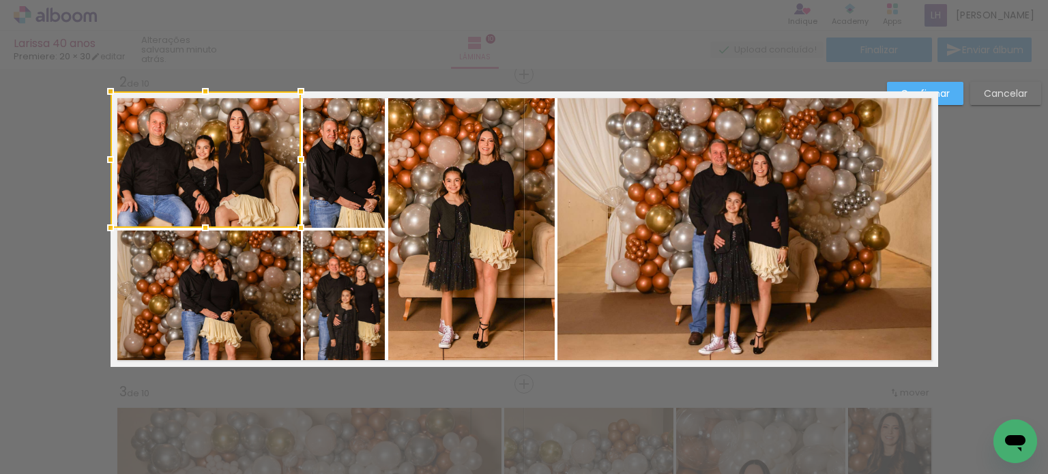
drag, startPoint x: 257, startPoint y: 172, endPoint x: 175, endPoint y: 167, distance: 82.0
click at [177, 167] on div at bounding box center [206, 159] width 190 height 136
click at [953, 88] on paper-button "Confirmar" at bounding box center [925, 93] width 76 height 23
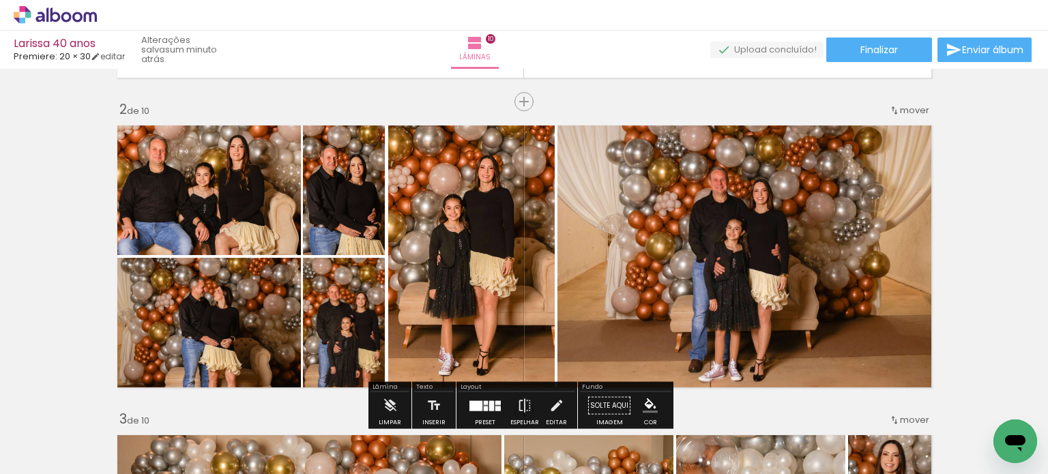
scroll to position [341, 0]
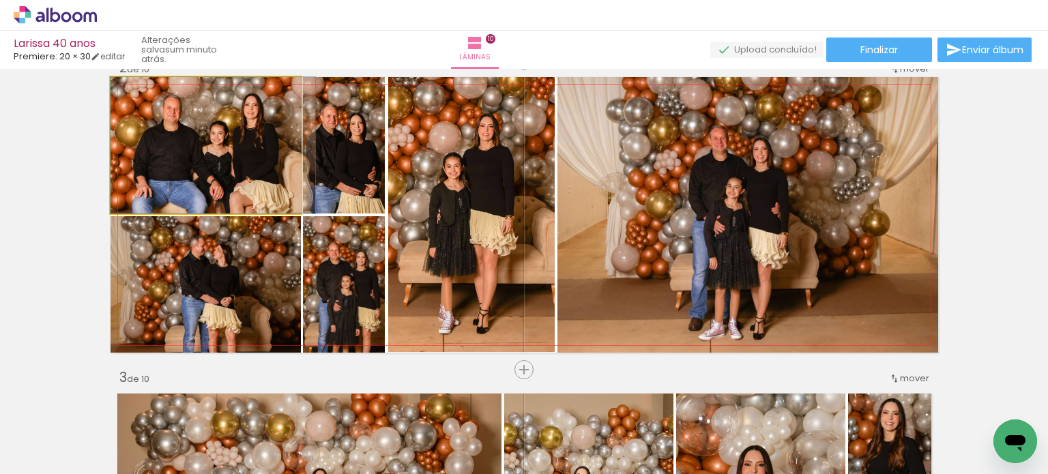
drag, startPoint x: 184, startPoint y: 178, endPoint x: 207, endPoint y: 177, distance: 23.2
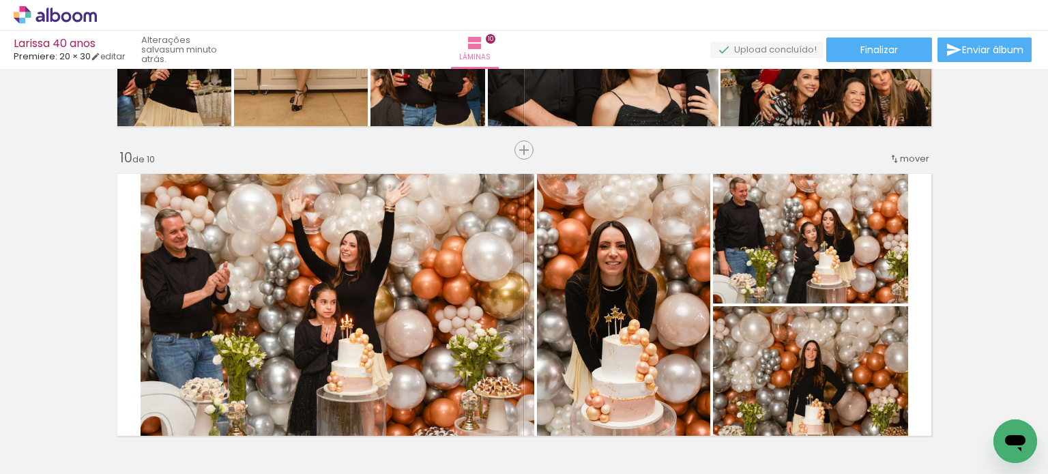
scroll to position [3003, 0]
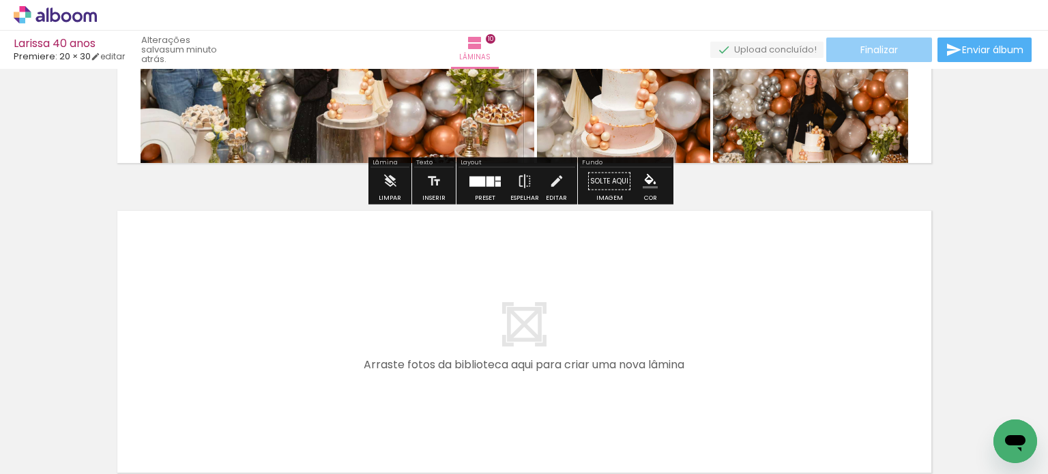
click at [869, 48] on span "Finalizar" at bounding box center [879, 50] width 38 height 10
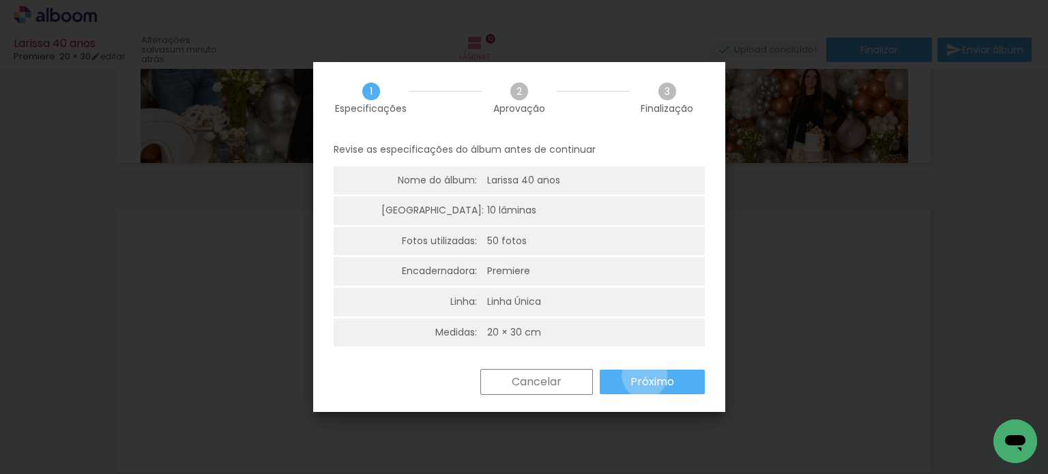
click at [0, 0] on slot "Próximo" at bounding box center [0, 0] width 0 height 0
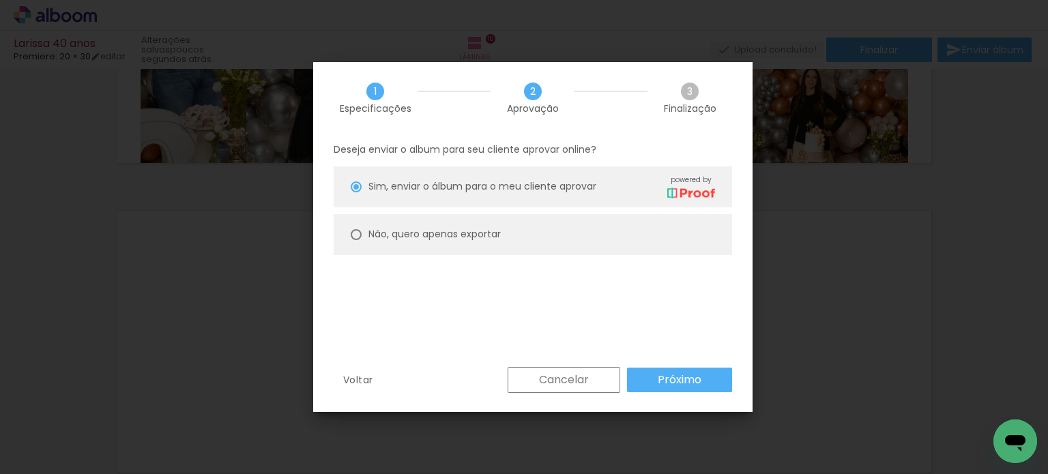
click at [0, 0] on slot "Não, quero apenas exportar" at bounding box center [0, 0] width 0 height 0
type paper-radio-button "on"
click at [0, 0] on slot "Próximo" at bounding box center [0, 0] width 0 height 0
type input "Alta, 300 DPI"
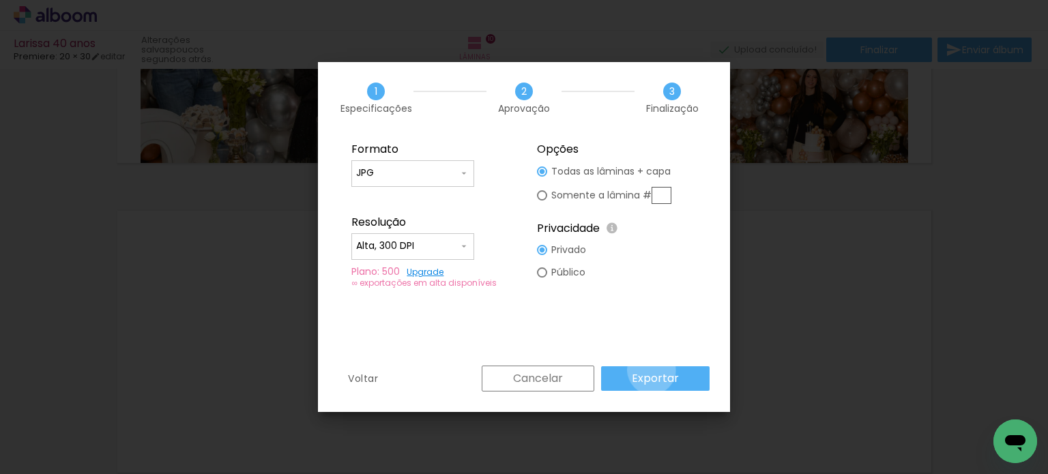
click at [654, 371] on paper-button "Exportar" at bounding box center [655, 378] width 109 height 25
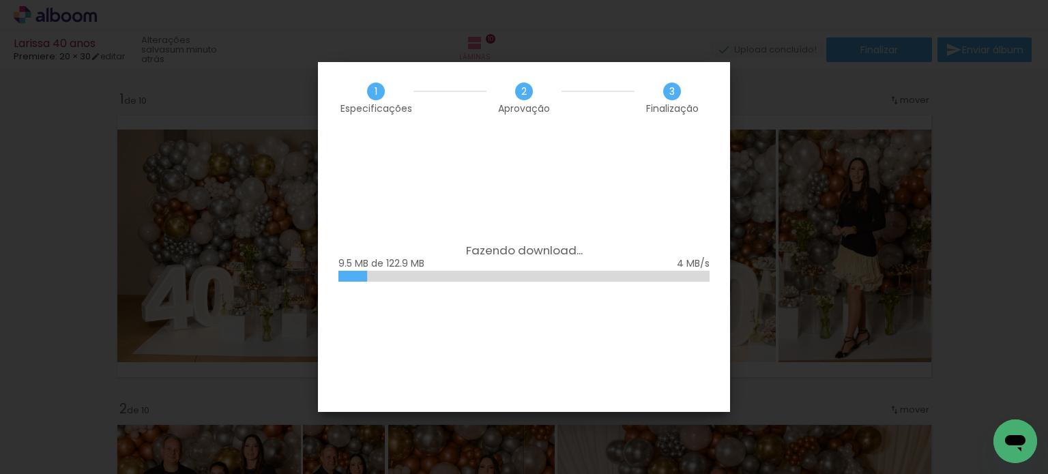
scroll to position [3003, 0]
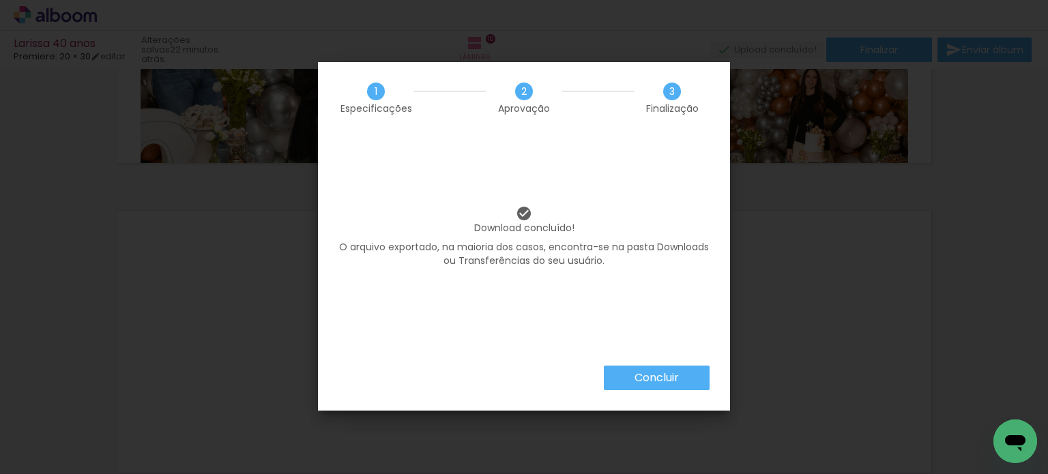
click at [646, 390] on paper-button "Concluir" at bounding box center [657, 378] width 106 height 25
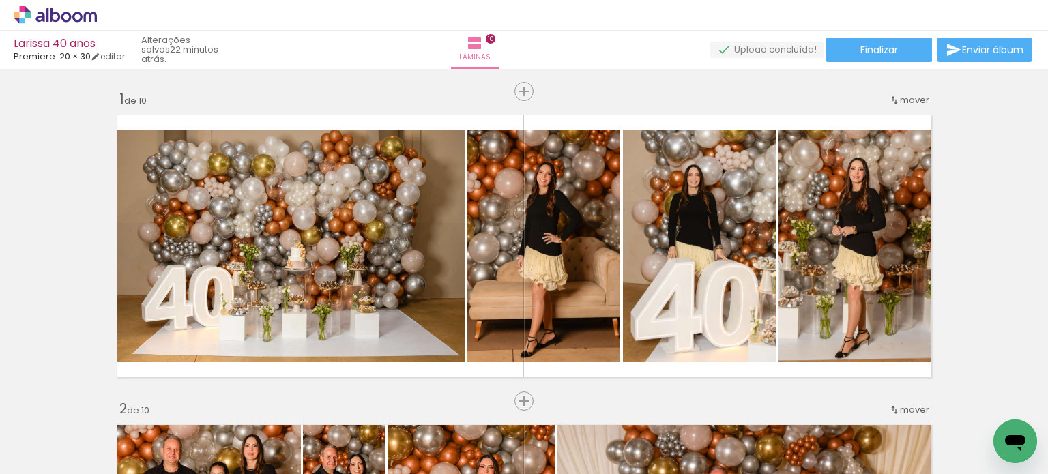
scroll to position [3003, 0]
